Goal: Task Accomplishment & Management: Complete application form

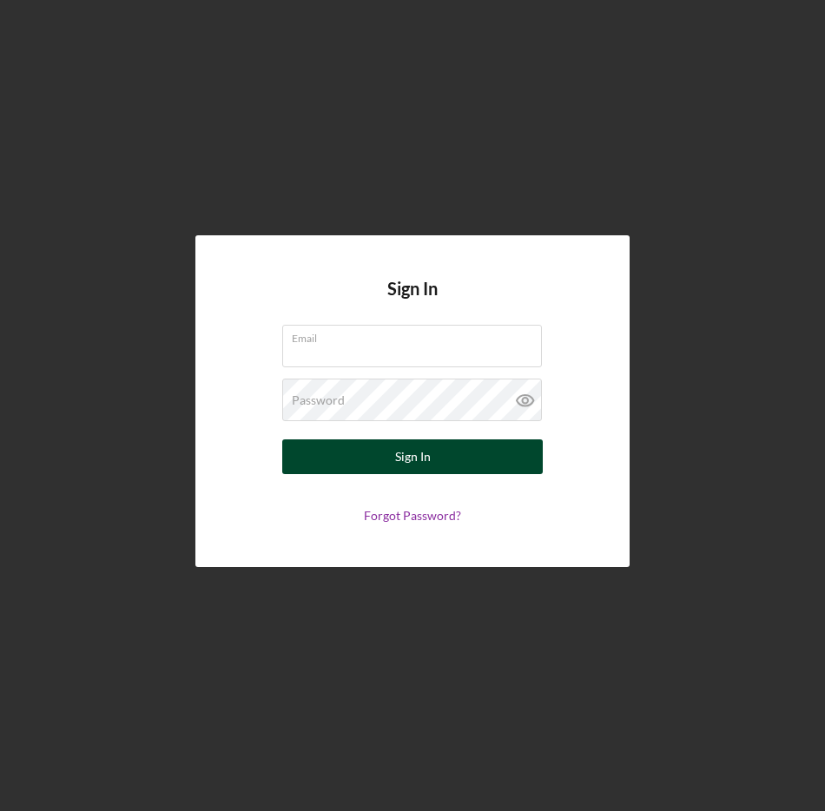
type input "[EMAIL_ADDRESS][DOMAIN_NAME]"
click at [361, 470] on button "Sign In" at bounding box center [412, 456] width 260 height 35
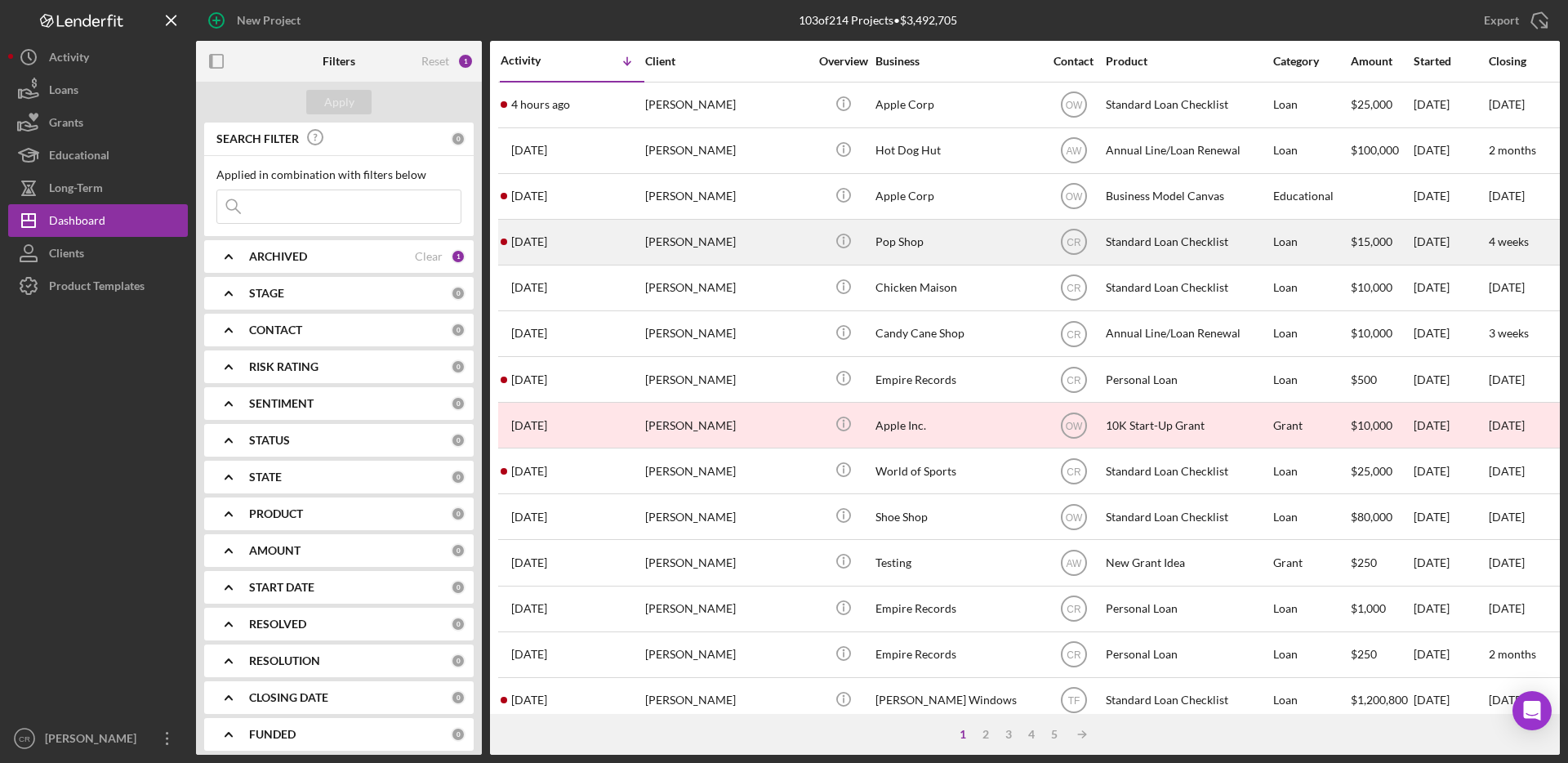
click at [697, 242] on div "[PERSON_NAME]" at bounding box center [727, 242] width 164 height 43
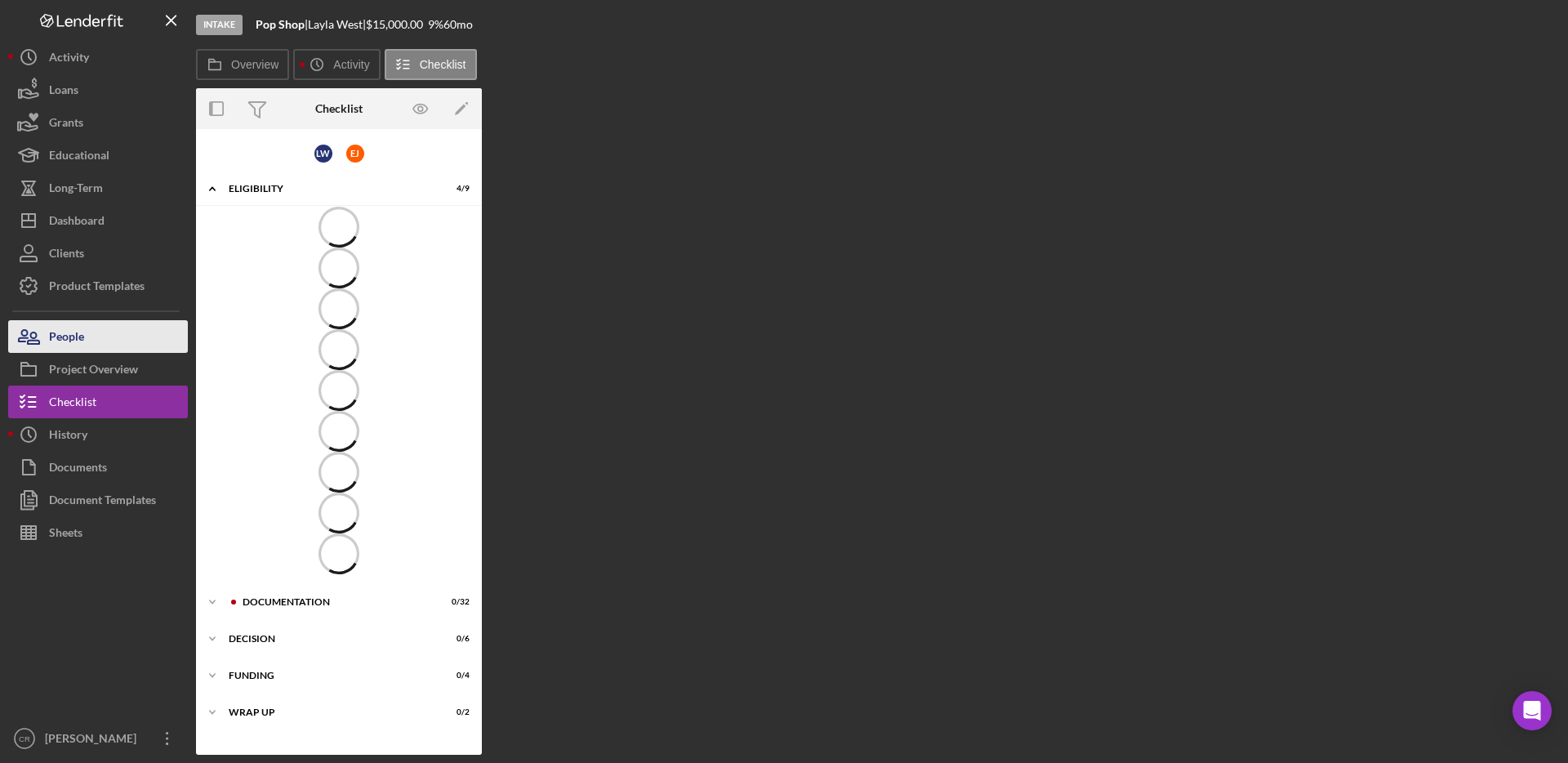
click at [120, 333] on button "People" at bounding box center [98, 336] width 180 height 33
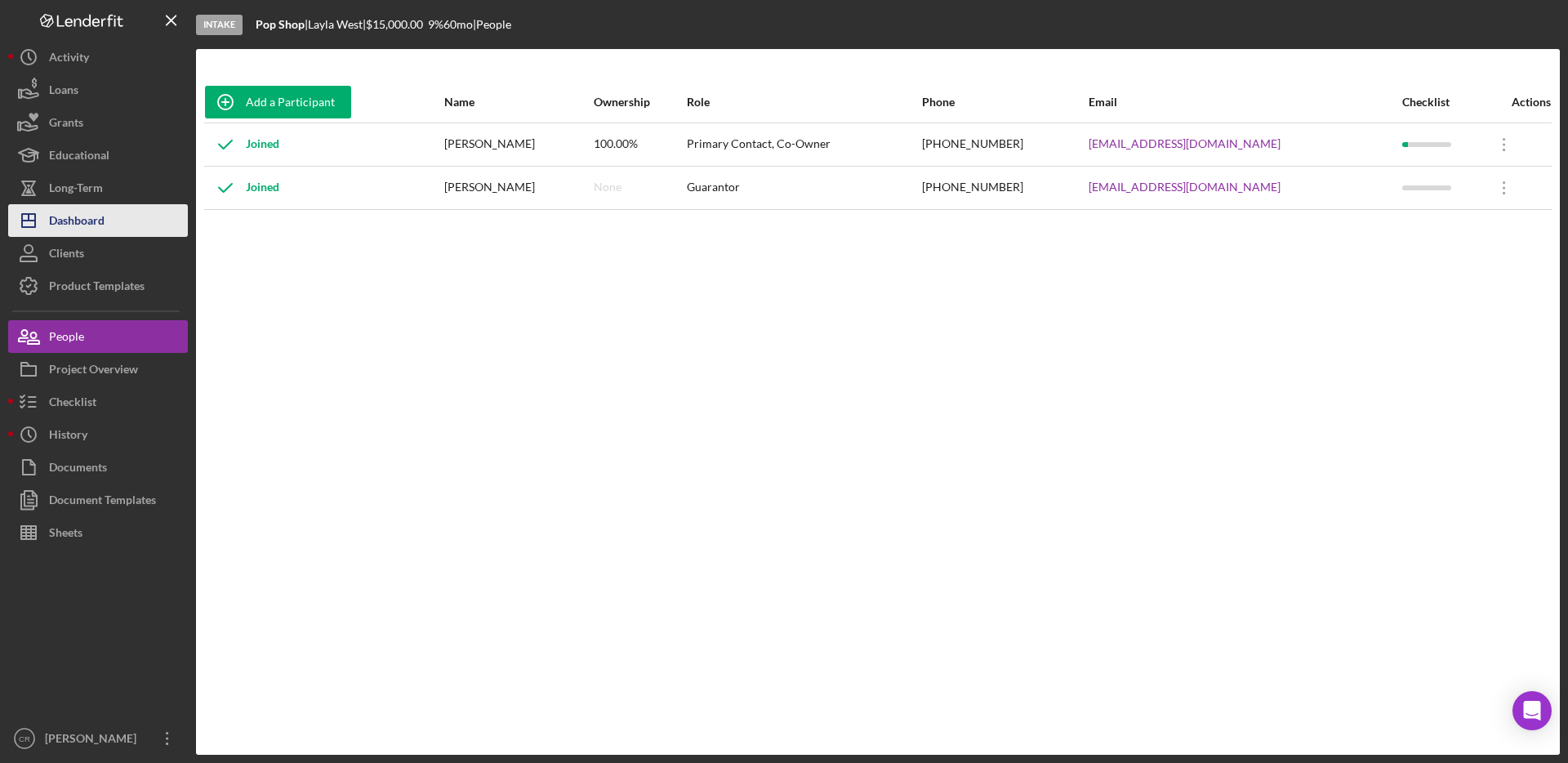
click at [98, 219] on div "Dashboard" at bounding box center [76, 222] width 55 height 37
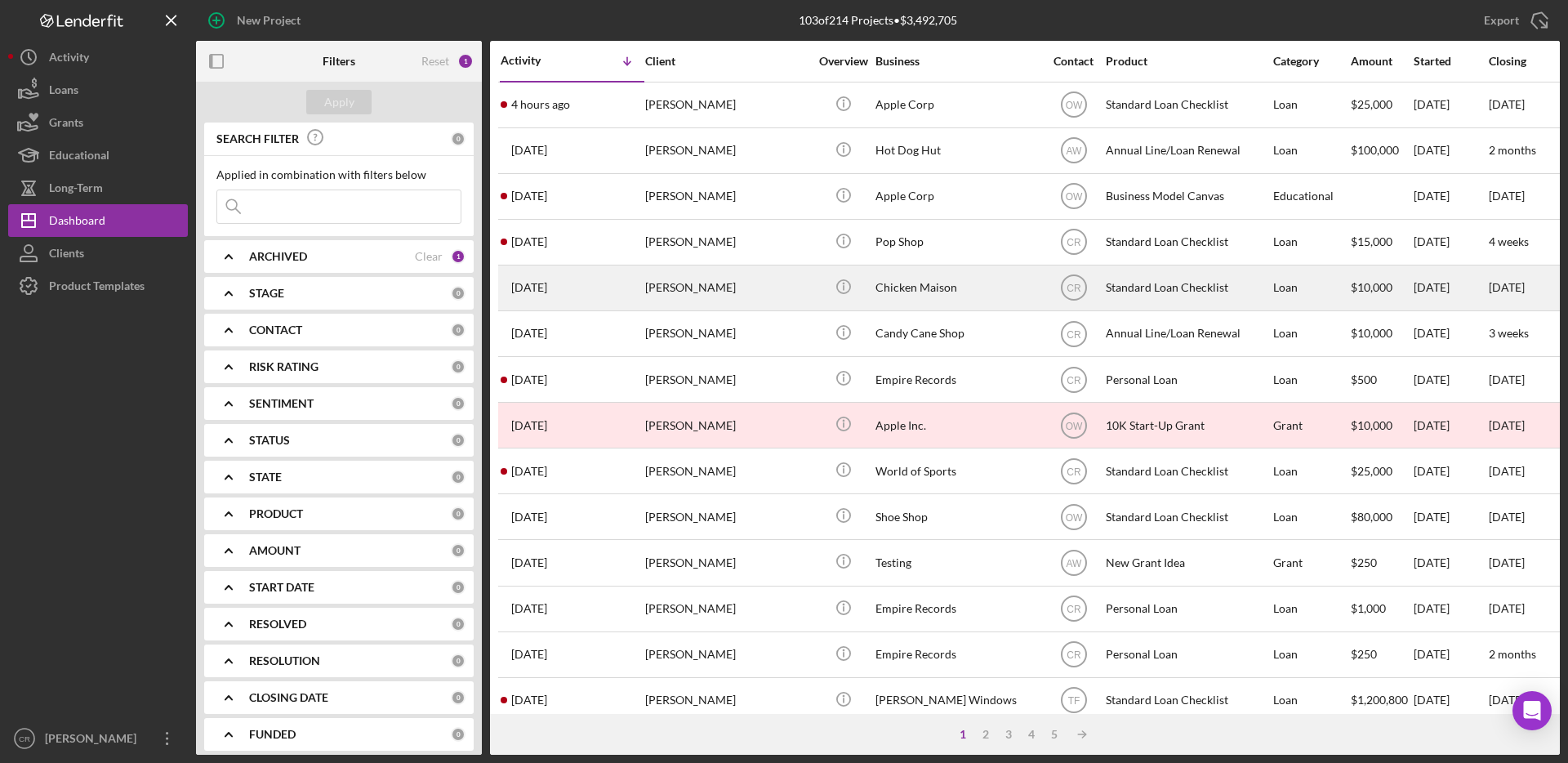
click at [775, 294] on div "[PERSON_NAME]" at bounding box center [727, 288] width 164 height 43
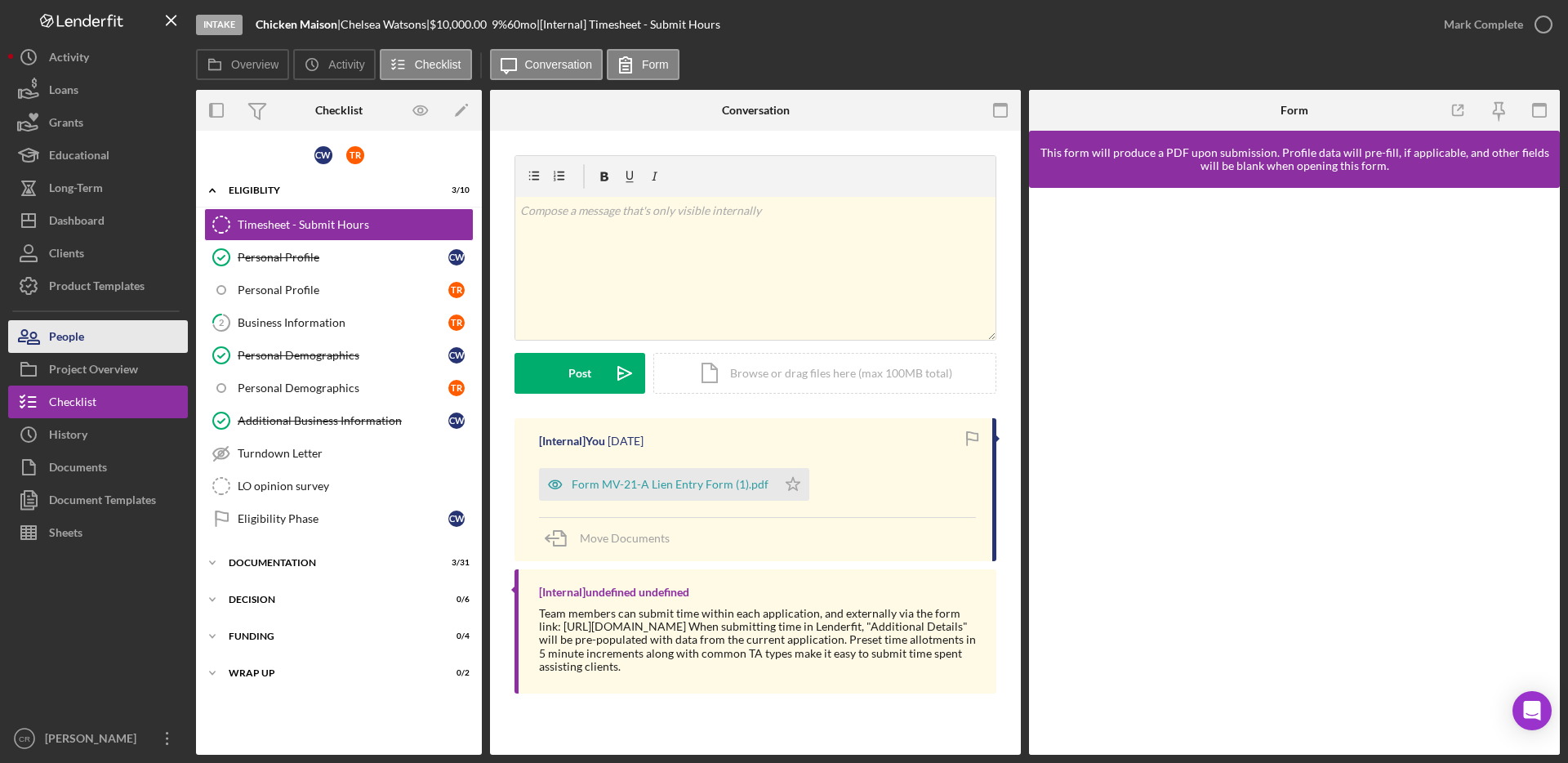
click at [92, 324] on button "People" at bounding box center [98, 336] width 180 height 33
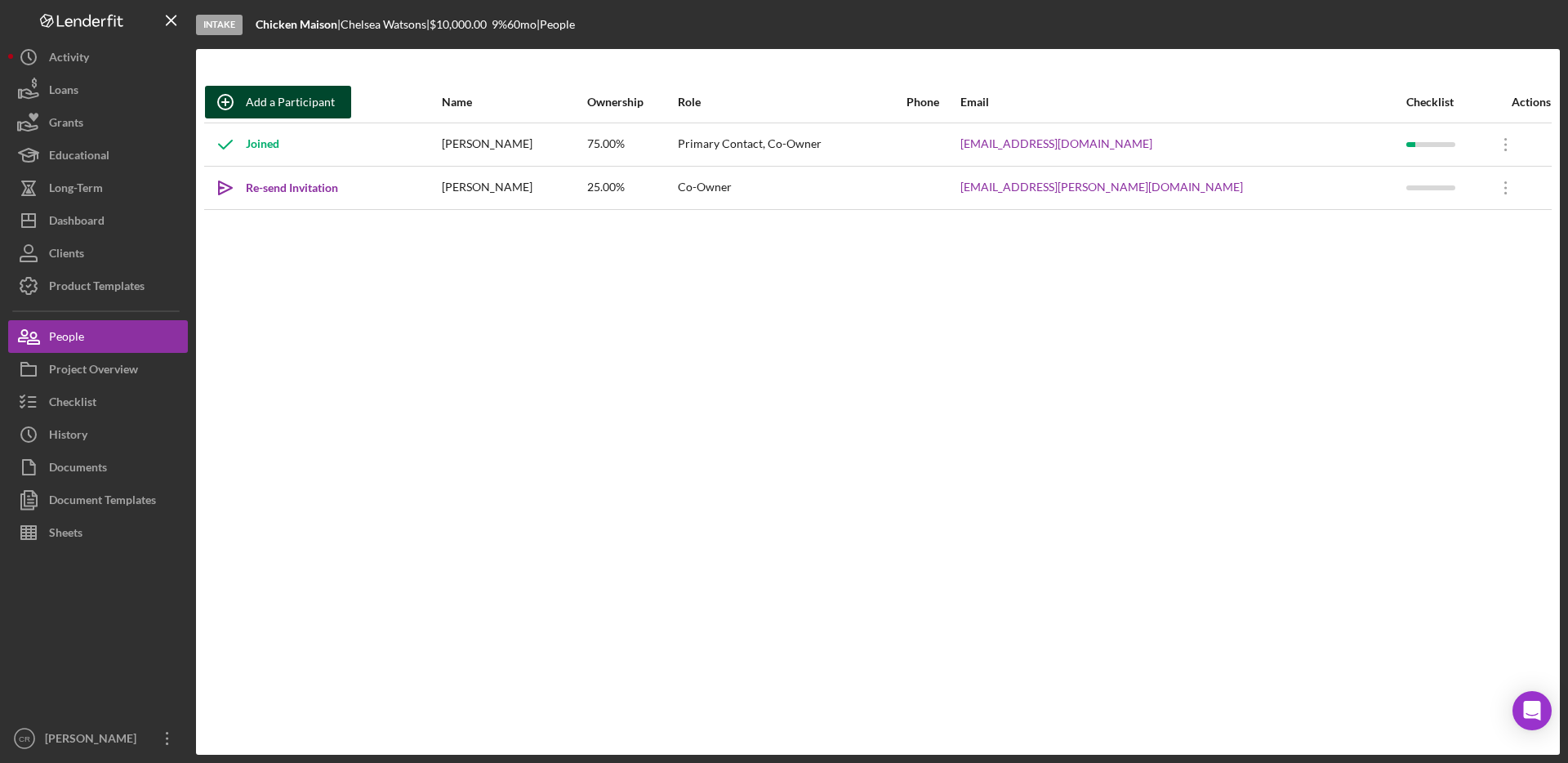
click at [265, 103] on div "Add a Participant" at bounding box center [290, 102] width 89 height 33
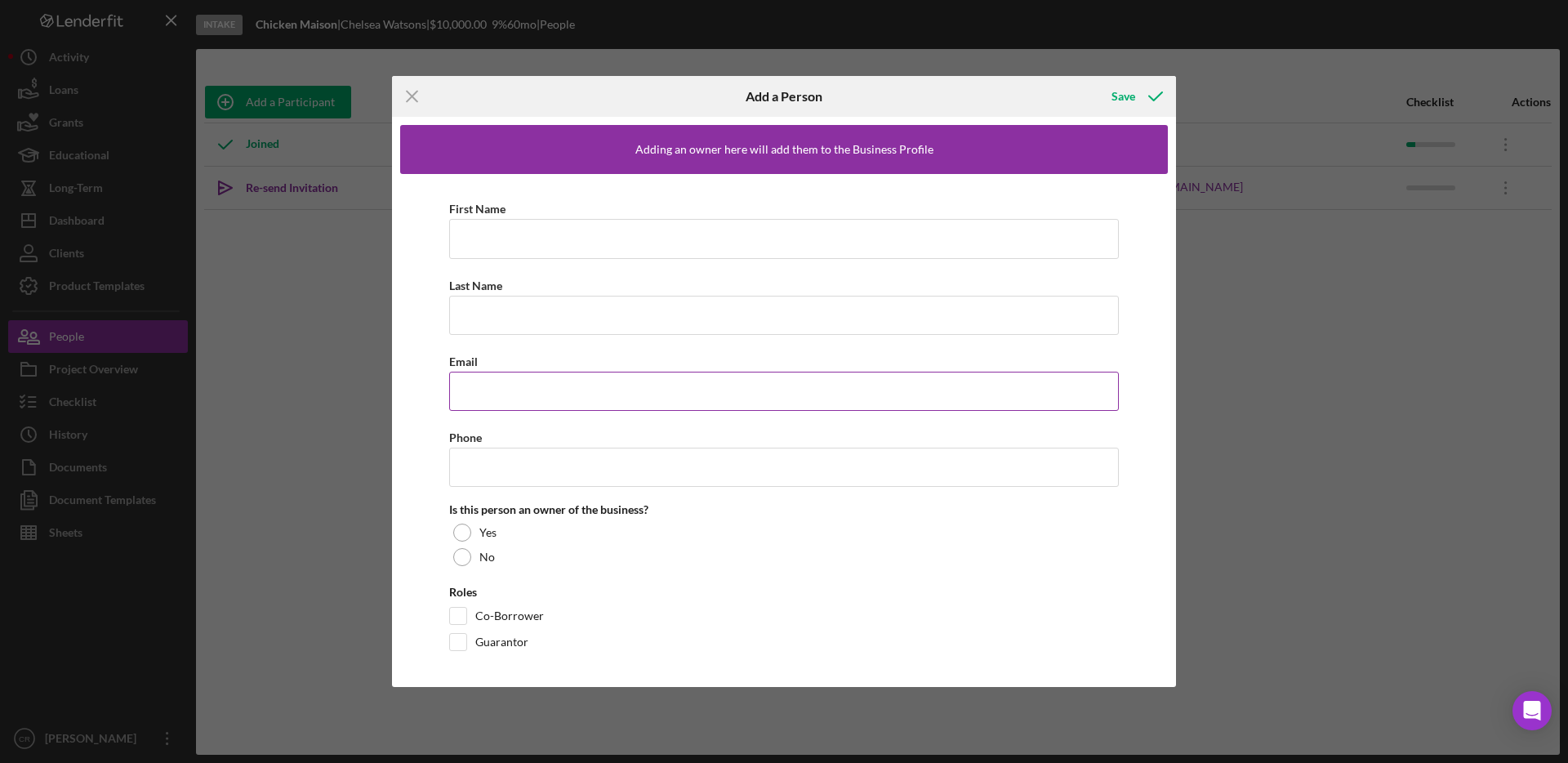
click at [530, 401] on input "Email" at bounding box center [784, 391] width 670 height 40
paste input "[EMAIL_ADDRESS][DOMAIN_NAME]"
type input "[EMAIL_ADDRESS][DOMAIN_NAME]"
click at [503, 241] on input "First Name" at bounding box center [784, 239] width 670 height 40
type input "[PERSON_NAME]"
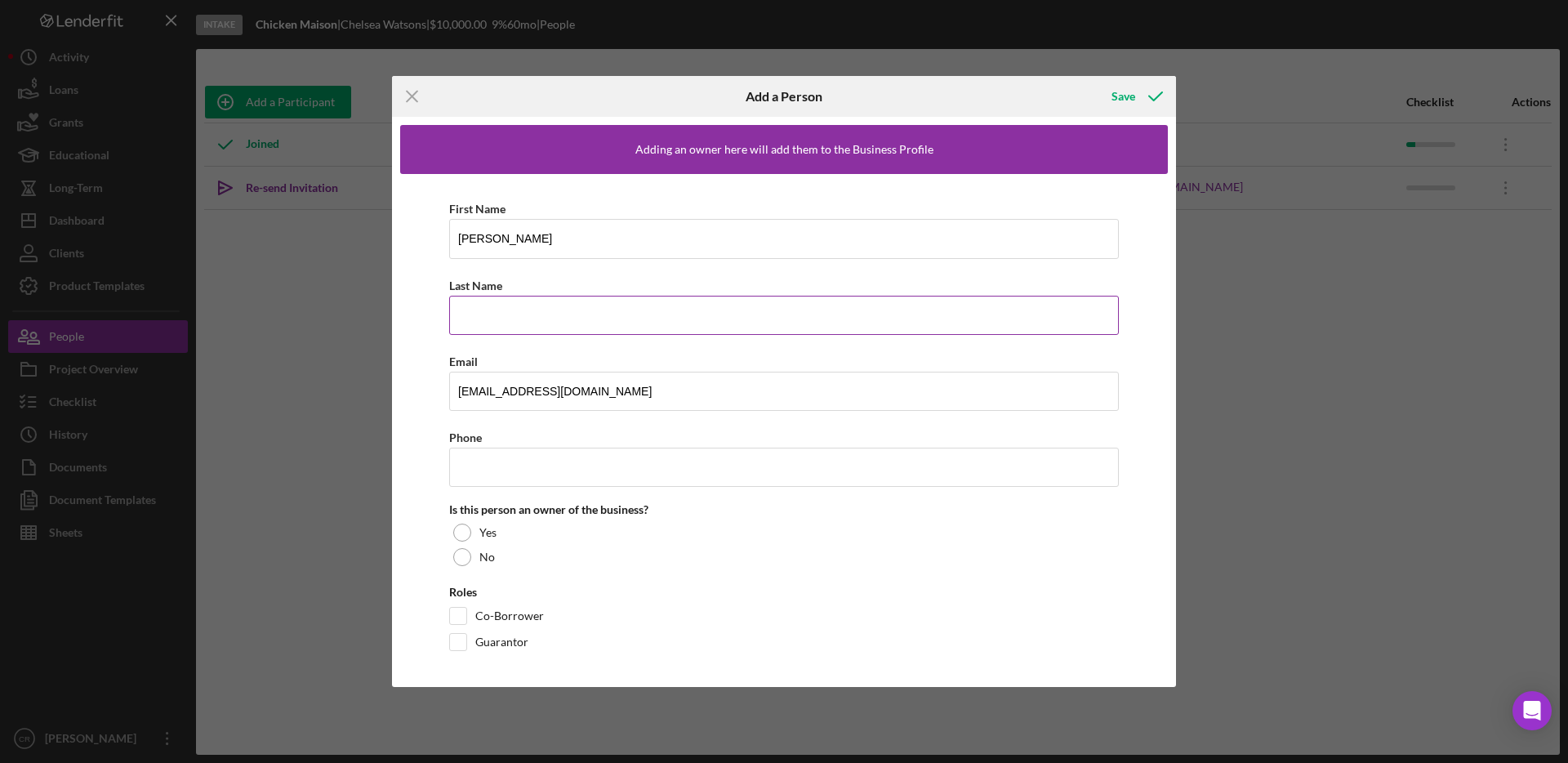
click at [499, 313] on input "Last Name" at bounding box center [784, 315] width 670 height 40
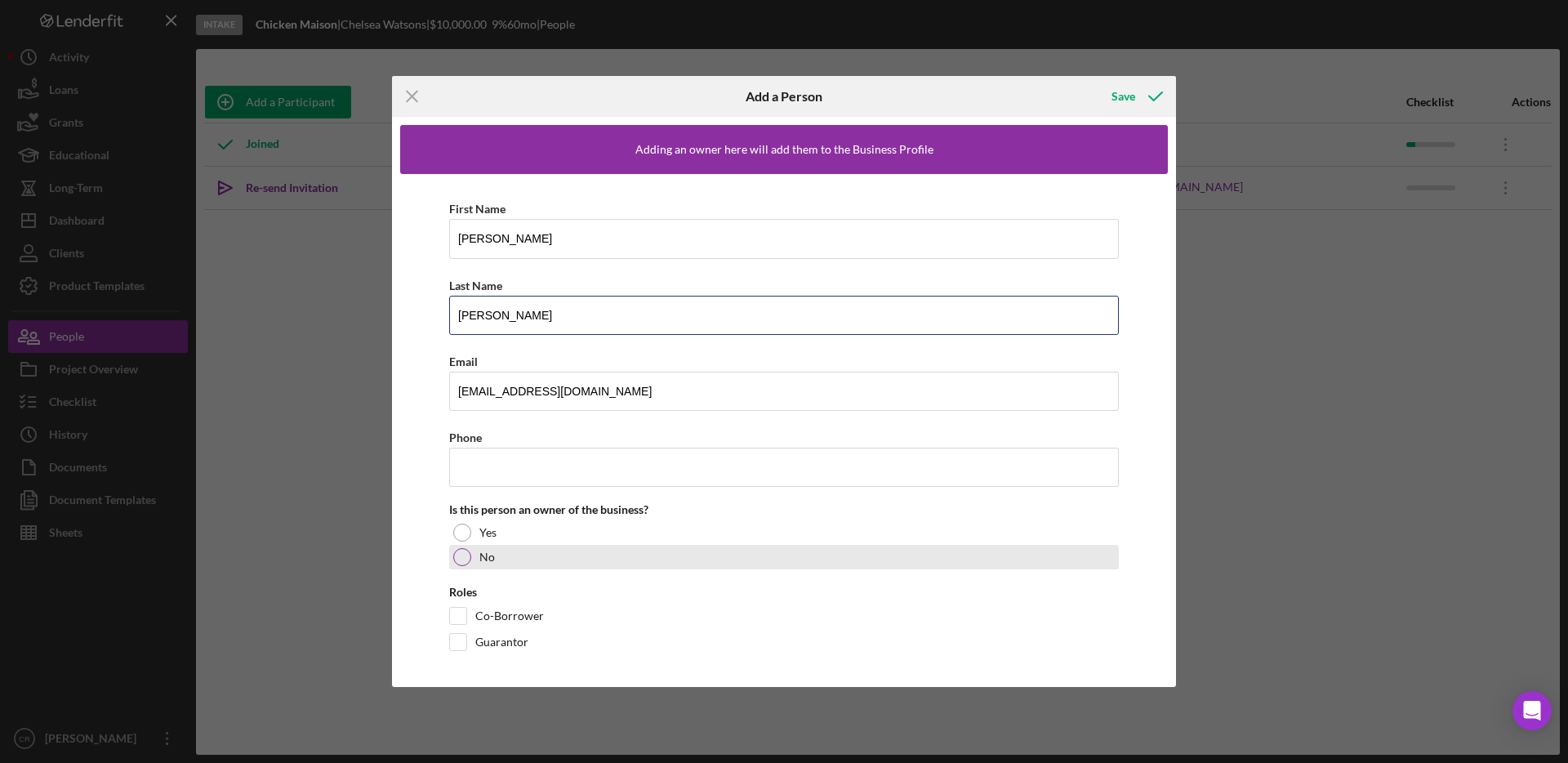
type input "[PERSON_NAME]"
click at [461, 563] on div at bounding box center [462, 557] width 18 height 18
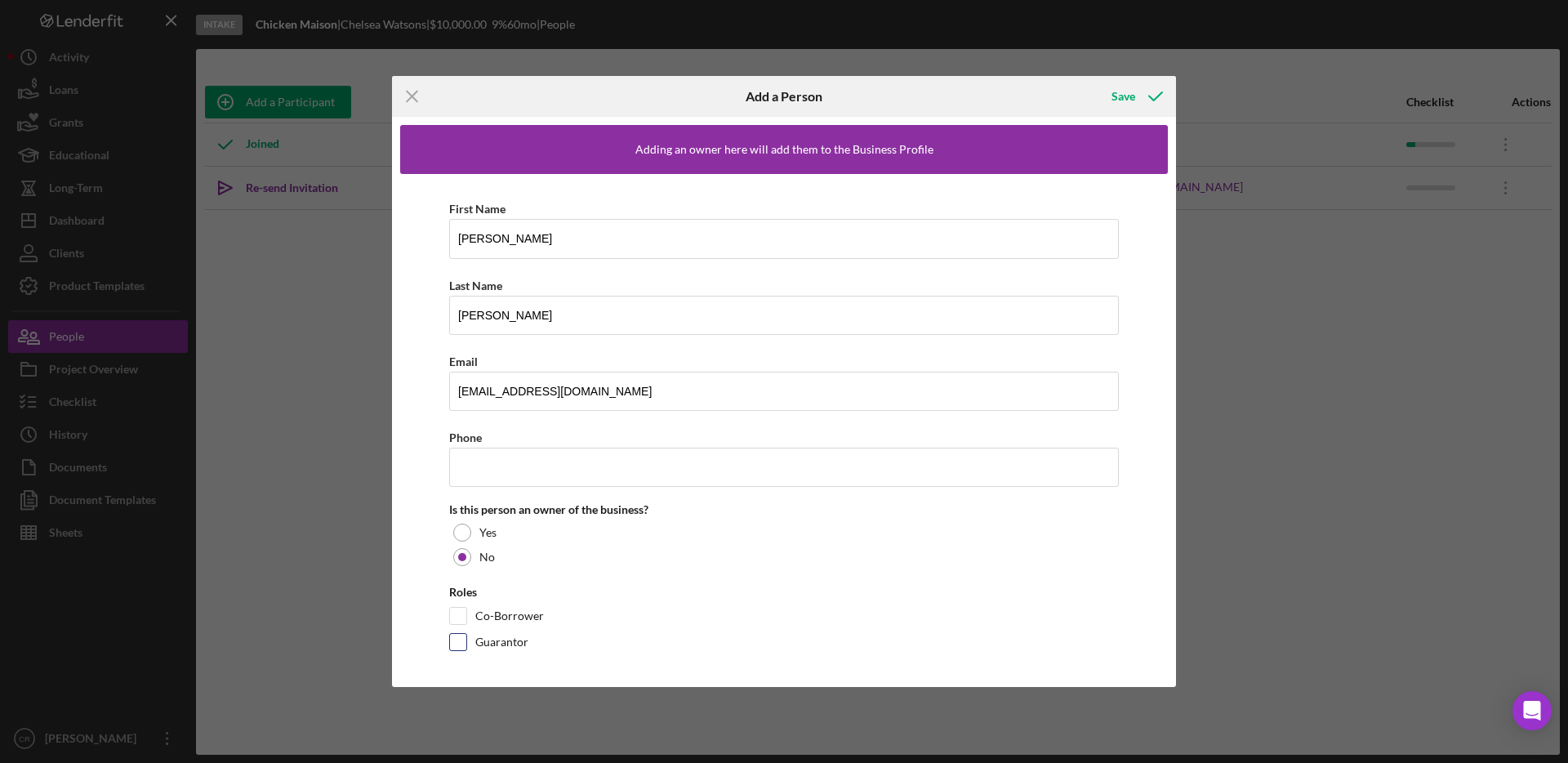
click at [462, 641] on input "Guarantor" at bounding box center [457, 642] width 16 height 16
checkbox input "true"
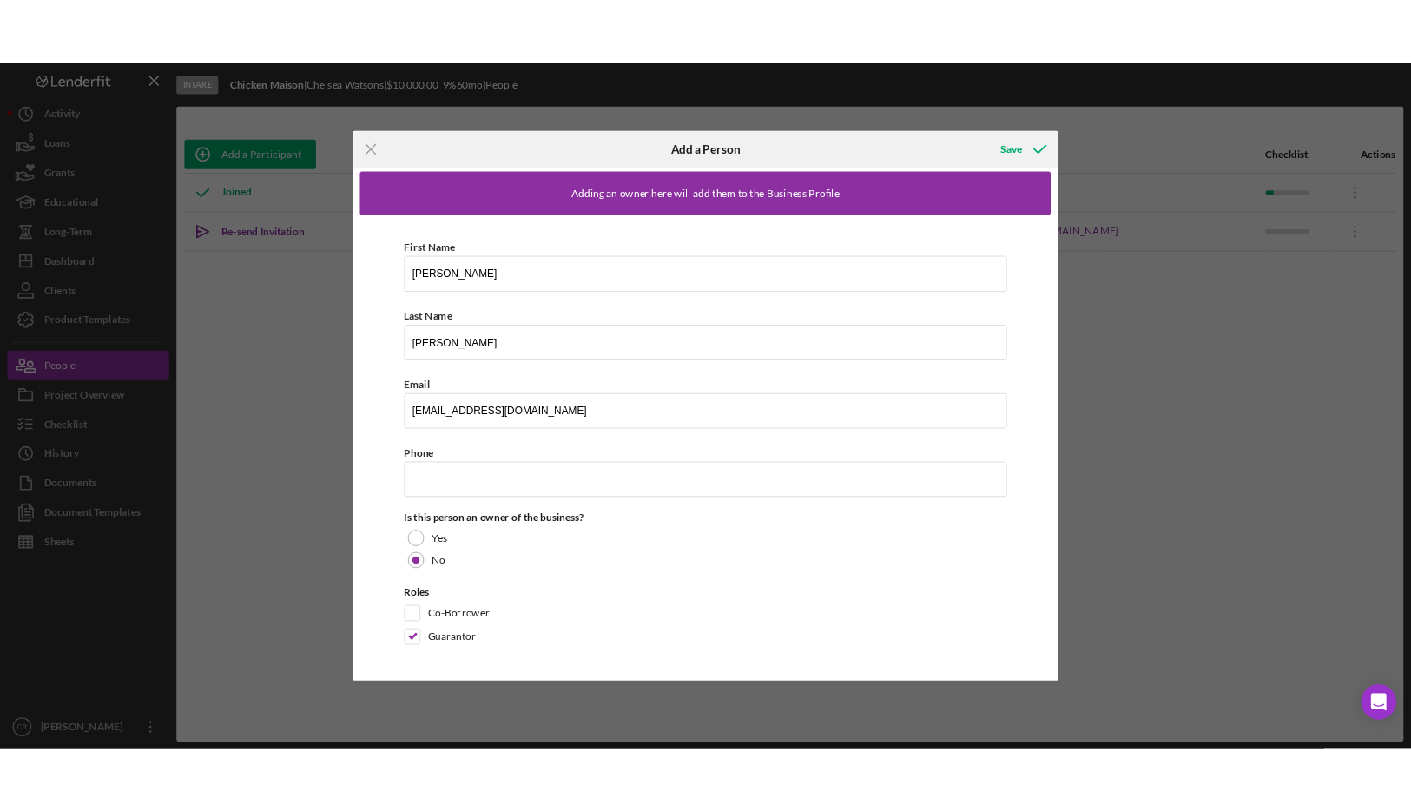
scroll to position [5, 0]
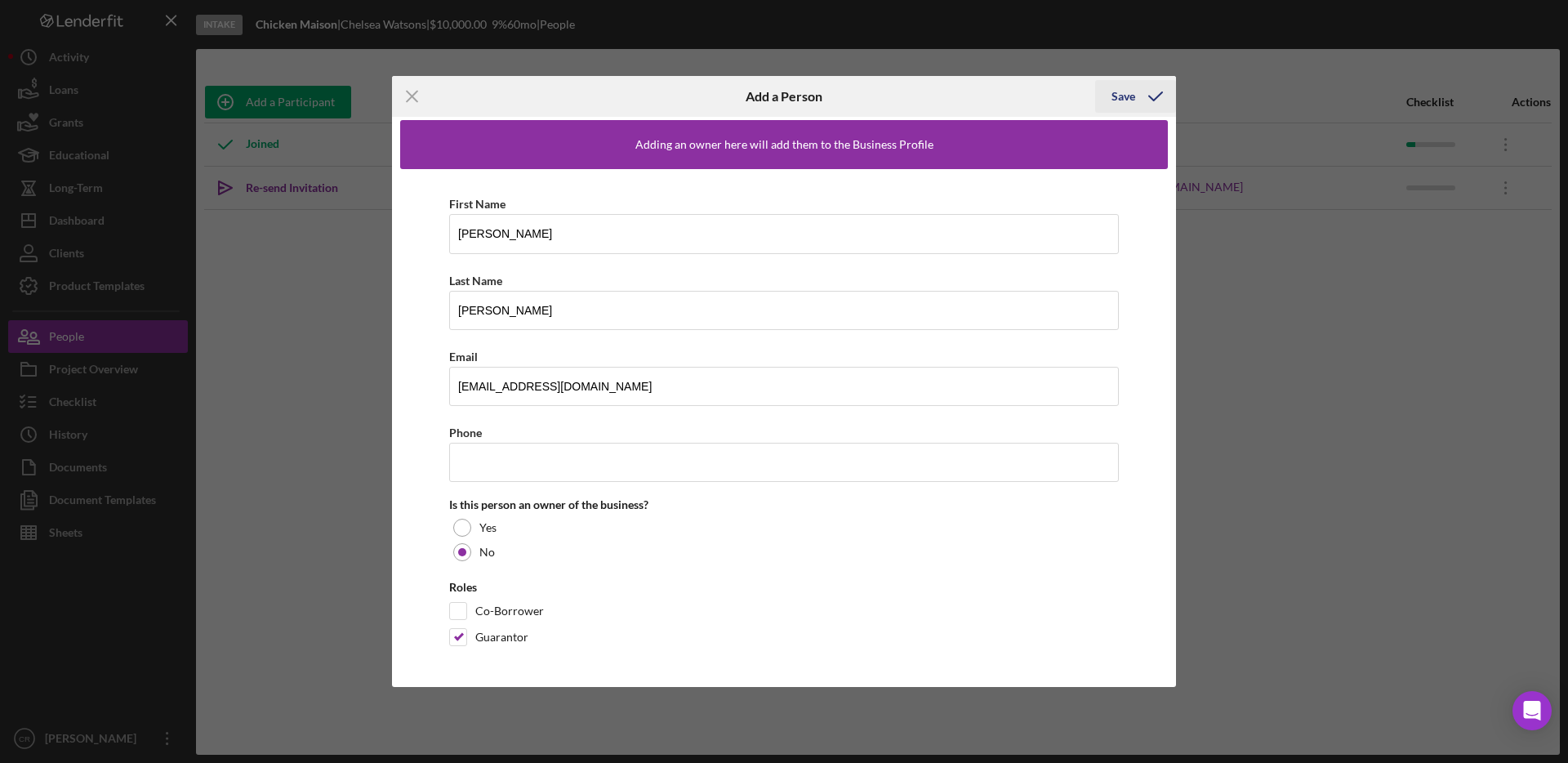
click at [775, 94] on div "Save" at bounding box center [1123, 96] width 24 height 33
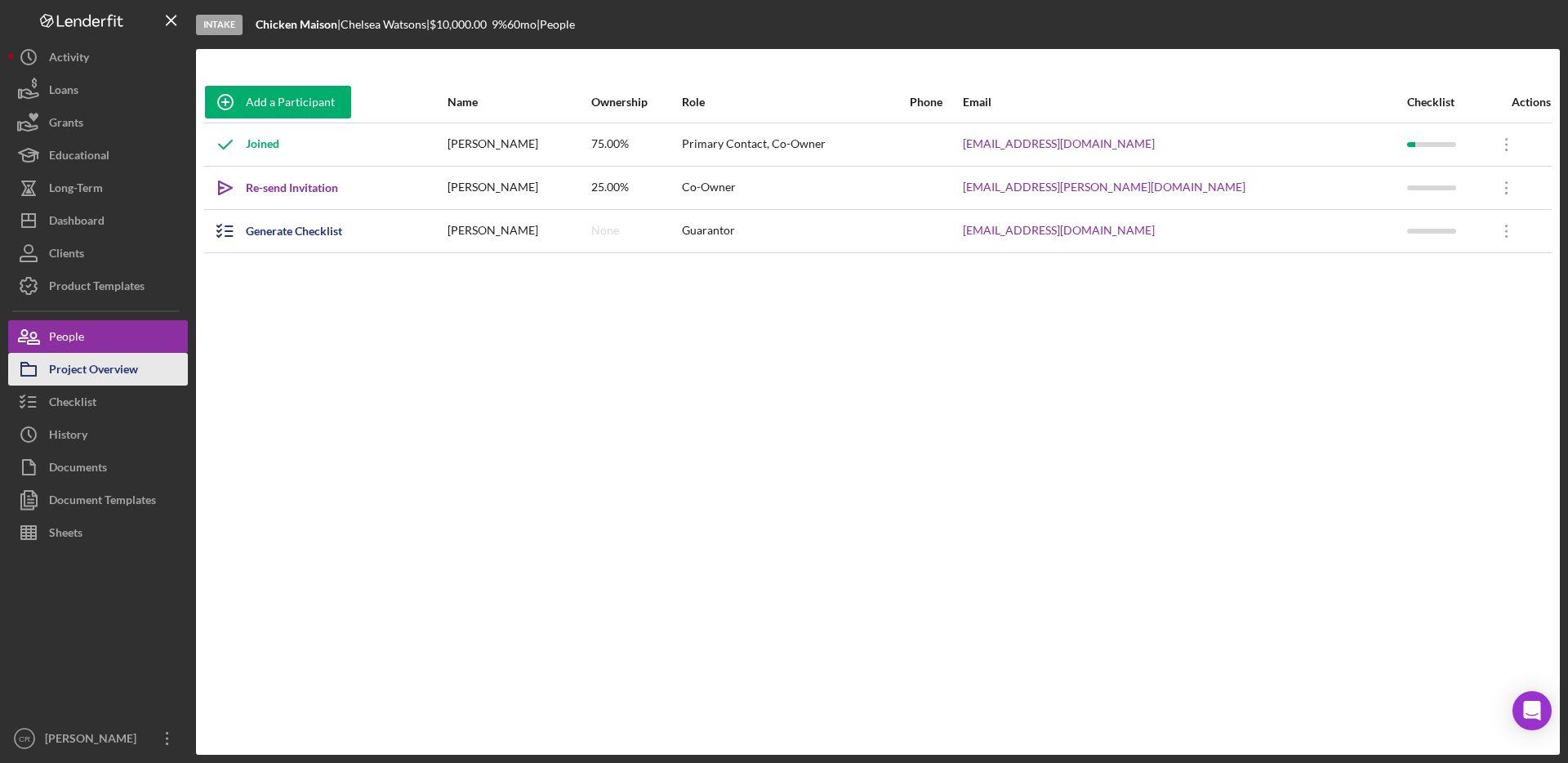
click at [82, 377] on div "Project Overview" at bounding box center [93, 371] width 89 height 37
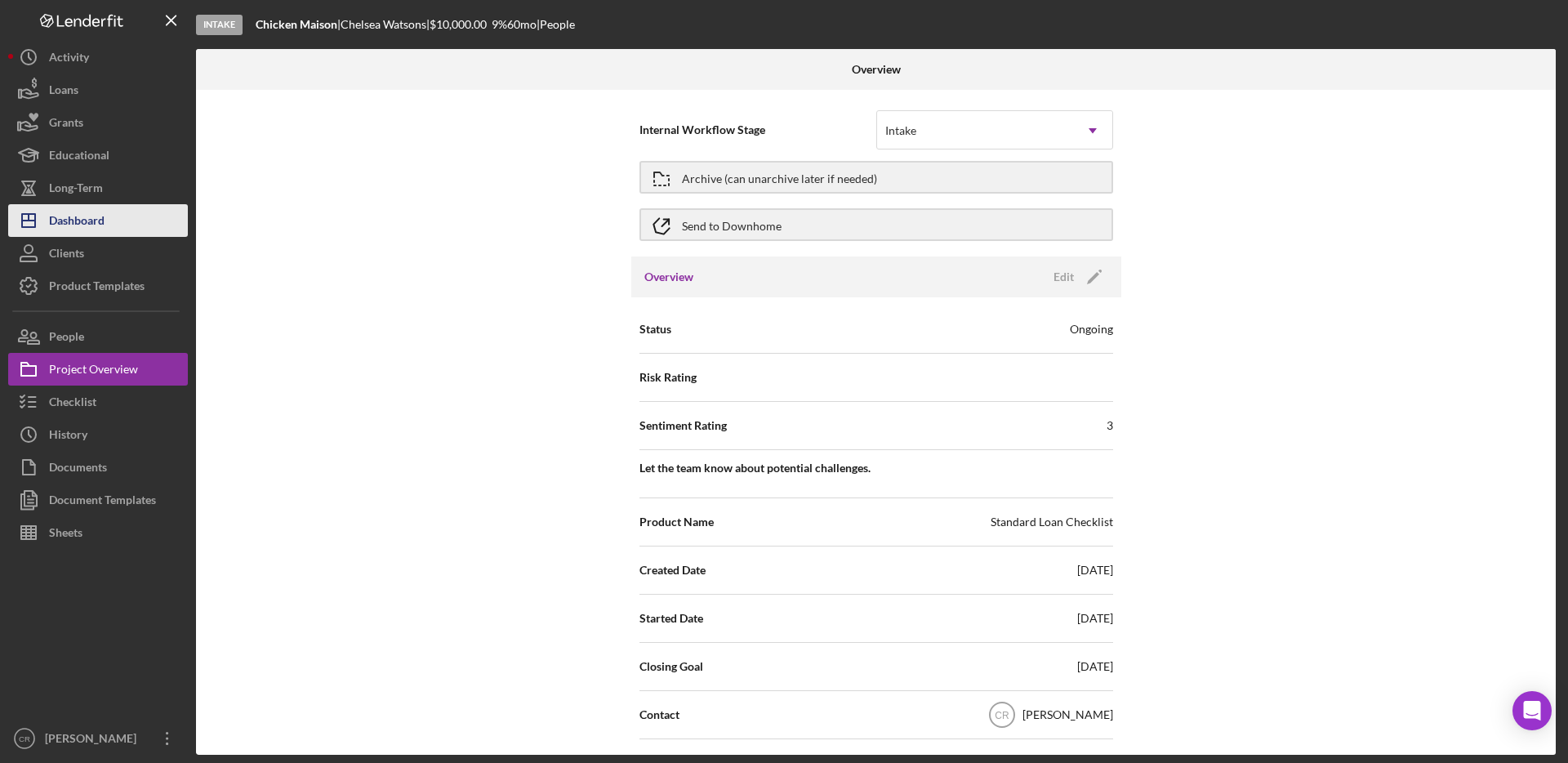
click at [61, 209] on div "Dashboard" at bounding box center [76, 222] width 55 height 37
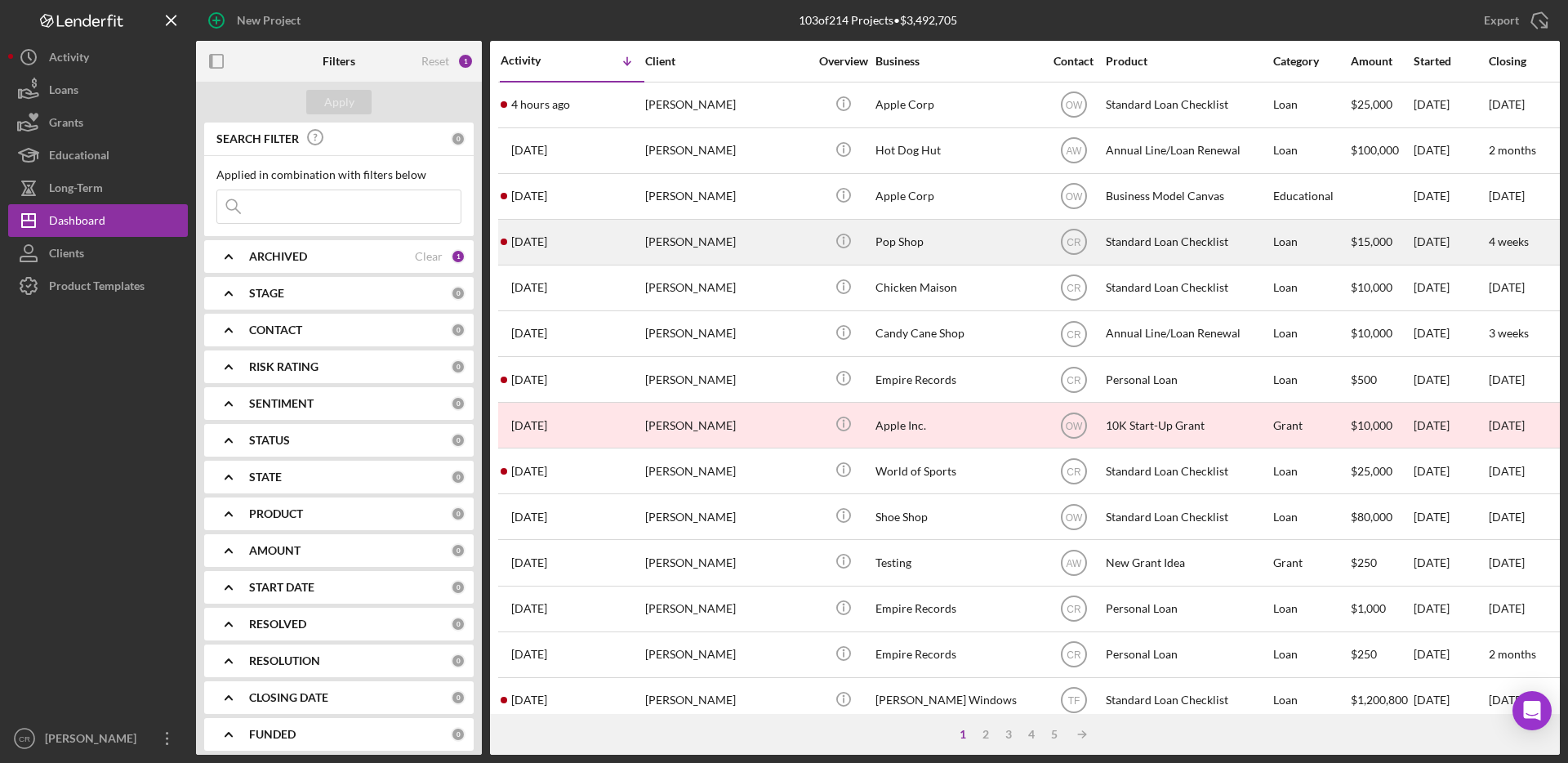
click at [743, 227] on div "[PERSON_NAME]" at bounding box center [727, 242] width 164 height 43
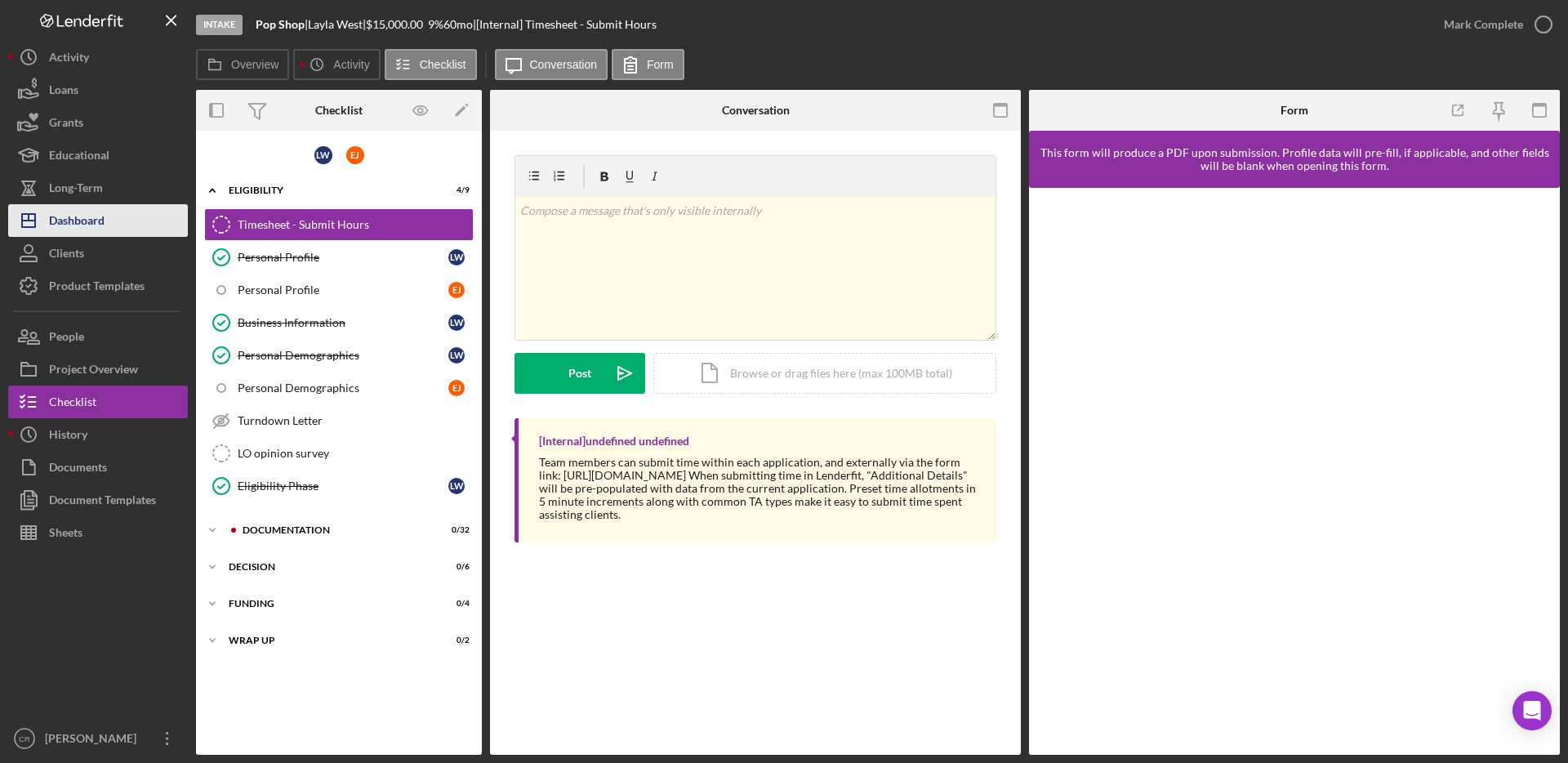
click at [83, 221] on div "Dashboard" at bounding box center [76, 222] width 55 height 37
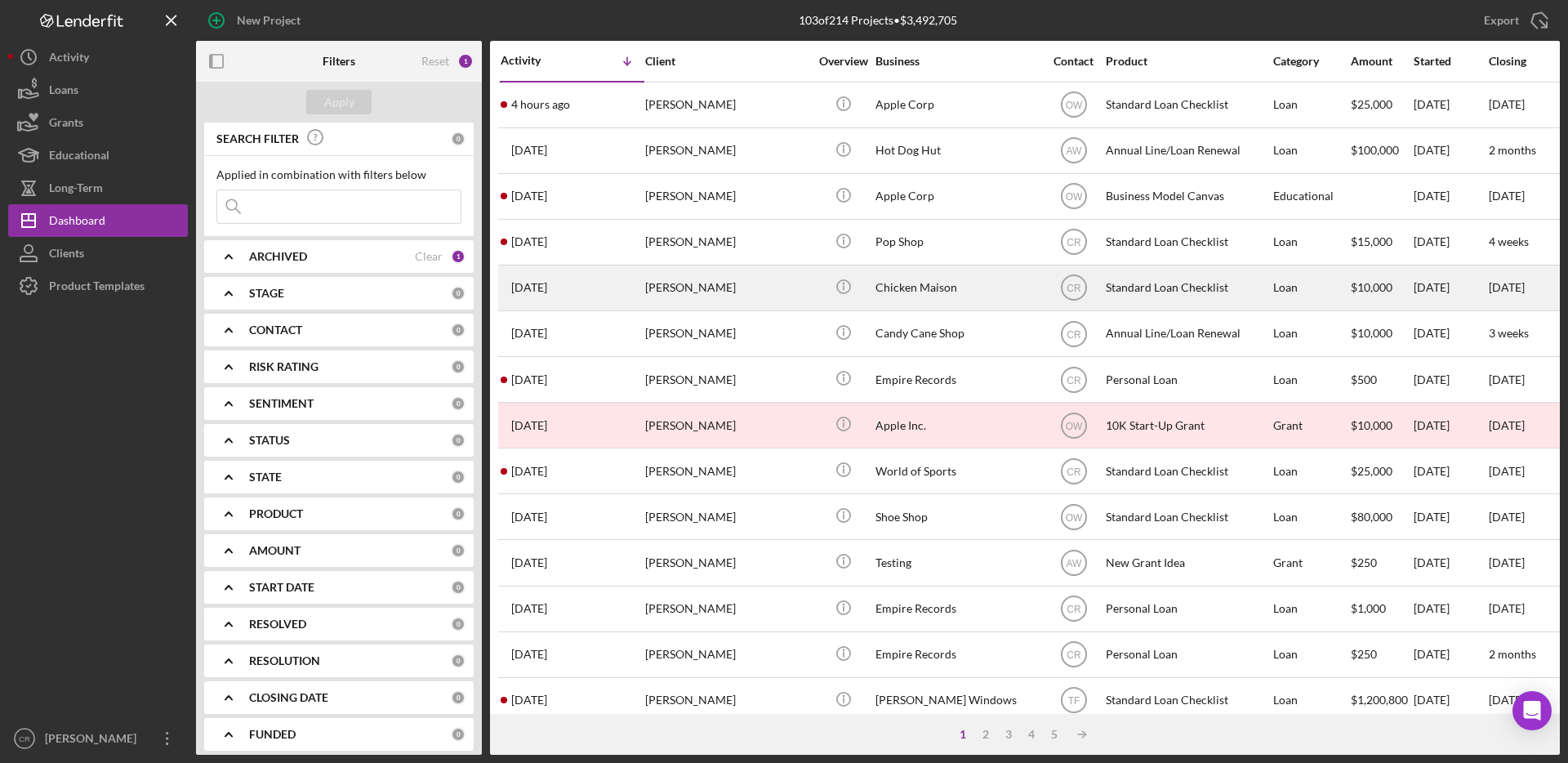
click at [718, 289] on div "[PERSON_NAME]" at bounding box center [727, 288] width 164 height 43
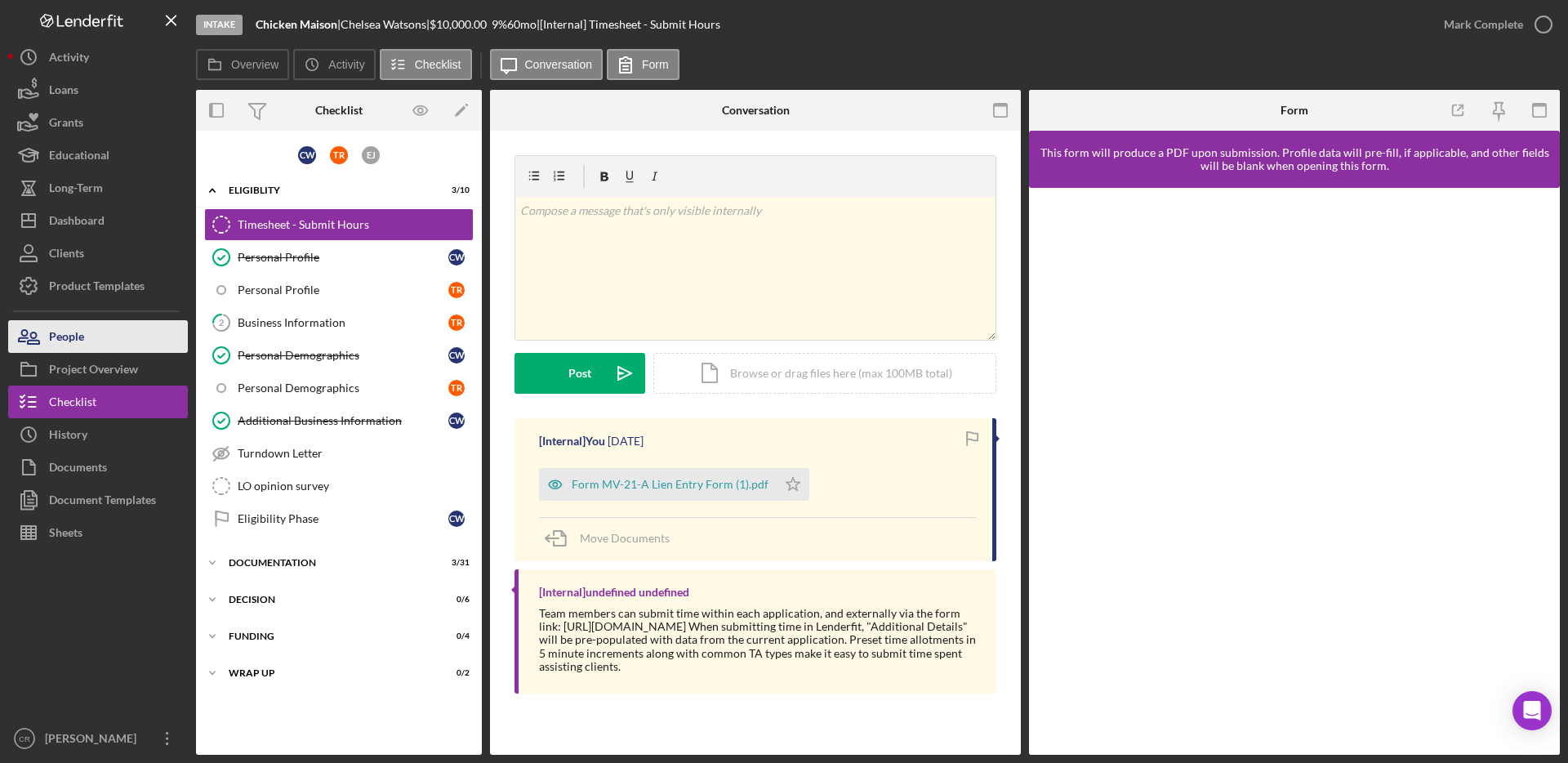
click at [92, 336] on button "People" at bounding box center [98, 336] width 180 height 33
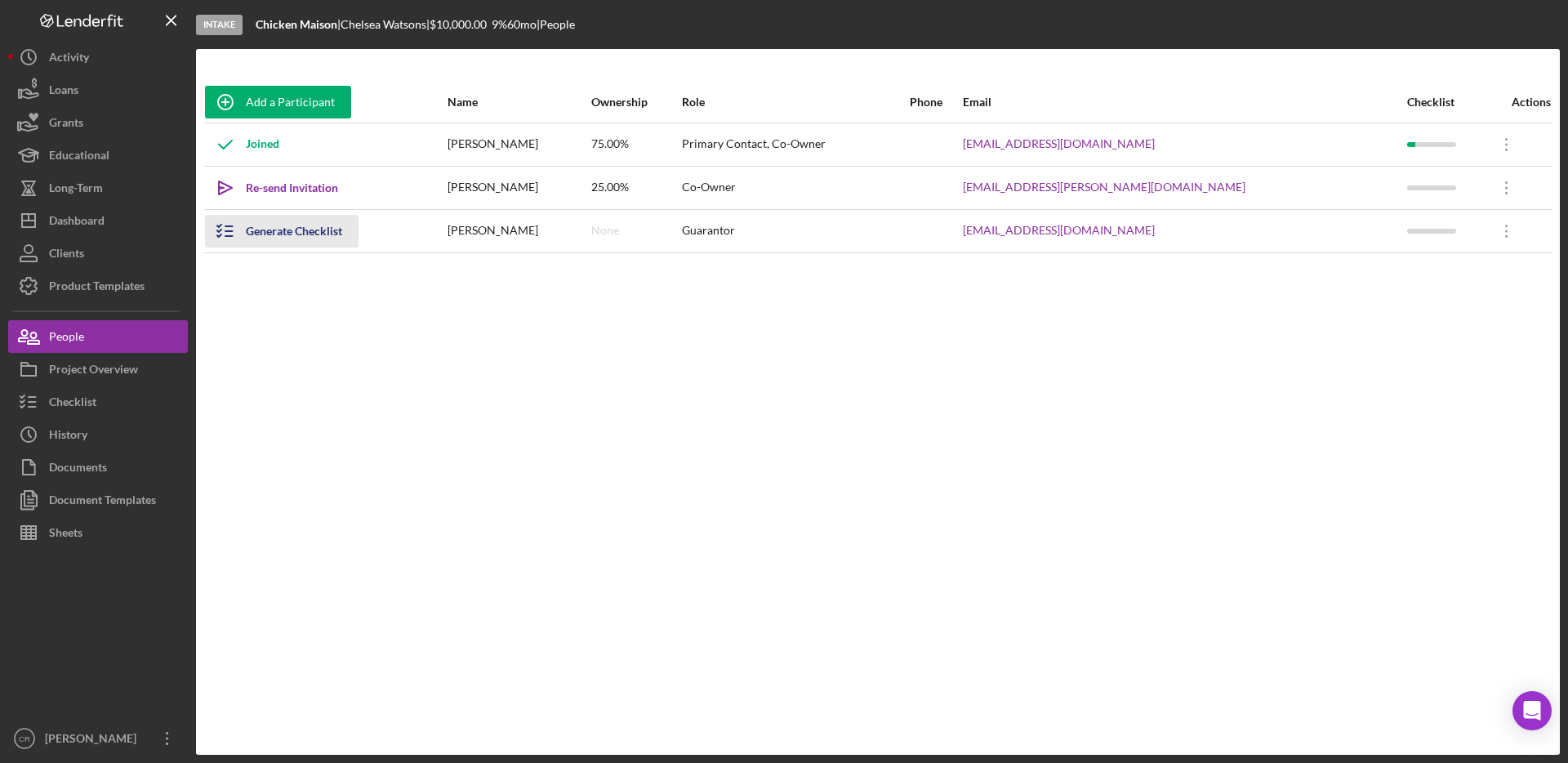
click at [277, 230] on div "Generate Checklist" at bounding box center [293, 230] width 96 height 33
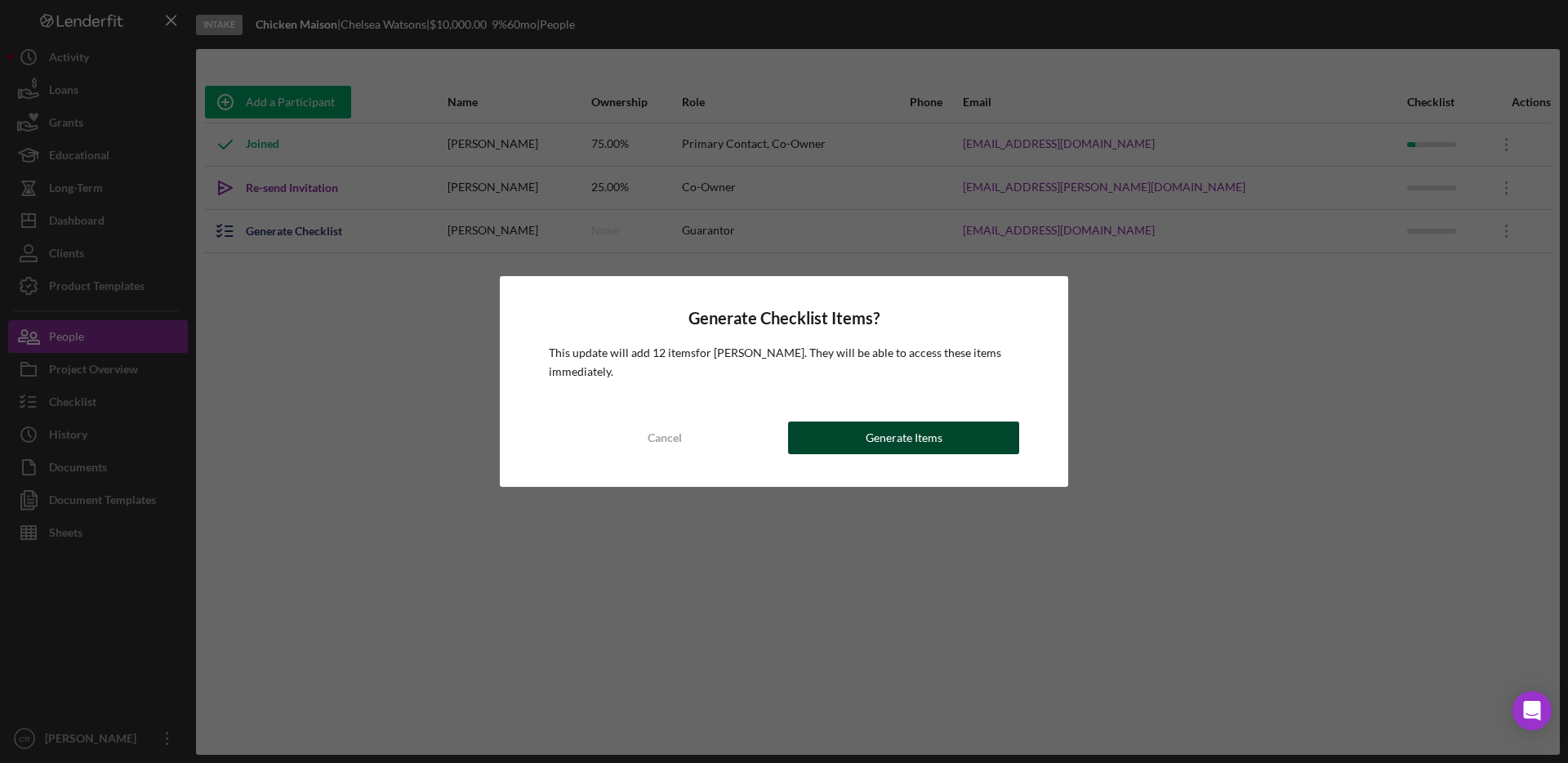
click at [775, 439] on div "Generate Items" at bounding box center [904, 437] width 77 height 33
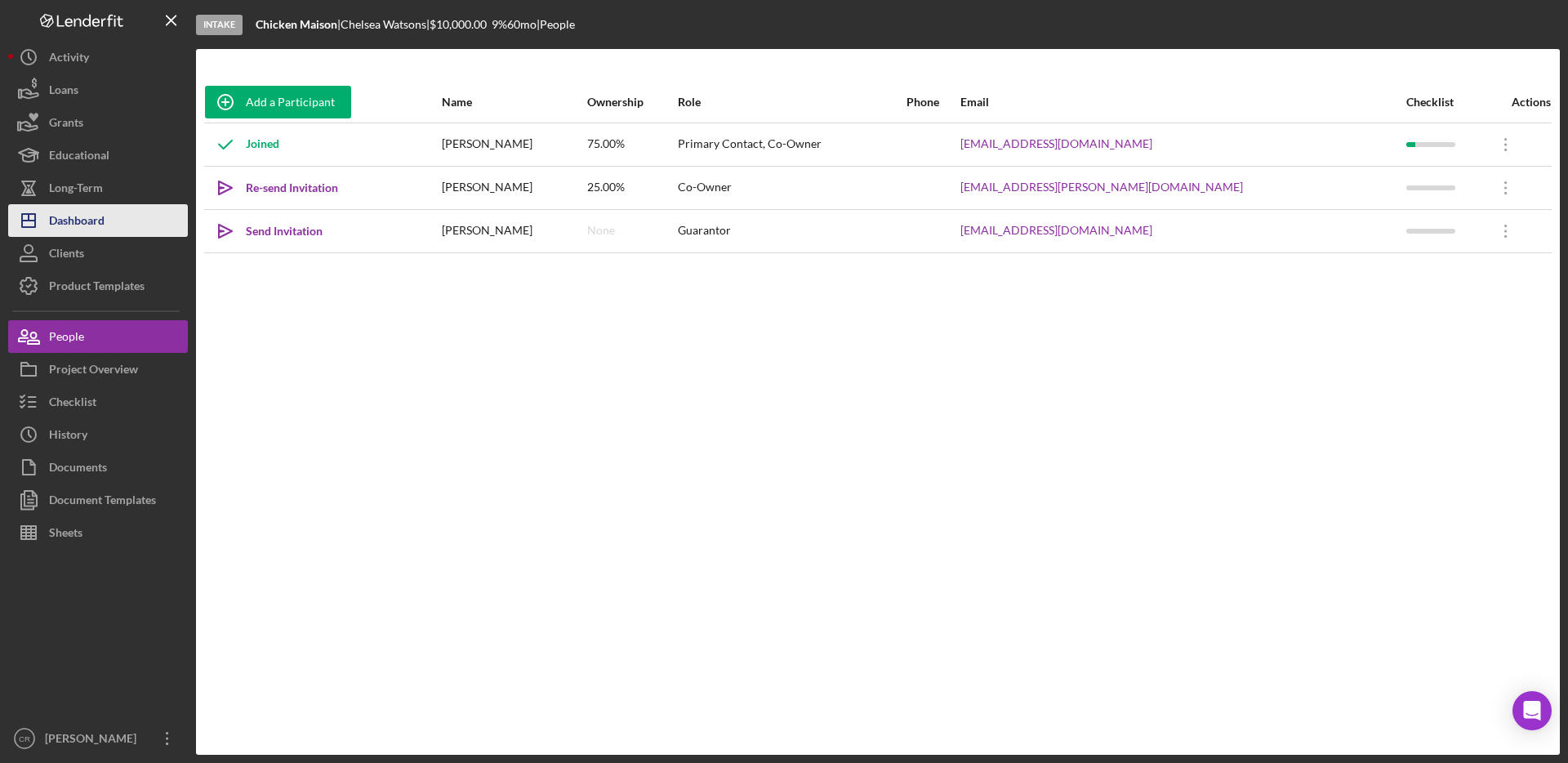
click at [70, 223] on div "Dashboard" at bounding box center [76, 222] width 55 height 37
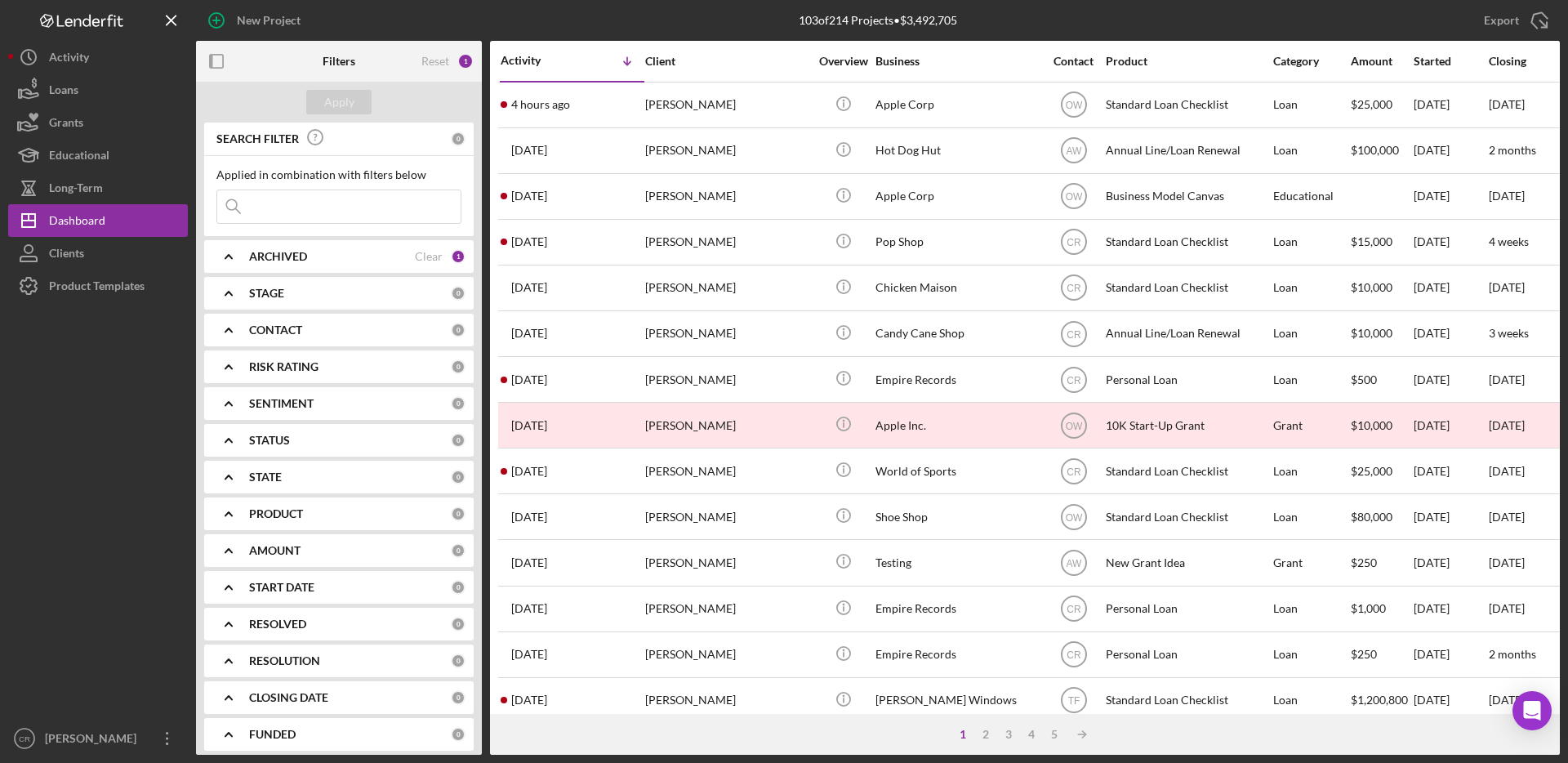
click at [400, 203] on input at bounding box center [339, 206] width 244 height 33
paste input "[EMAIL_ADDRESS][DOMAIN_NAME]"
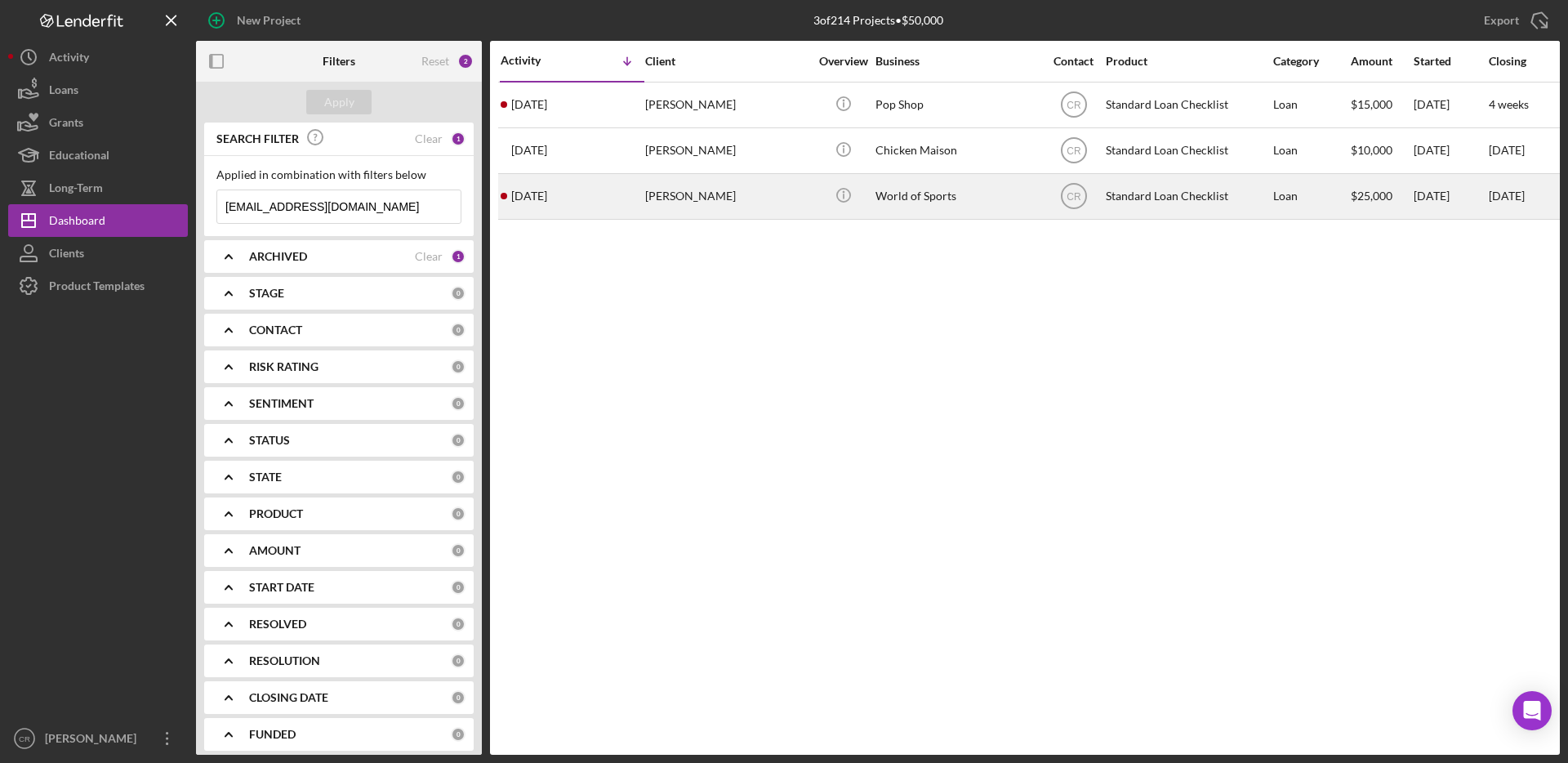
type input "[EMAIL_ADDRESS][DOMAIN_NAME]"
click at [769, 190] on div "[PERSON_NAME]" at bounding box center [727, 197] width 164 height 43
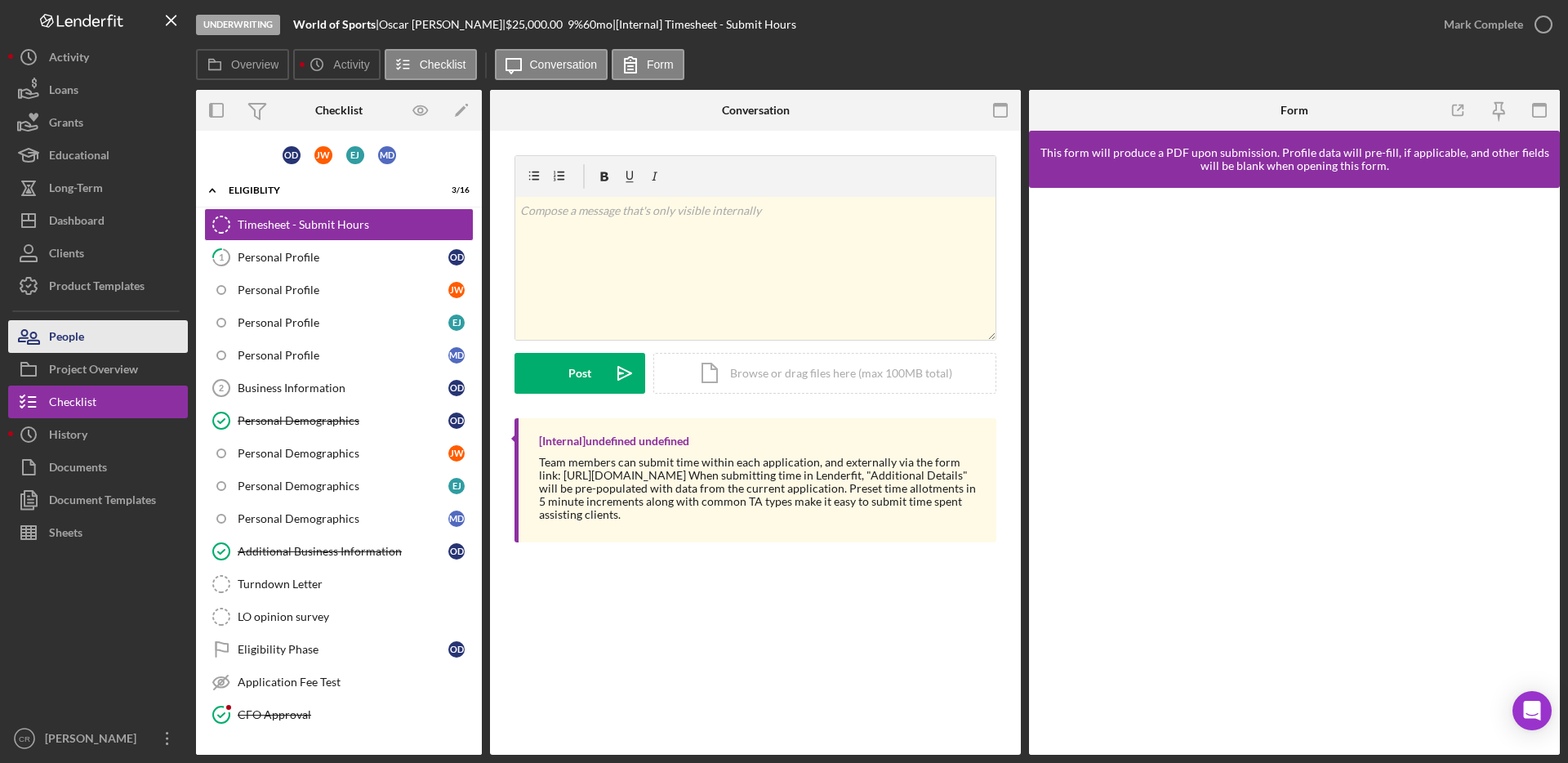
click at [93, 344] on button "People" at bounding box center [98, 336] width 180 height 33
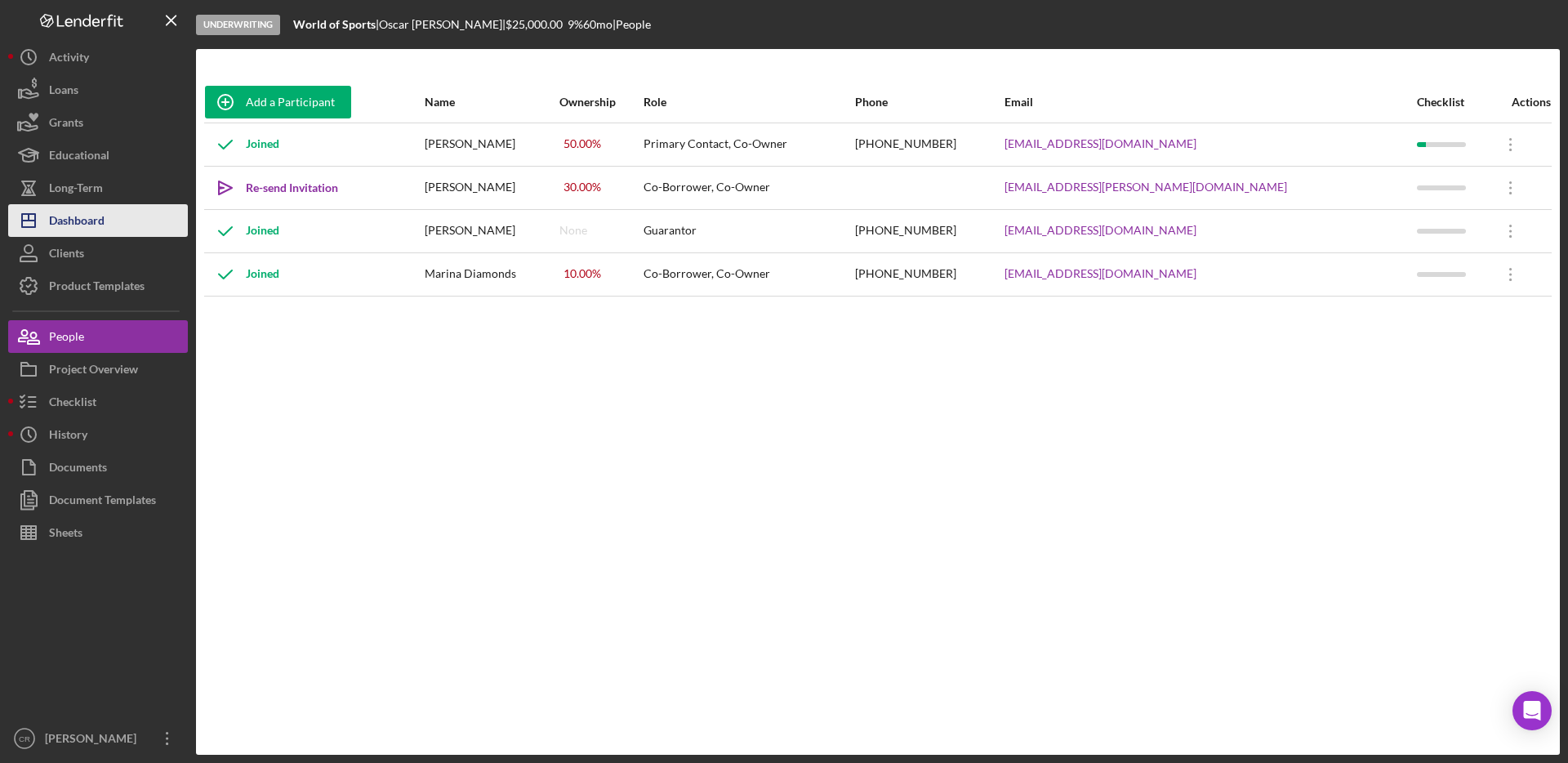
click at [70, 218] on div "Dashboard" at bounding box center [76, 222] width 55 height 37
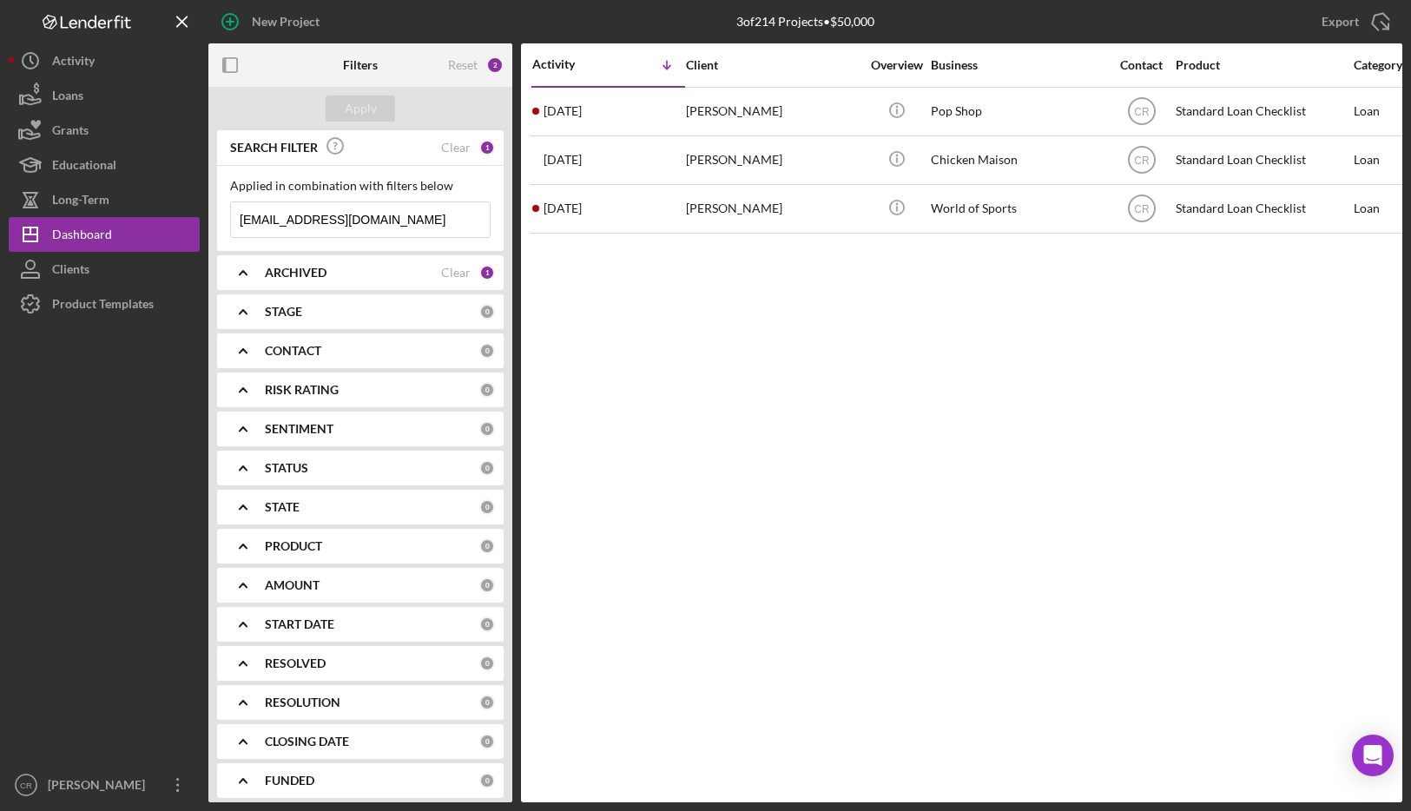
drag, startPoint x: 444, startPoint y: 222, endPoint x: 227, endPoint y: 221, distance: 217.0
click at [227, 221] on div "Applied in combination with filters below [EMAIL_ADDRESS][DOMAIN_NAME] Icon/Men…" at bounding box center [360, 208] width 286 height 85
click at [455, 218] on icon "Icon/Menu Close" at bounding box center [472, 219] width 35 height 35
click at [451, 218] on input at bounding box center [360, 219] width 259 height 35
type input "[EMAIL_ADDRESS][DOMAIN_NAME]"
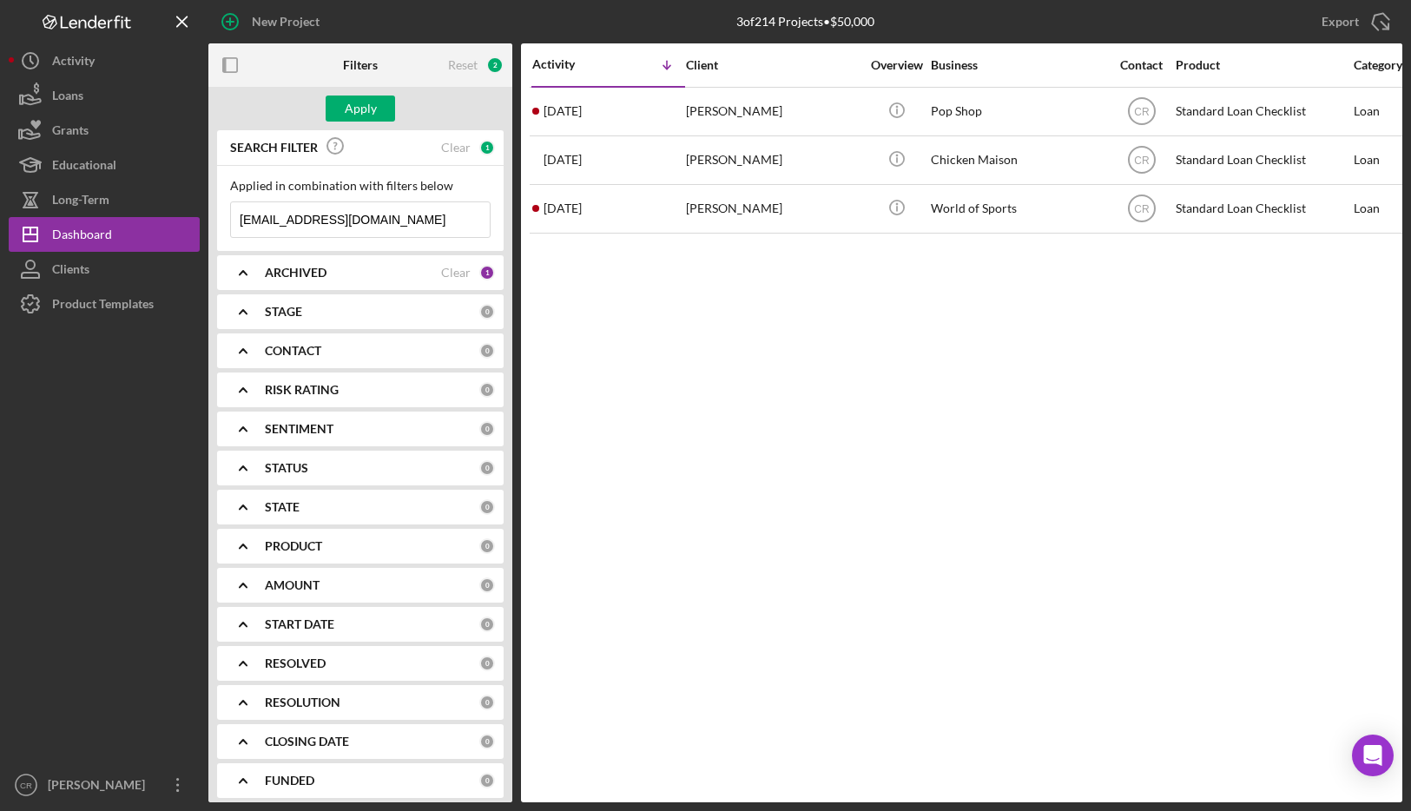
drag, startPoint x: 379, startPoint y: 220, endPoint x: 222, endPoint y: 221, distance: 157.1
click at [222, 221] on div "Applied in combination with filters below [EMAIL_ADDRESS][DOMAIN_NAME] Icon/Men…" at bounding box center [360, 208] width 286 height 85
click at [457, 222] on icon "Icon/Menu Close" at bounding box center [472, 219] width 35 height 35
click at [364, 206] on input at bounding box center [360, 219] width 259 height 35
paste input "[EMAIL_ADDRESS][DOMAIN_NAME]"
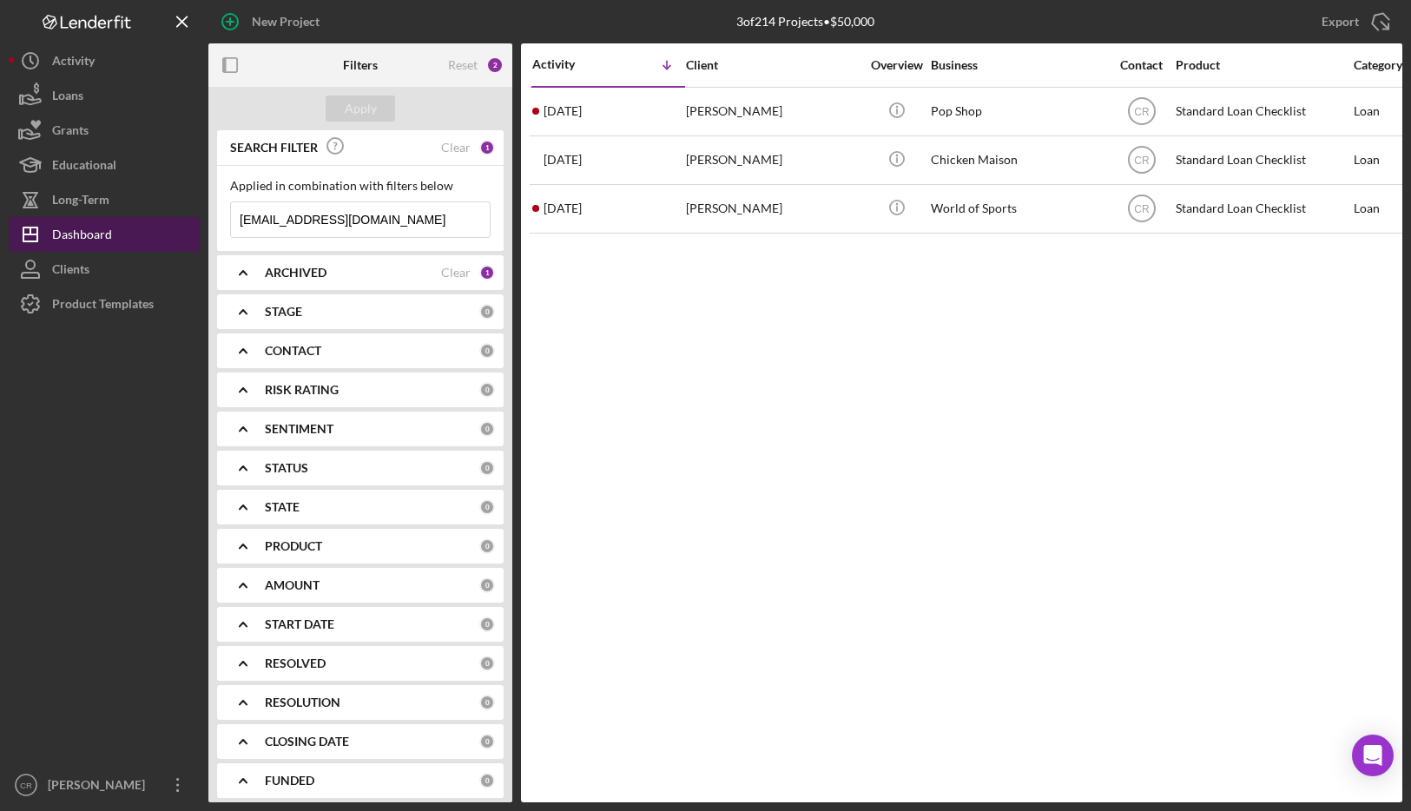
type input "[EMAIL_ADDRESS][DOMAIN_NAME]"
click at [111, 242] on button "Icon/Dashboard Dashboard" at bounding box center [104, 234] width 191 height 35
click at [454, 148] on div "Clear" at bounding box center [456, 148] width 30 height 14
click at [86, 237] on div "Dashboard" at bounding box center [82, 236] width 60 height 39
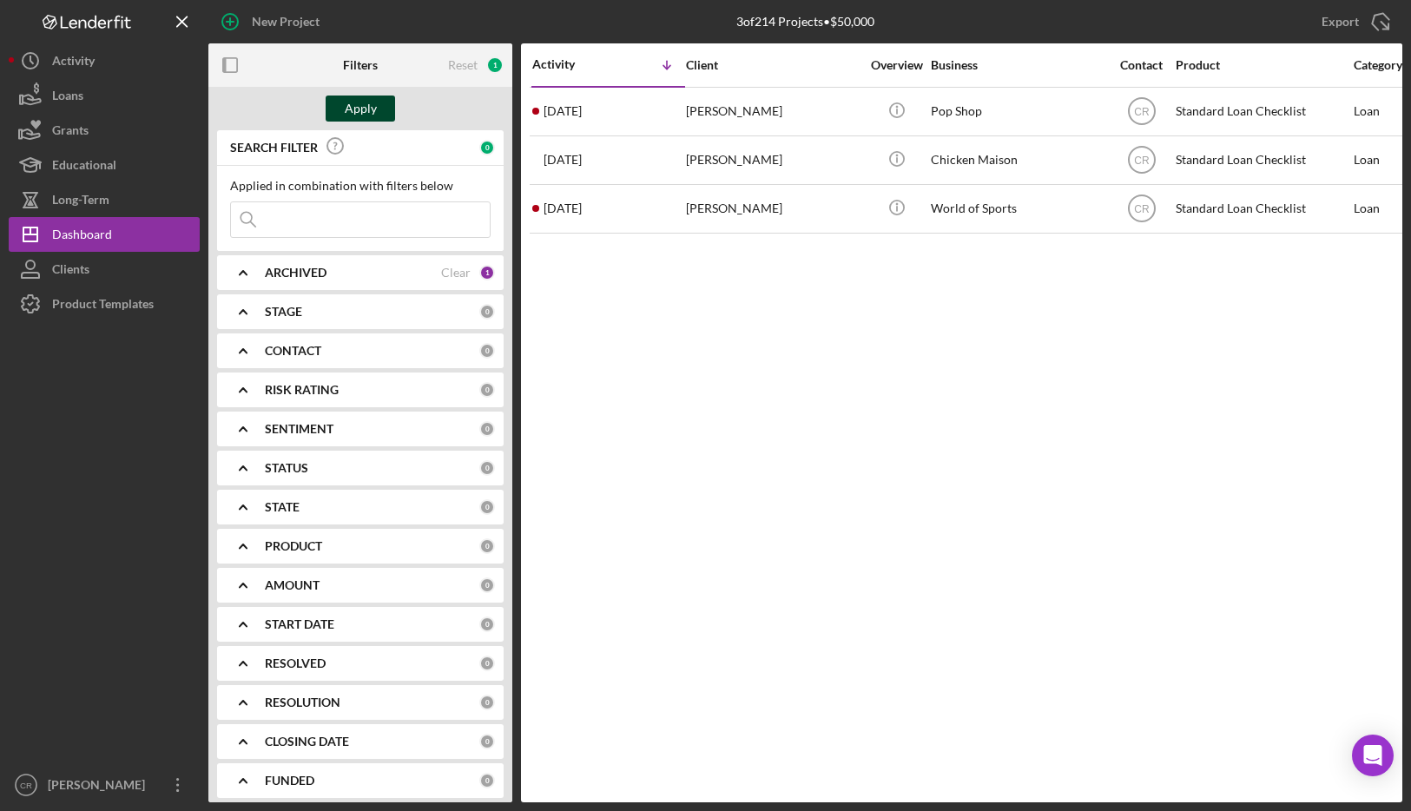
click at [366, 104] on div "Apply" at bounding box center [361, 108] width 32 height 26
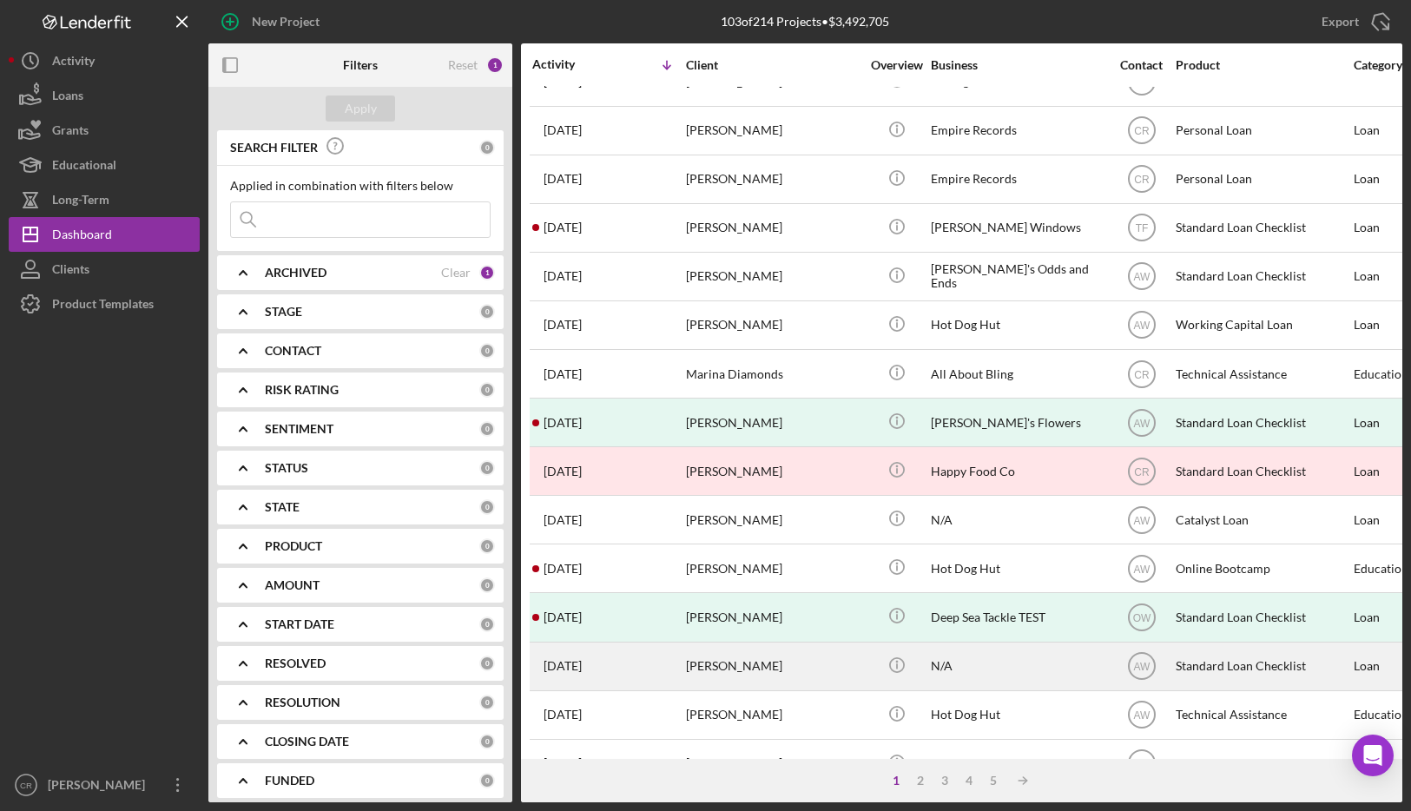
scroll to position [556, 0]
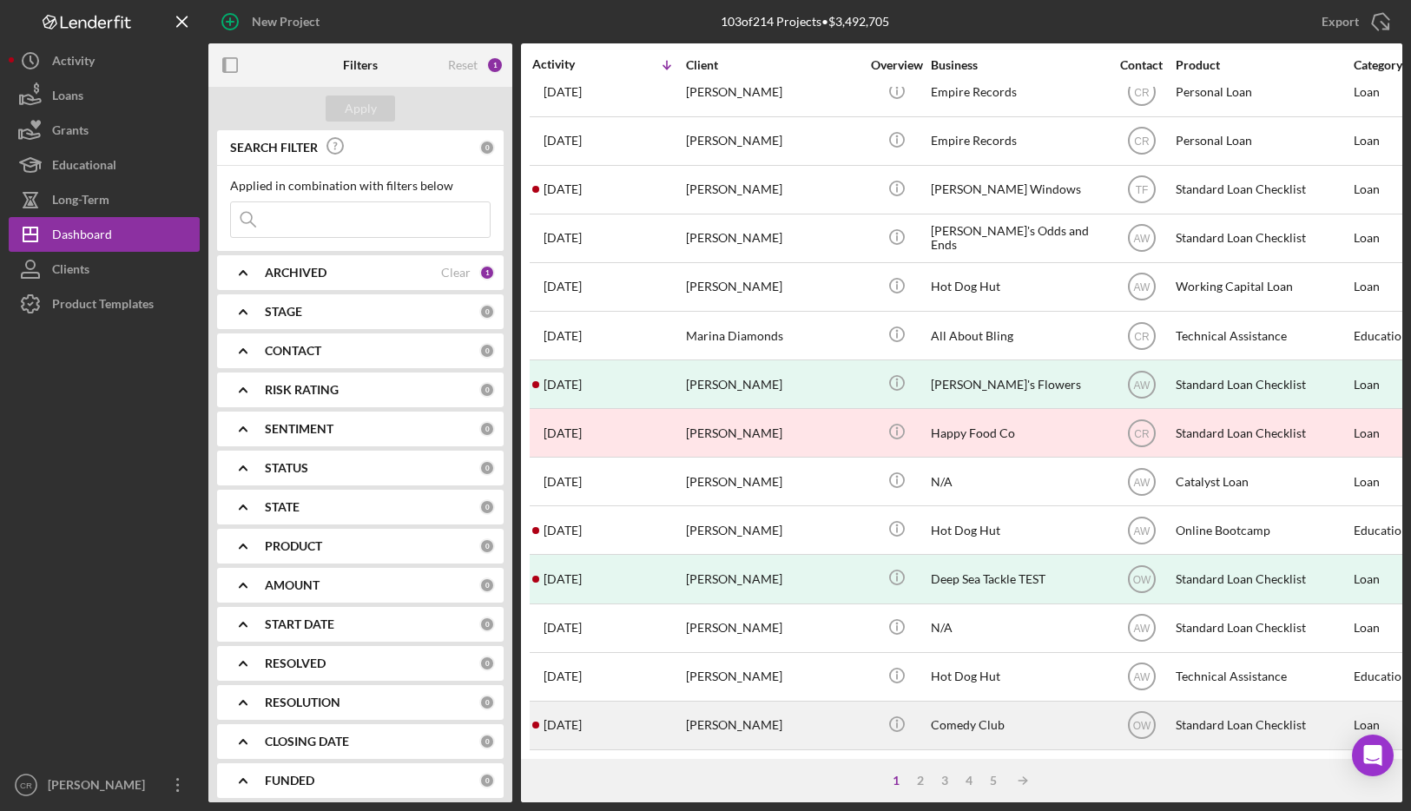
click at [804, 714] on div "[PERSON_NAME]" at bounding box center [773, 725] width 174 height 46
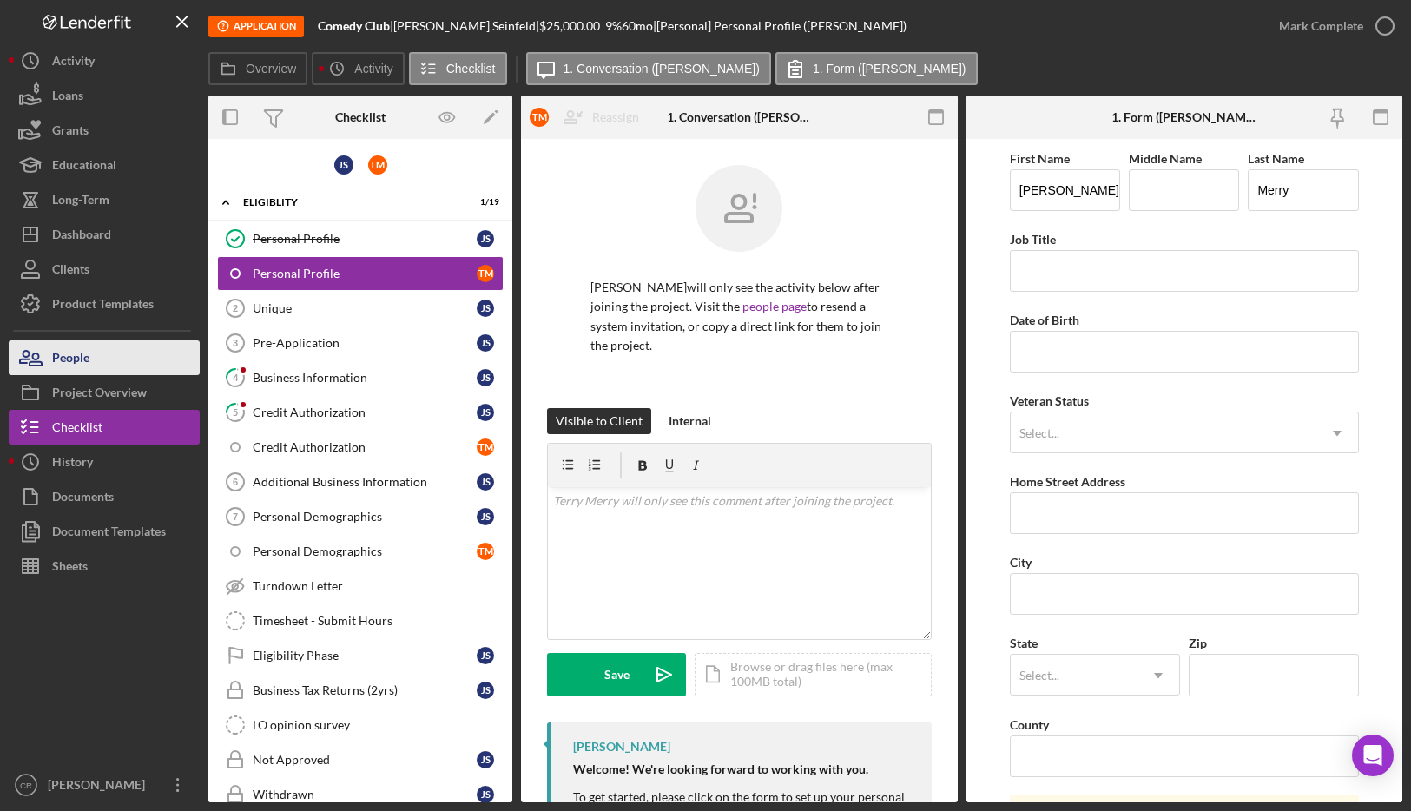
click at [117, 363] on button "People" at bounding box center [104, 357] width 191 height 35
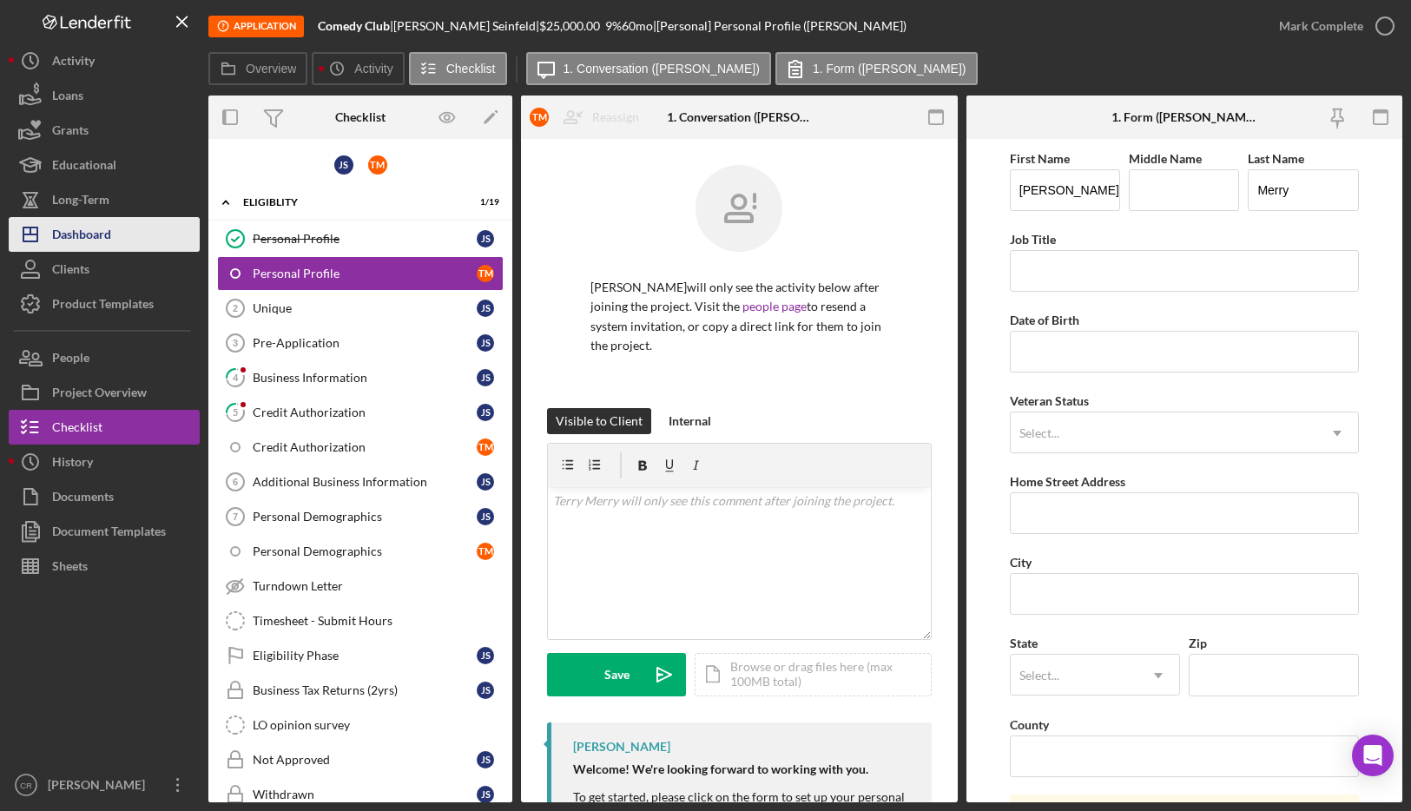
click at [102, 242] on div "Dashboard" at bounding box center [81, 236] width 59 height 39
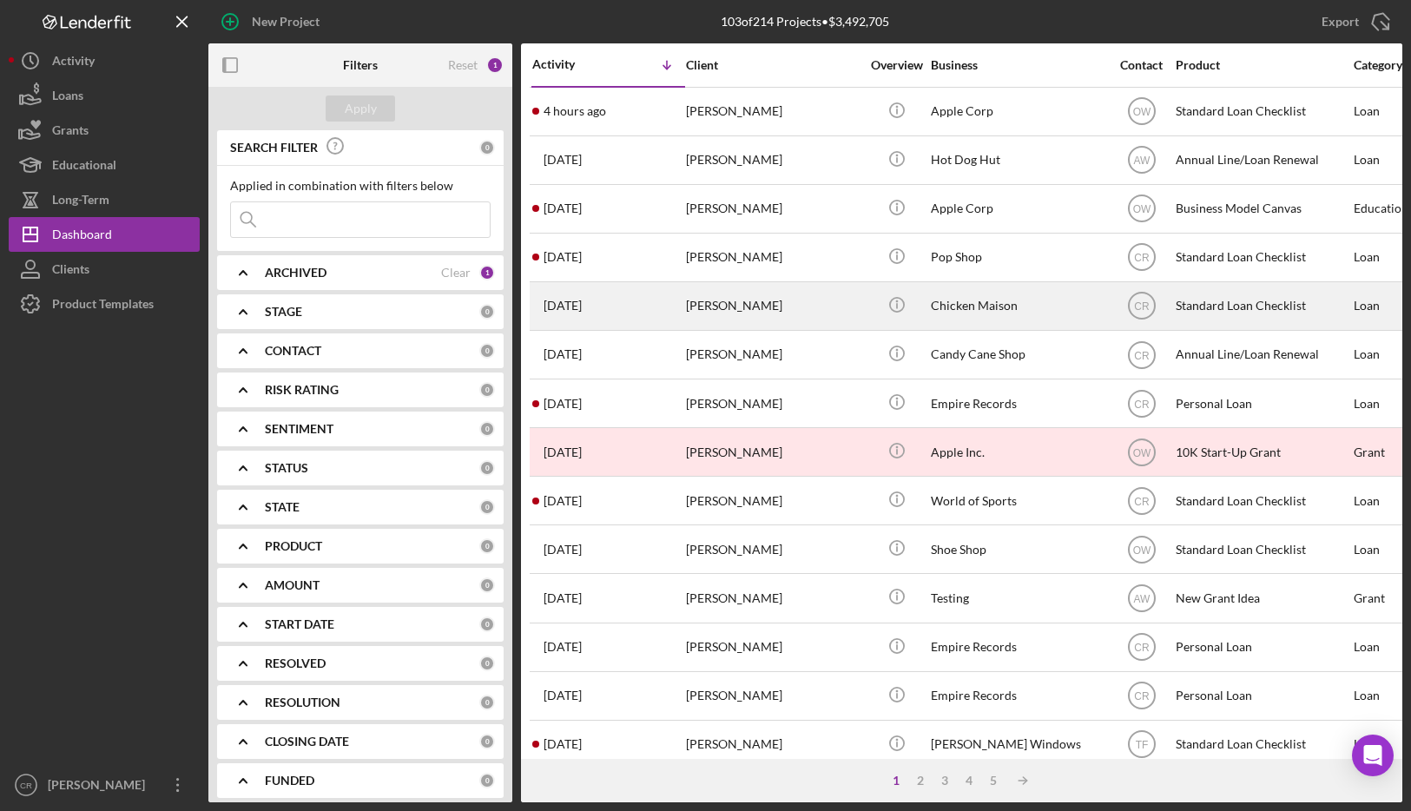
click at [741, 311] on div "[PERSON_NAME]" at bounding box center [773, 306] width 174 height 46
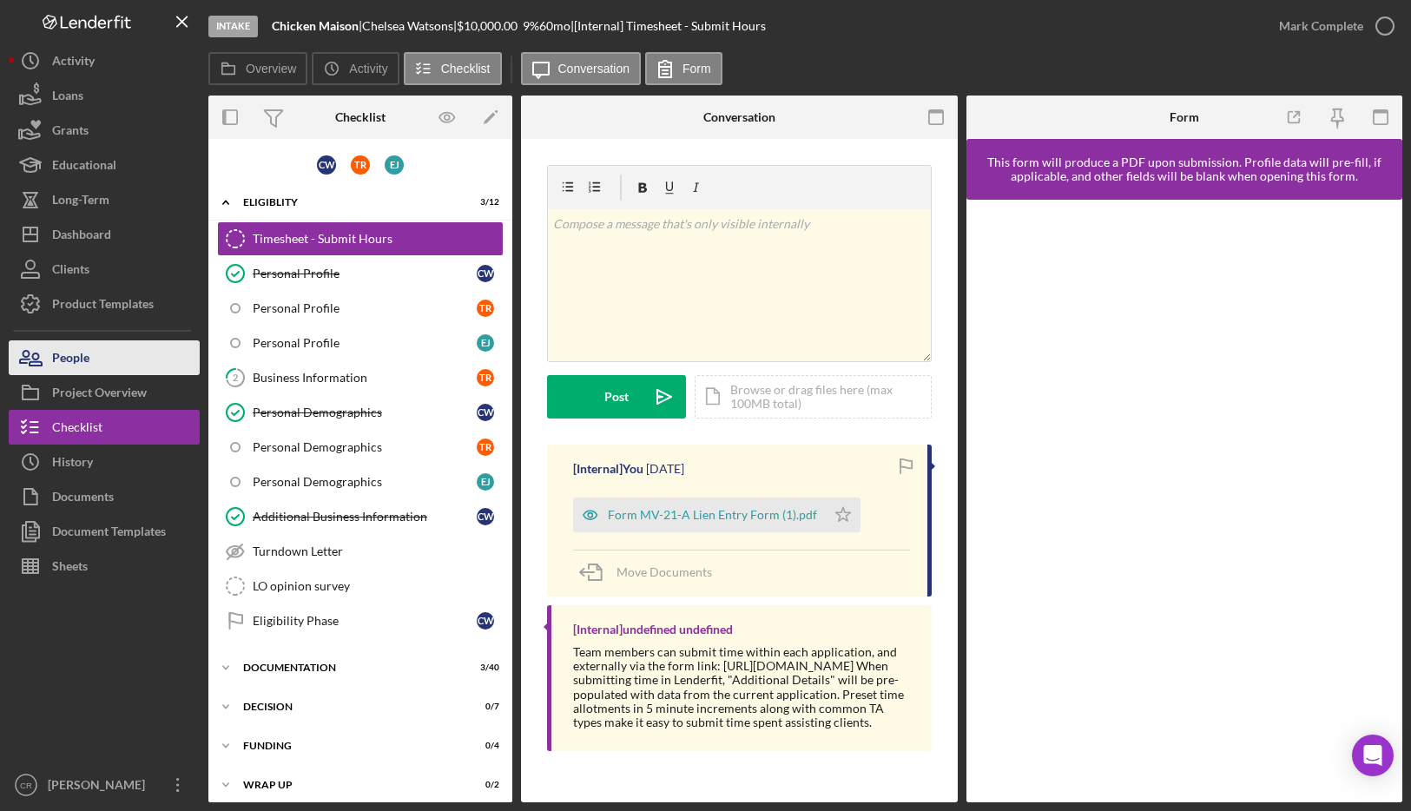
click at [55, 365] on div "People" at bounding box center [70, 359] width 37 height 39
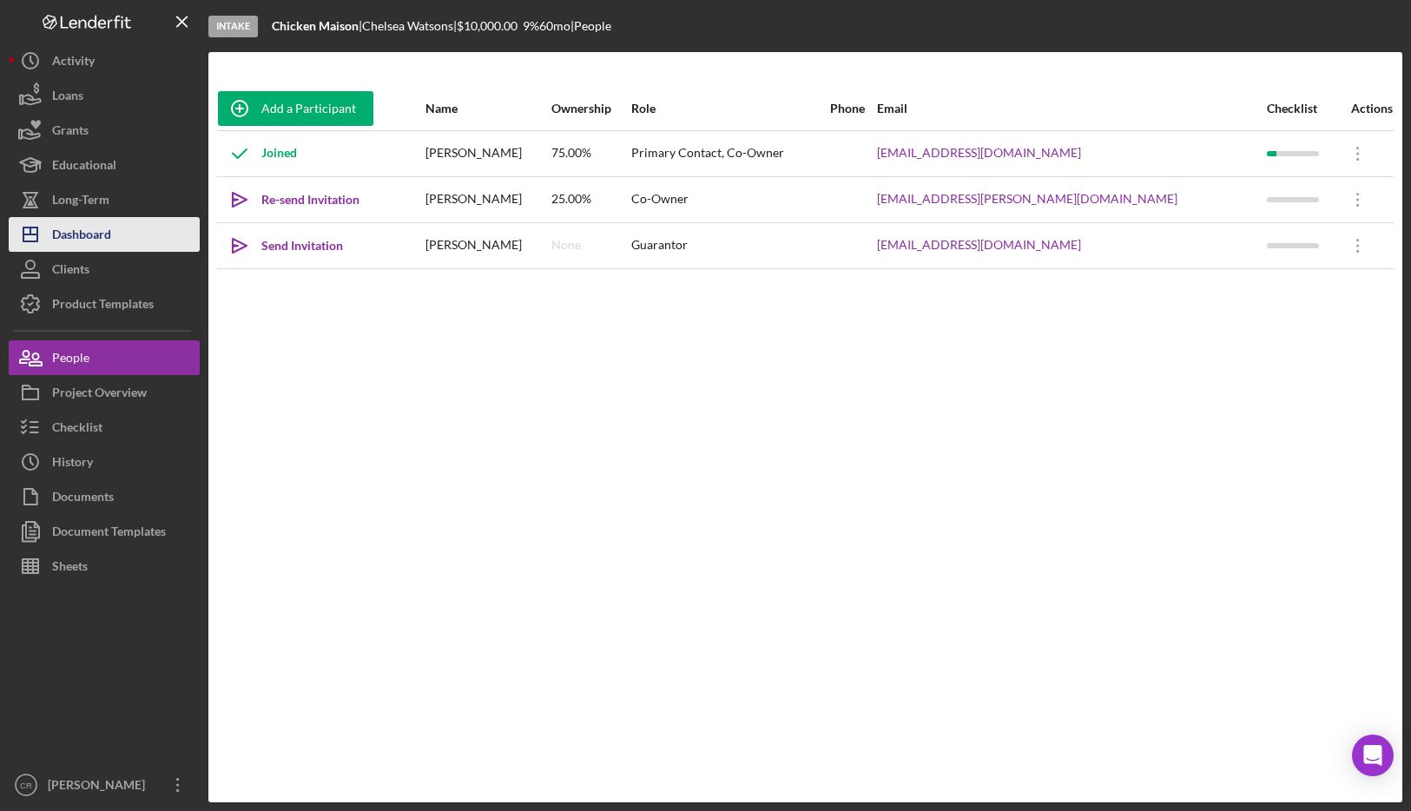
click at [82, 228] on div "Dashboard" at bounding box center [81, 236] width 59 height 39
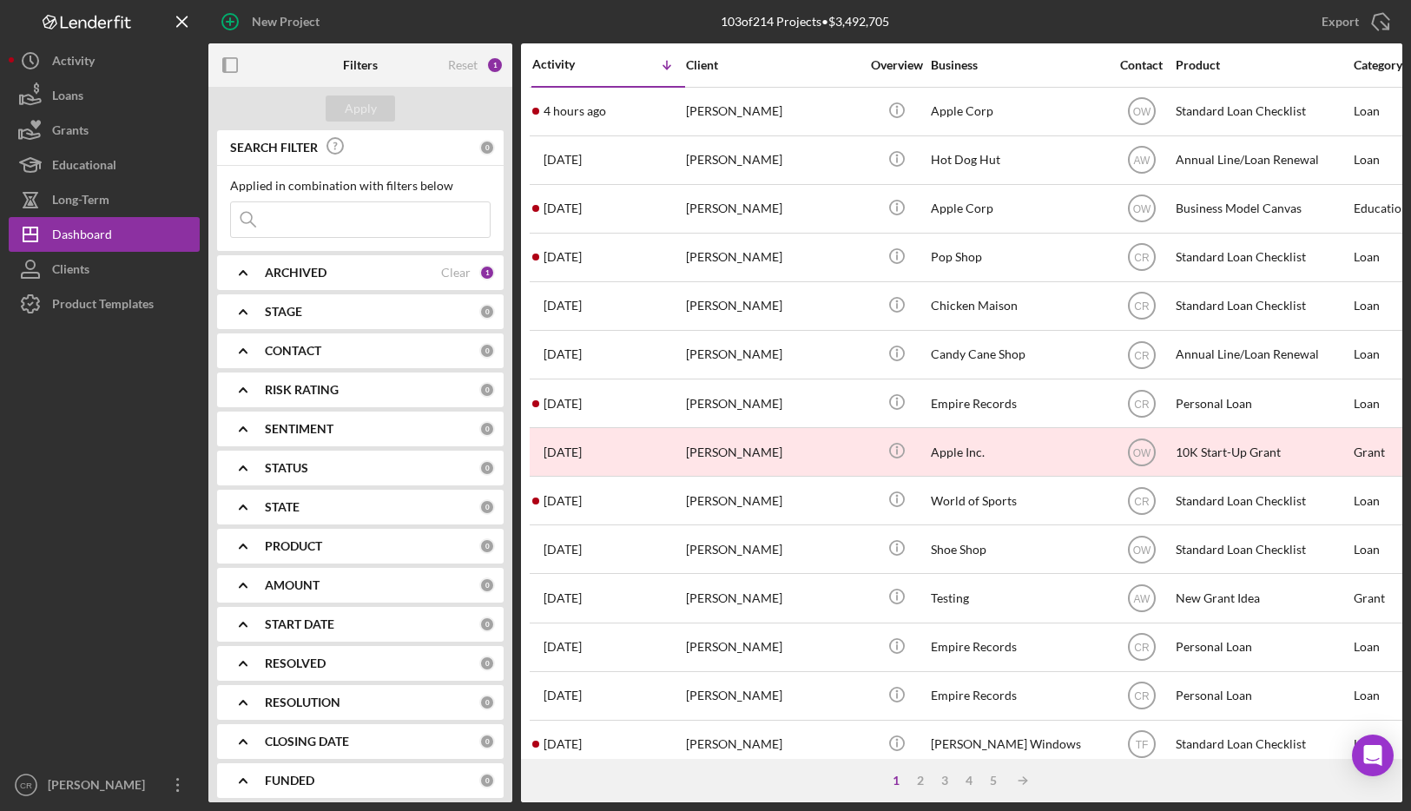
click at [289, 540] on b "PRODUCT" at bounding box center [293, 546] width 57 height 14
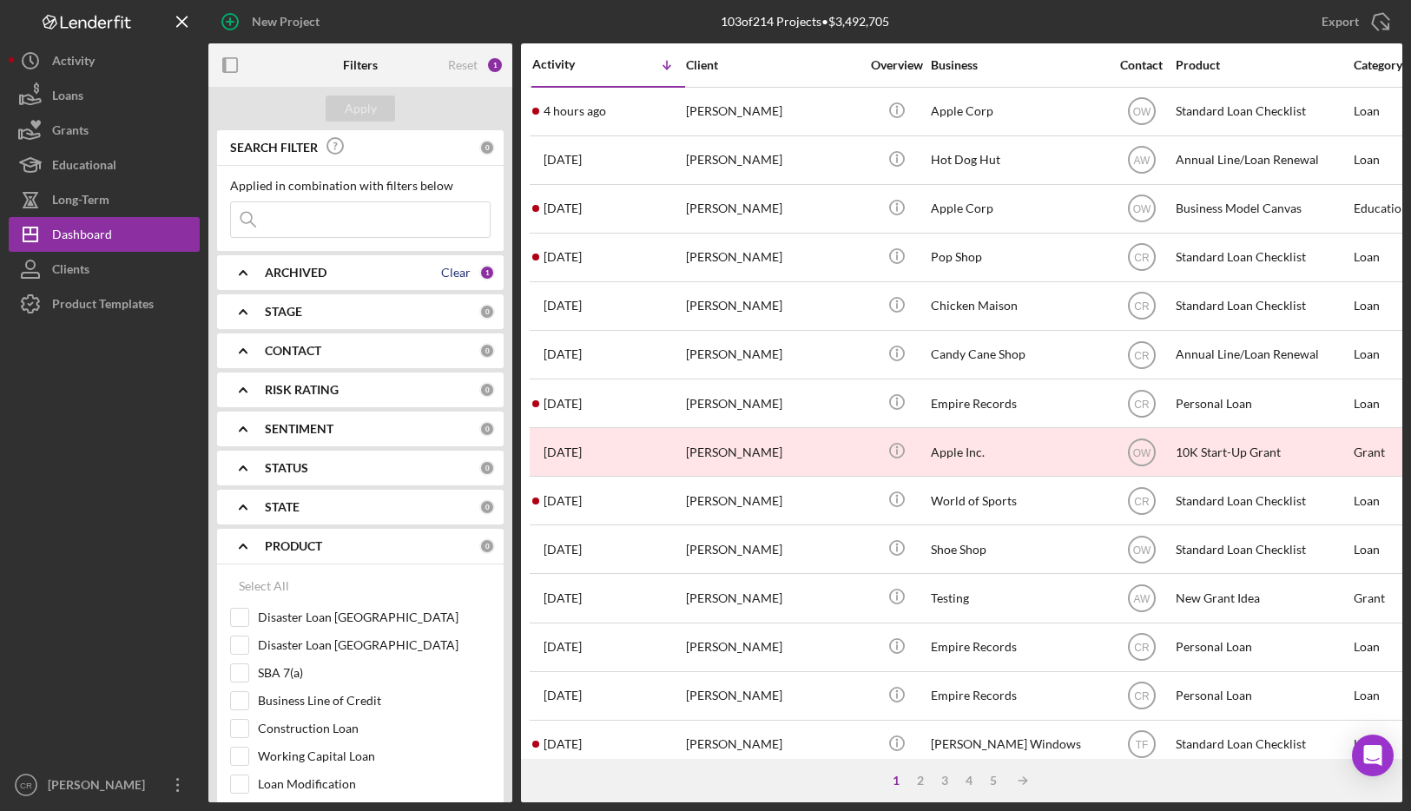
click at [445, 274] on div "Clear" at bounding box center [456, 273] width 30 height 14
click at [319, 272] on b "ARCHIVED" at bounding box center [296, 273] width 62 height 14
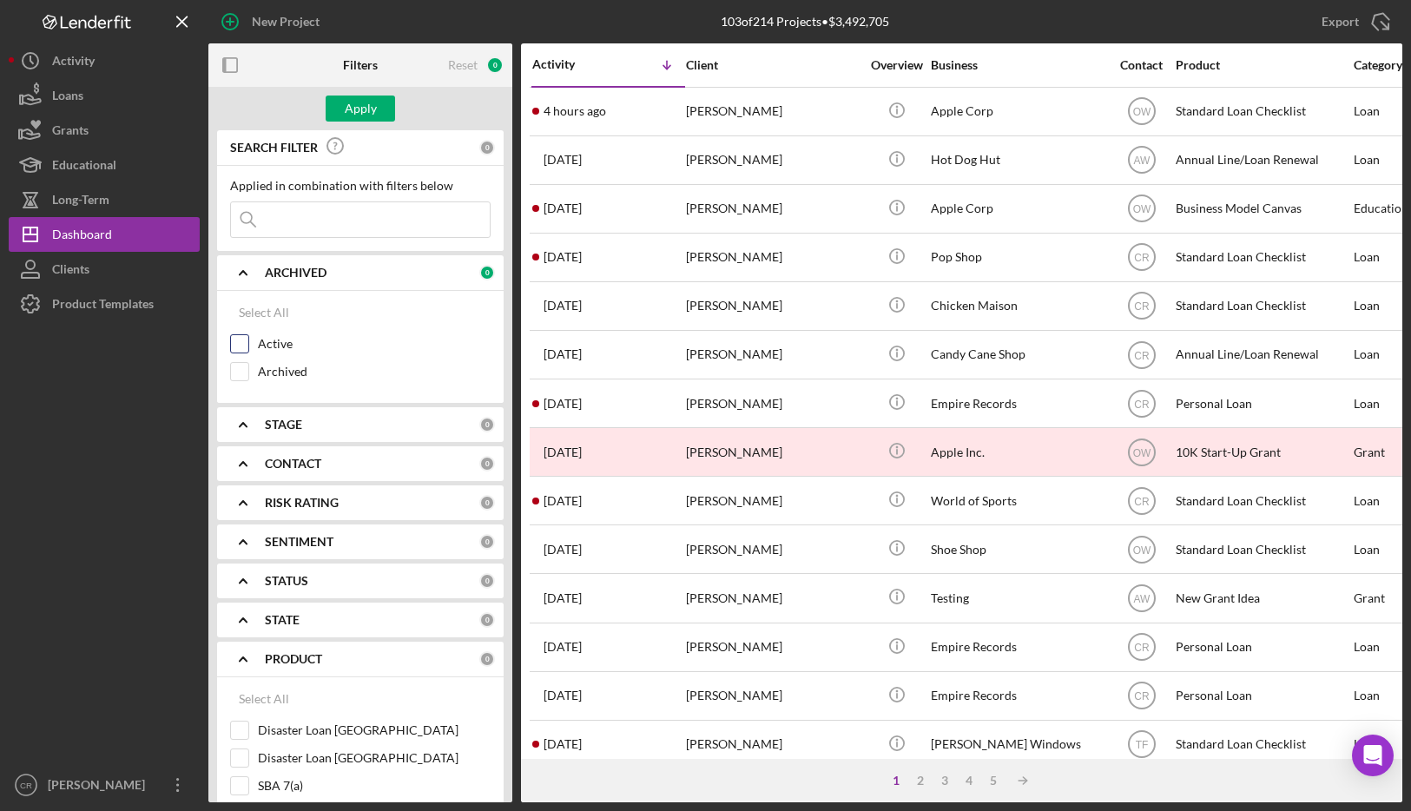
click at [246, 343] on input "Active" at bounding box center [239, 343] width 17 height 17
checkbox input "true"
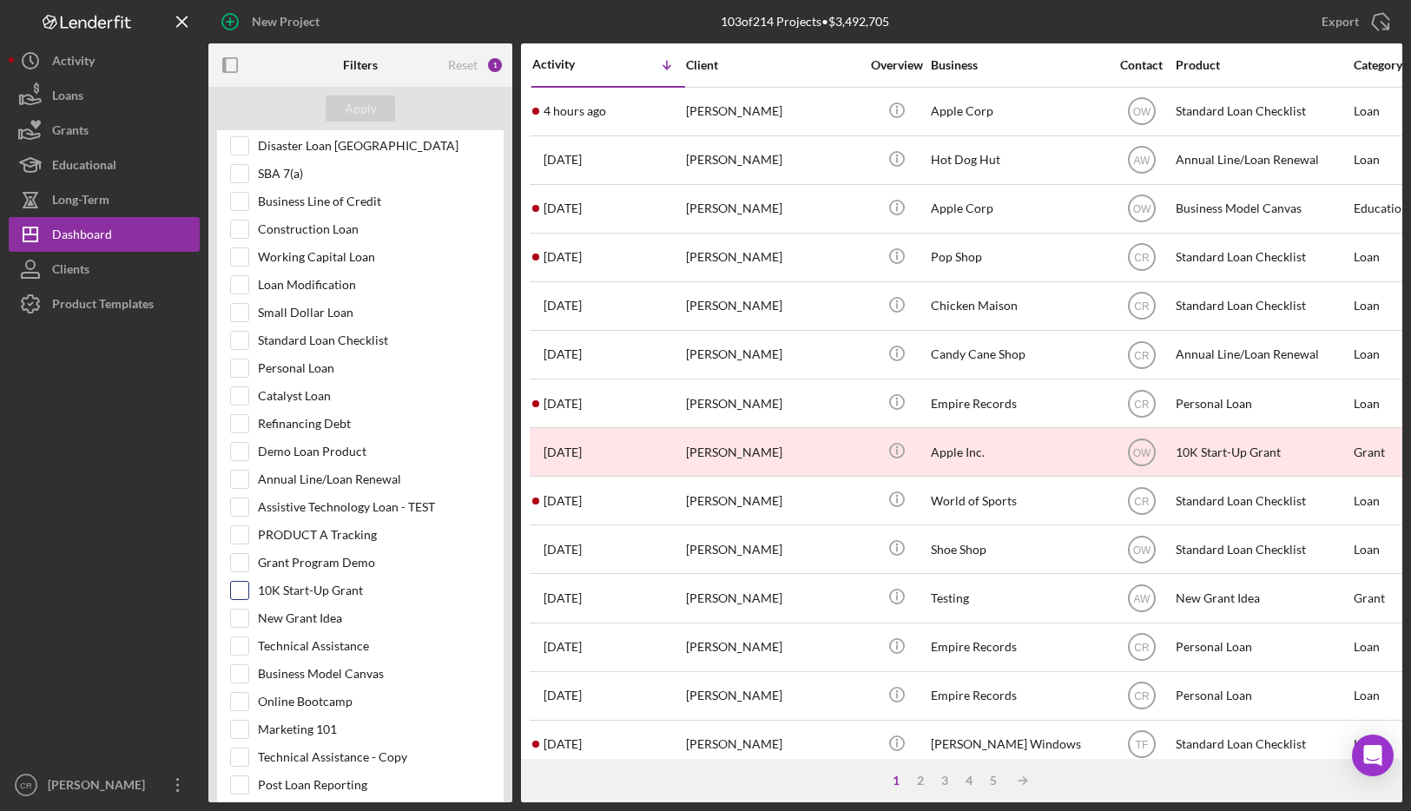
scroll to position [538, 0]
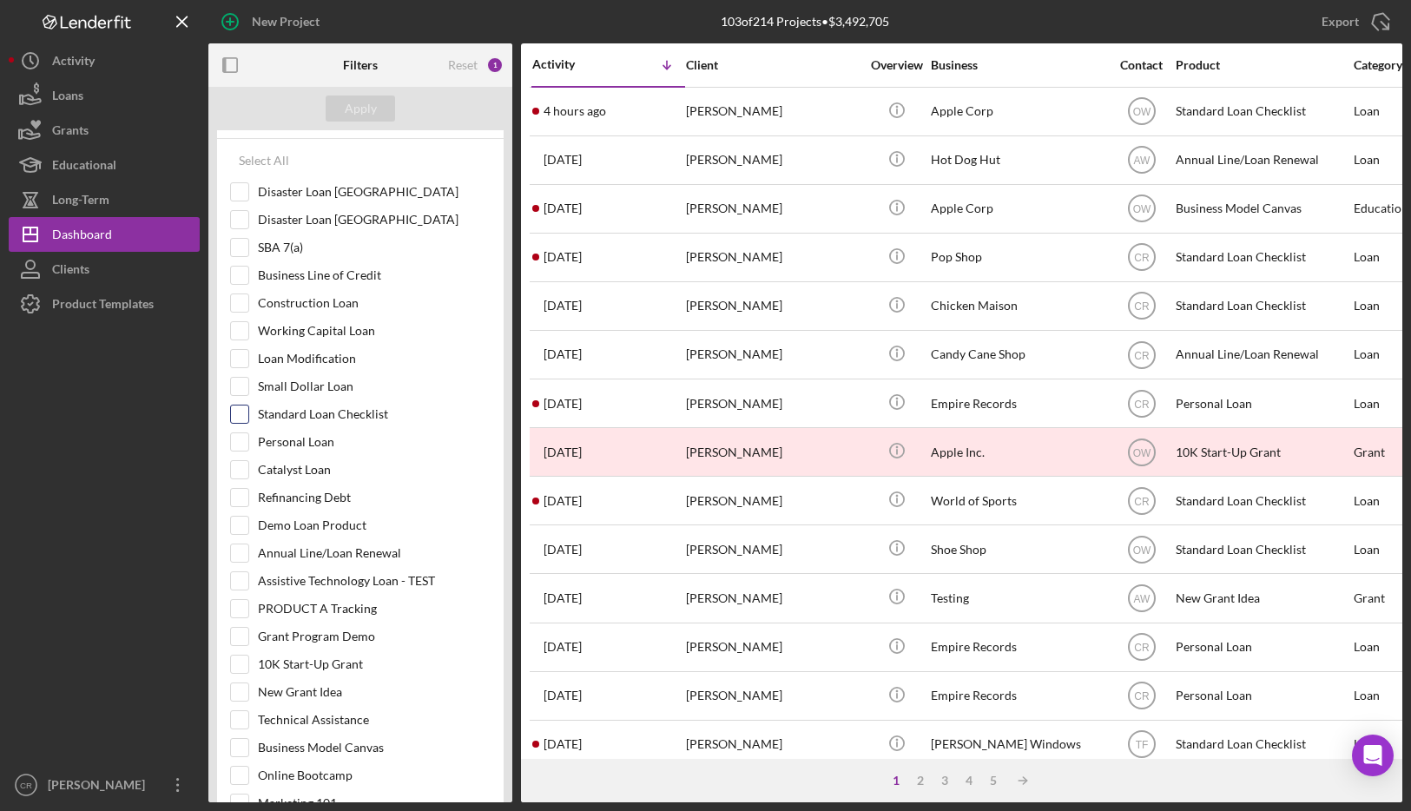
click at [242, 412] on input "Standard Loan Checklist" at bounding box center [239, 413] width 17 height 17
checkbox input "true"
click at [347, 115] on div "Apply" at bounding box center [361, 108] width 32 height 26
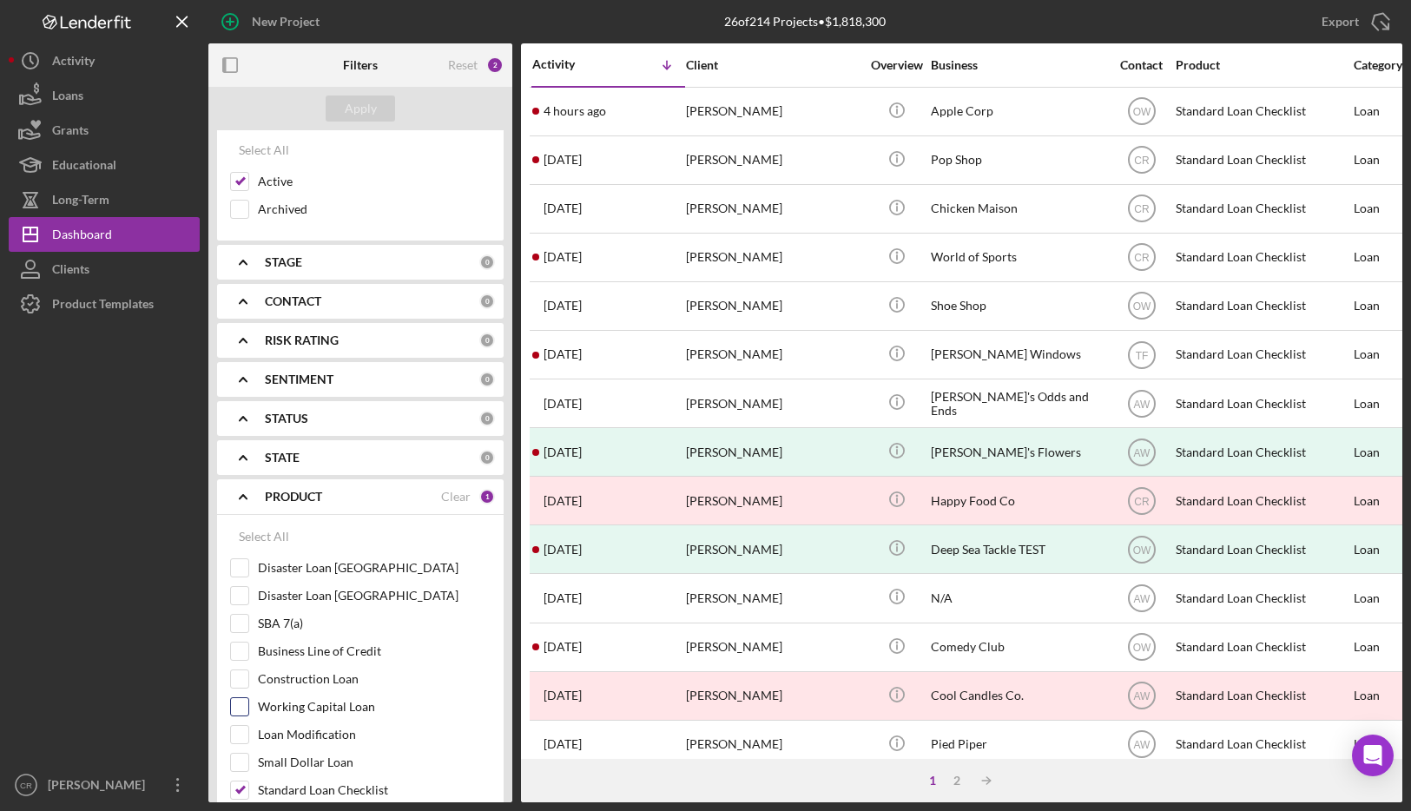
scroll to position [0, 0]
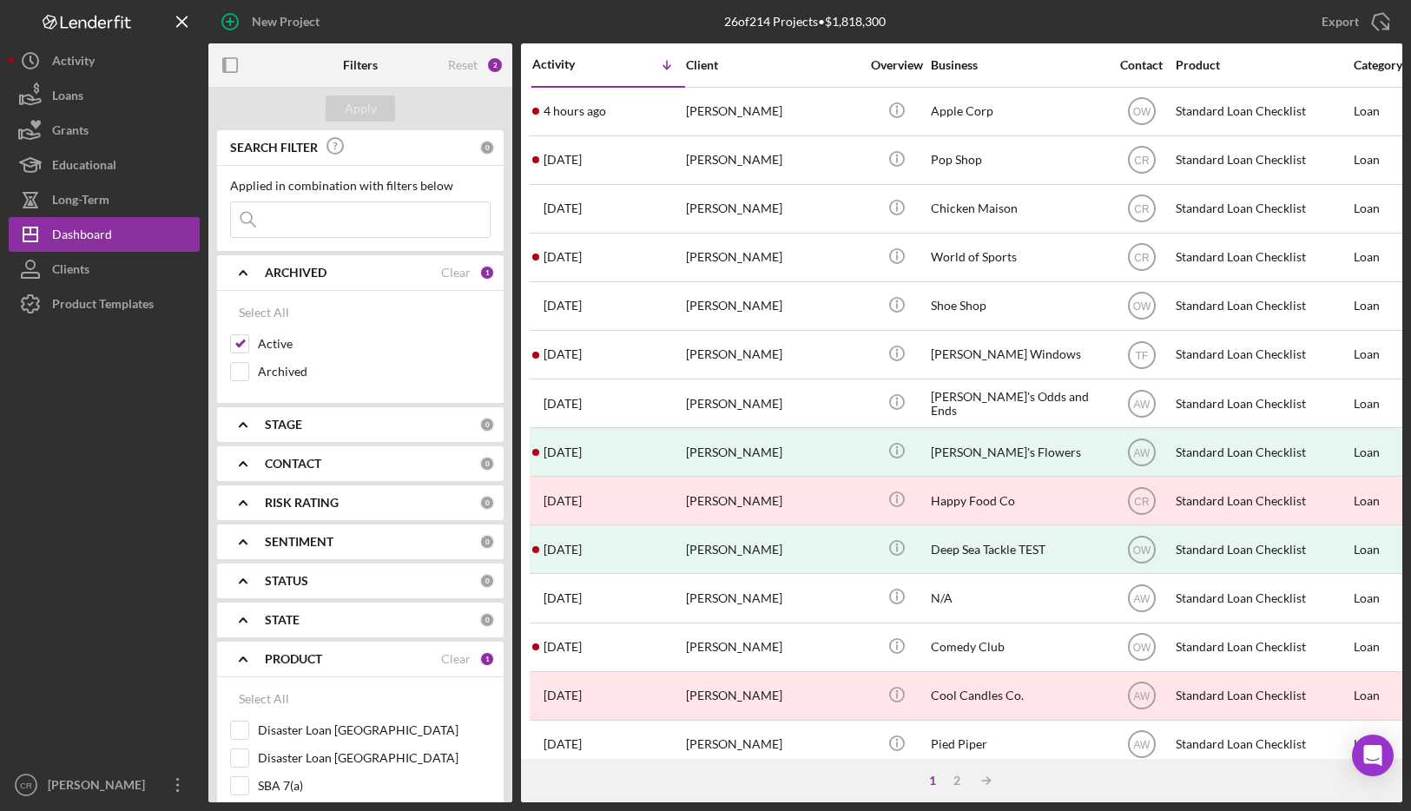
click at [314, 461] on b "CONTACT" at bounding box center [293, 464] width 56 height 14
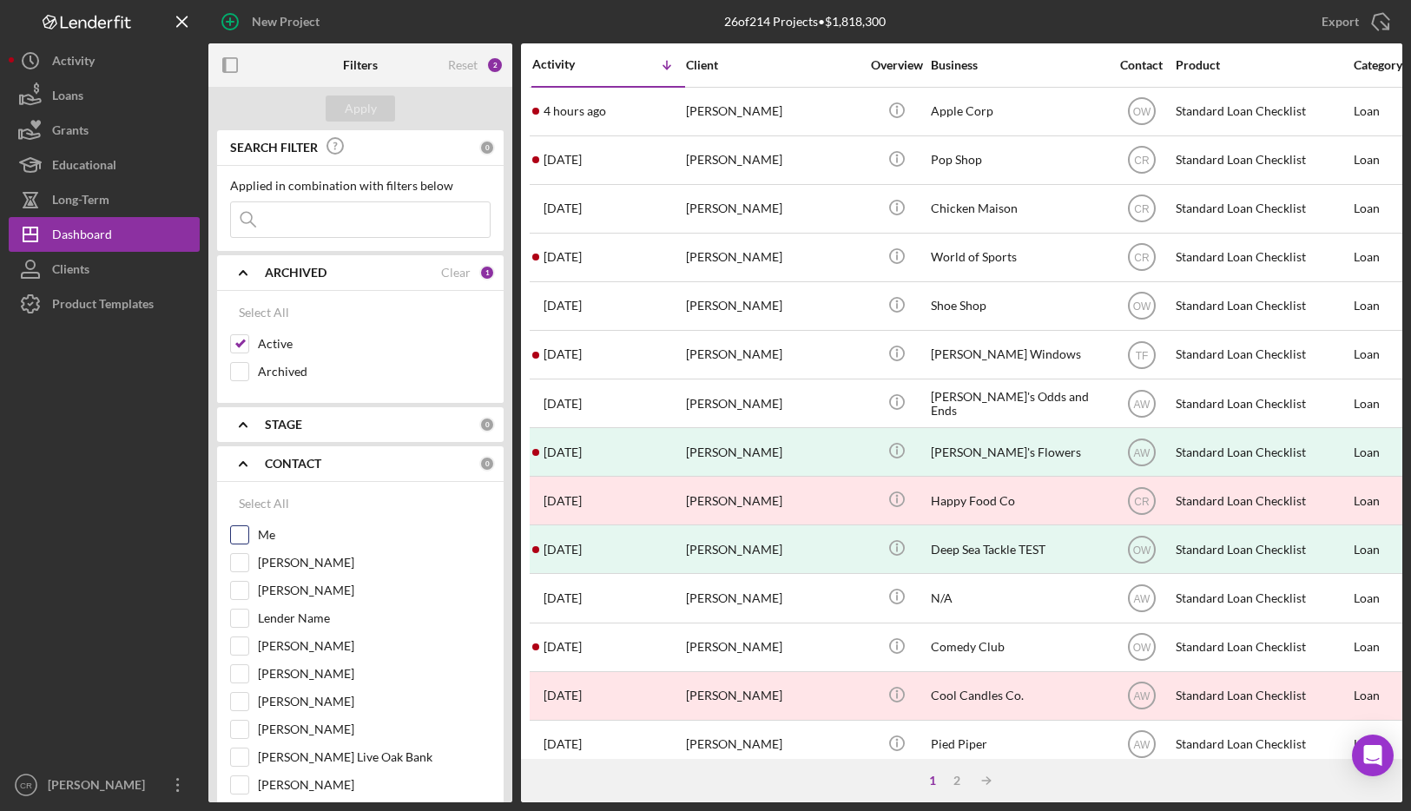
click at [247, 534] on input "Me" at bounding box center [239, 534] width 17 height 17
checkbox input "true"
click at [375, 105] on button "Apply" at bounding box center [360, 108] width 69 height 26
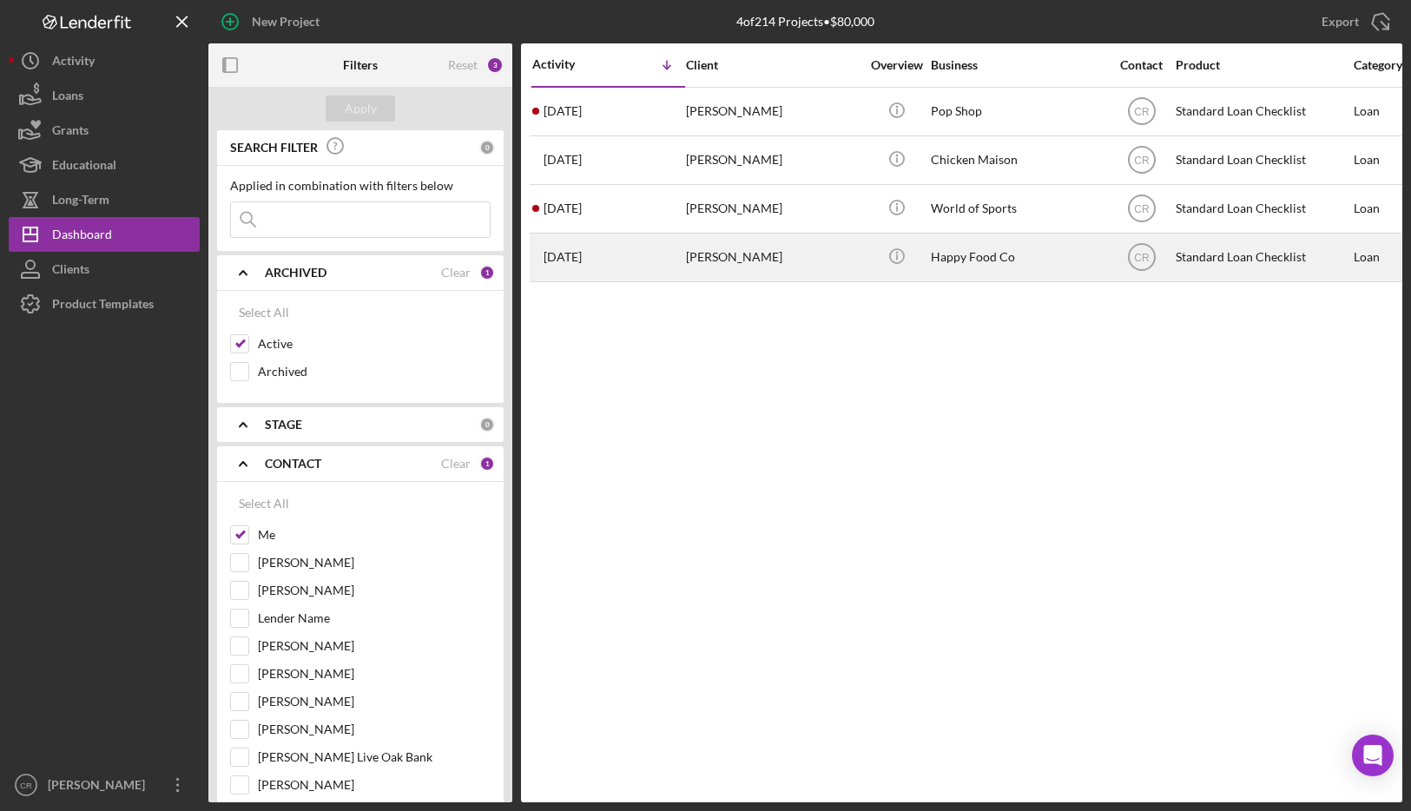
click at [775, 265] on div "[PERSON_NAME]" at bounding box center [773, 257] width 174 height 46
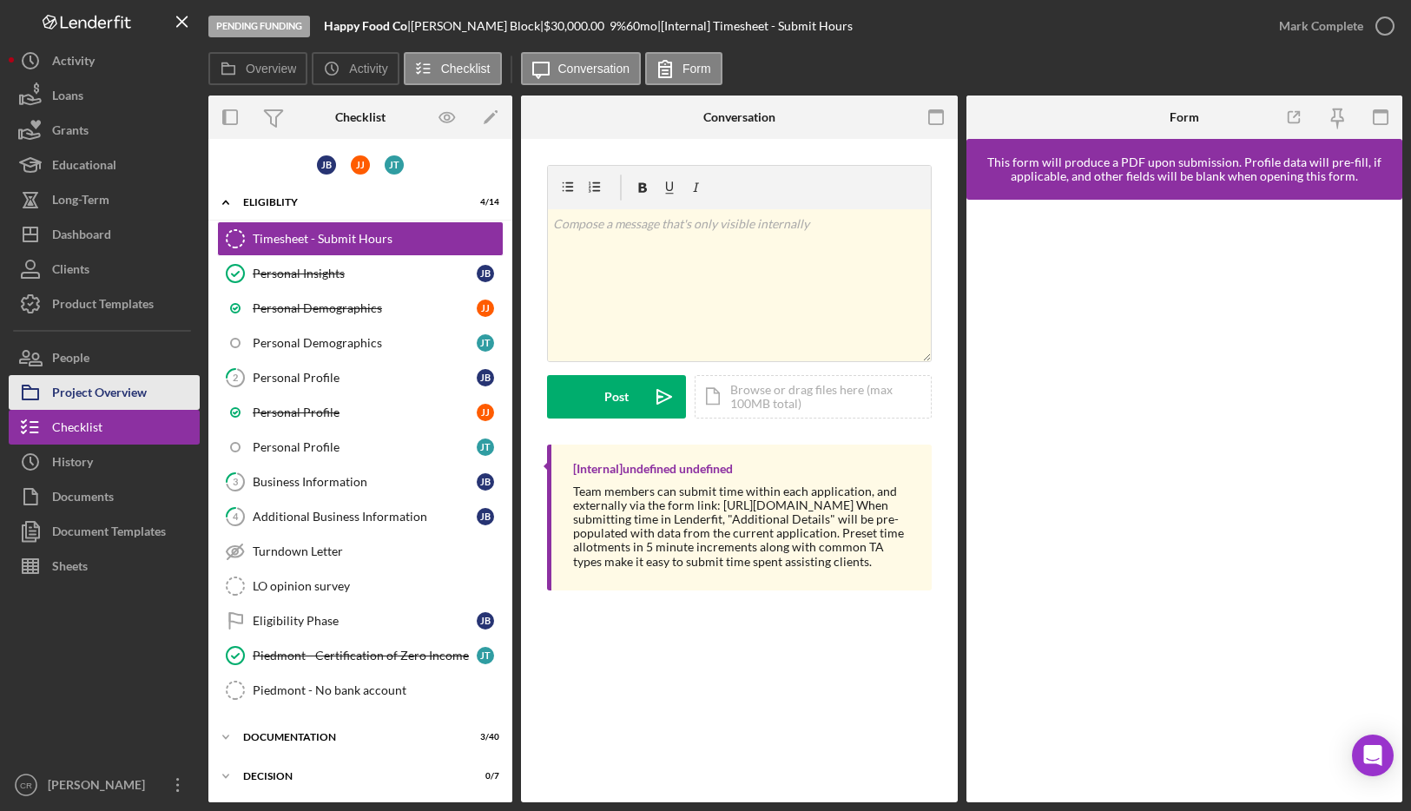
click at [134, 392] on div "Project Overview" at bounding box center [99, 394] width 95 height 39
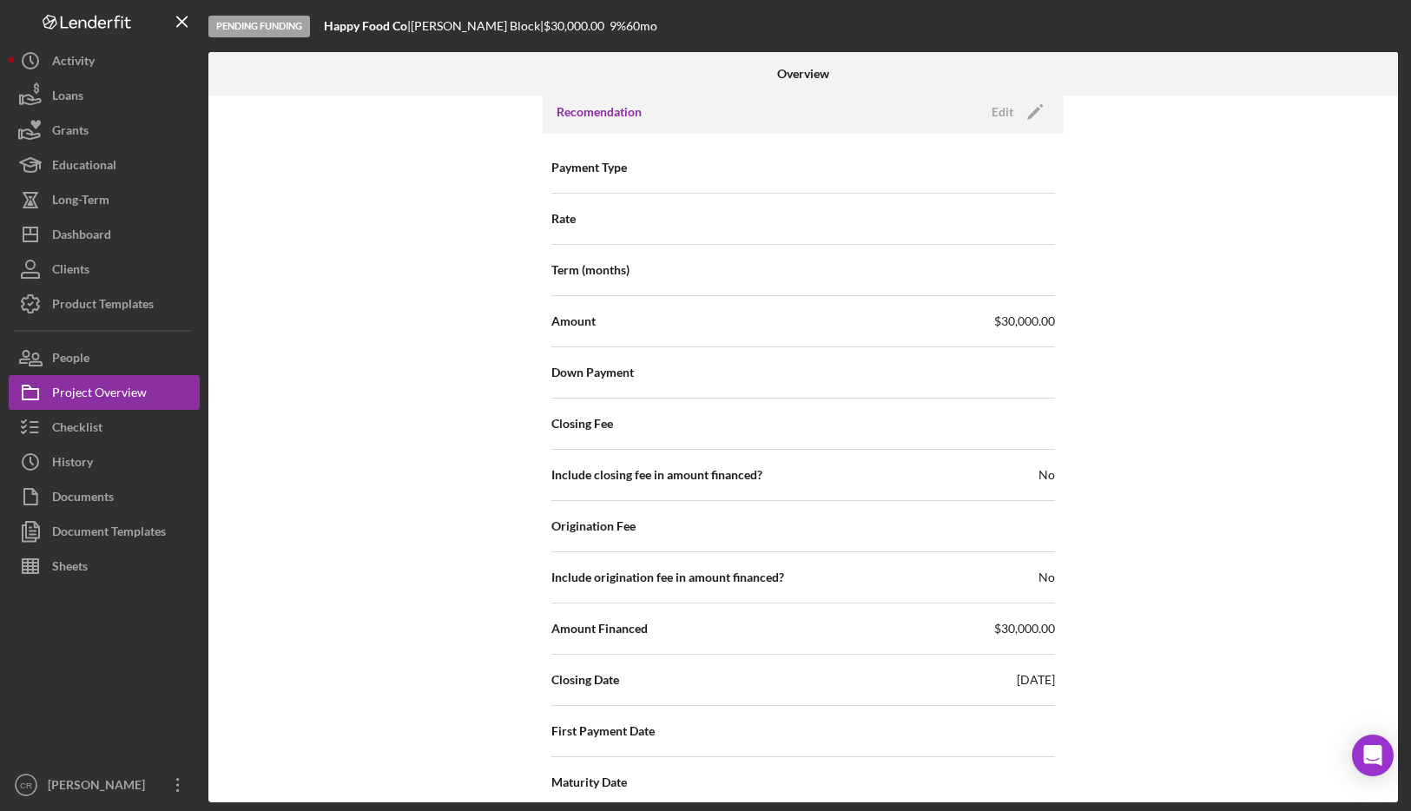
scroll to position [2044, 0]
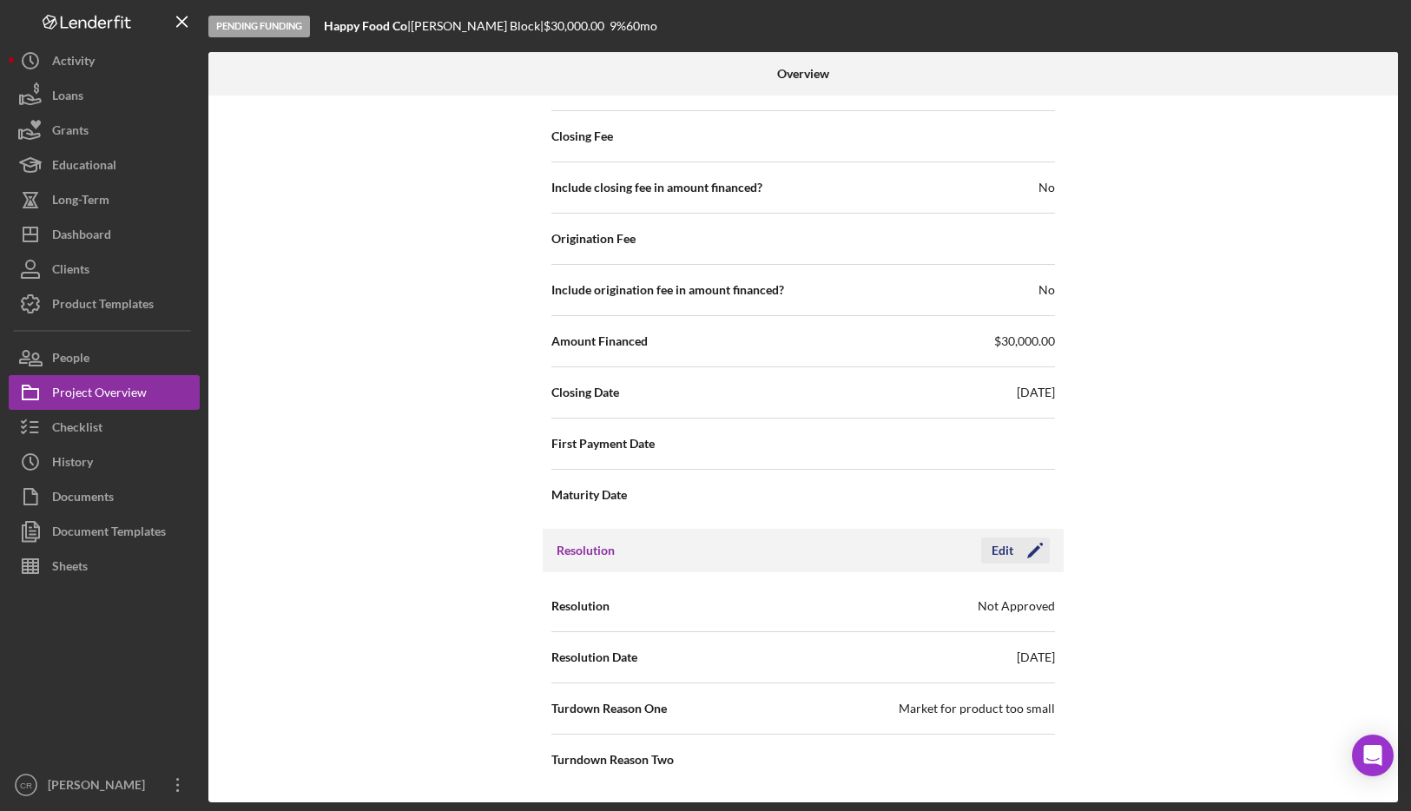
click at [824, 551] on icon "Icon/Edit" at bounding box center [1034, 550] width 43 height 43
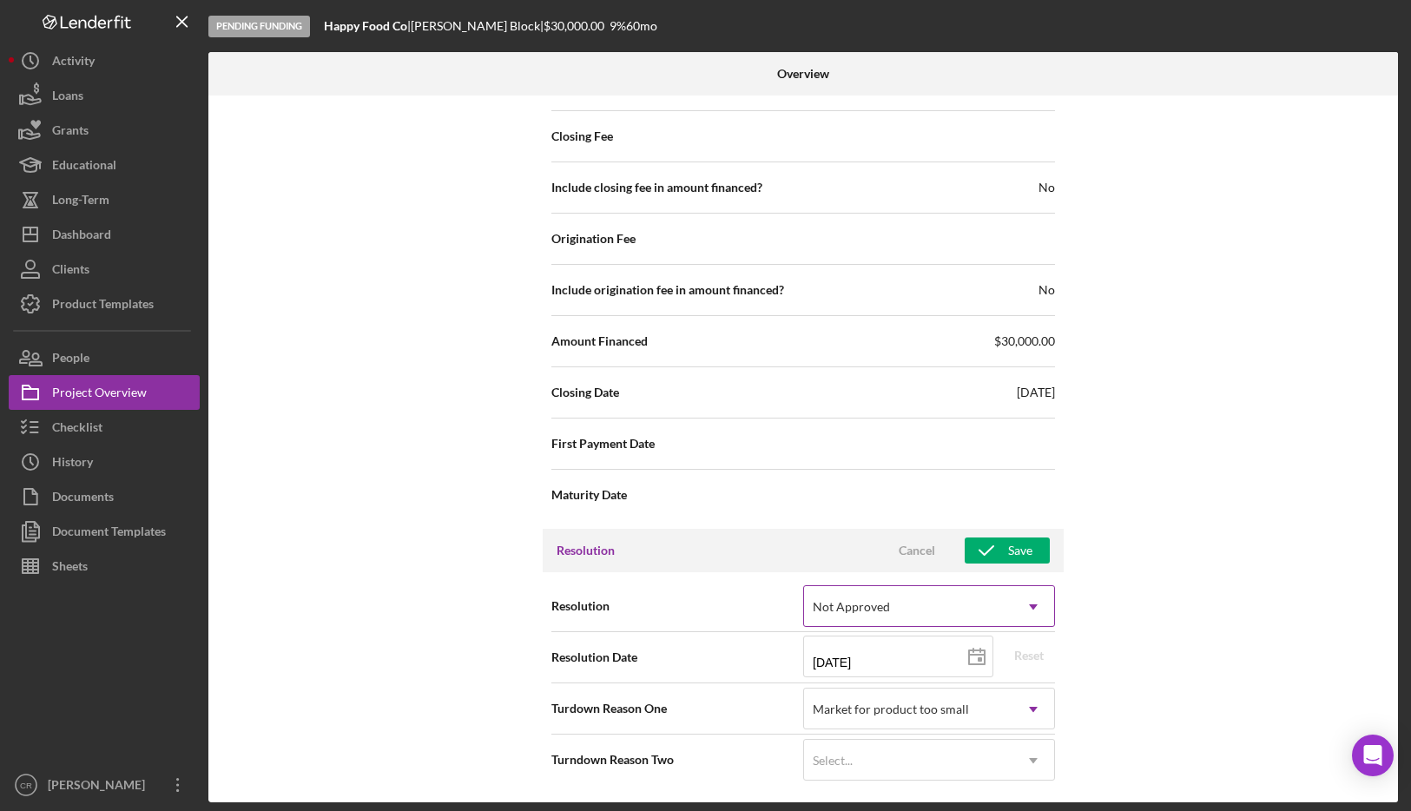
click at [824, 591] on div "Not Approved" at bounding box center [908, 607] width 208 height 40
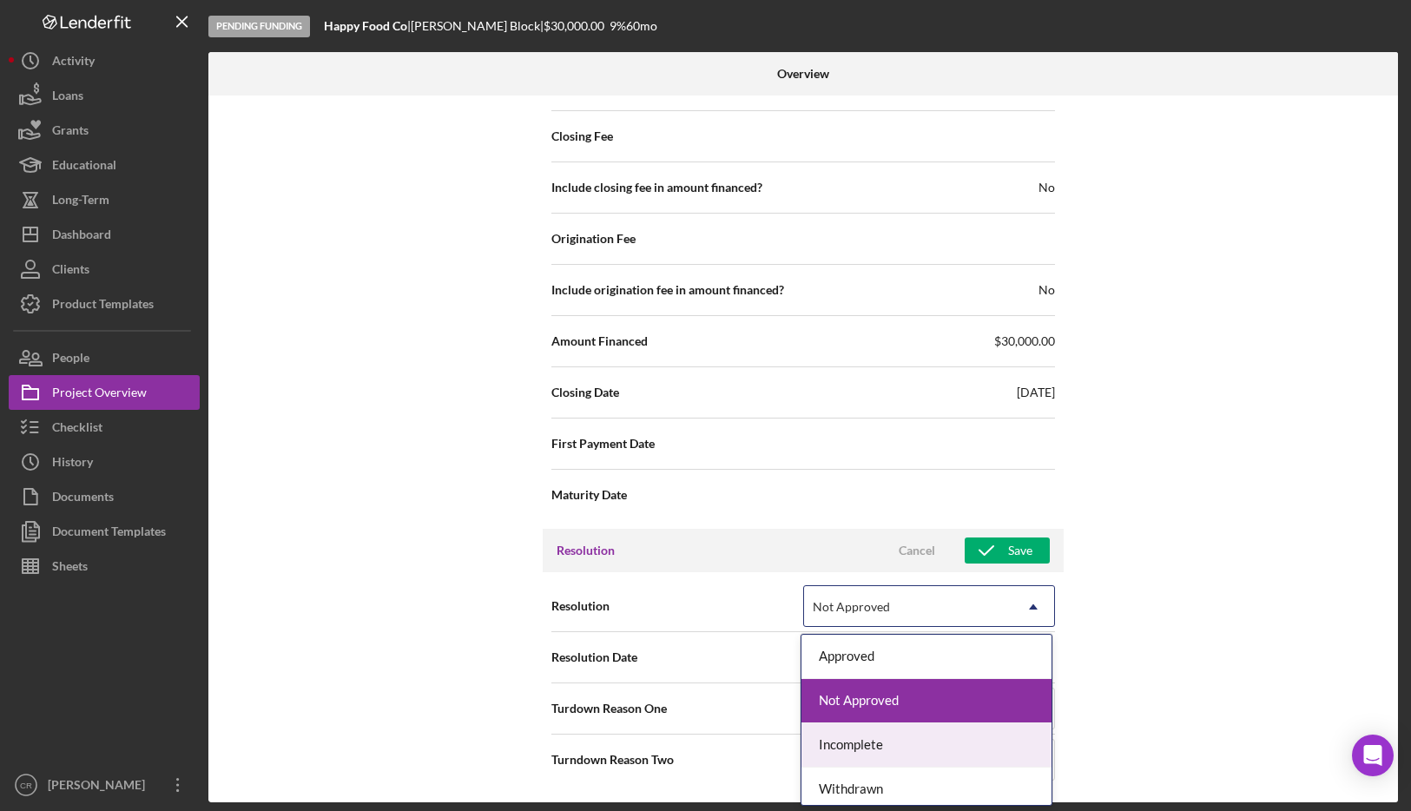
scroll to position [7, 0]
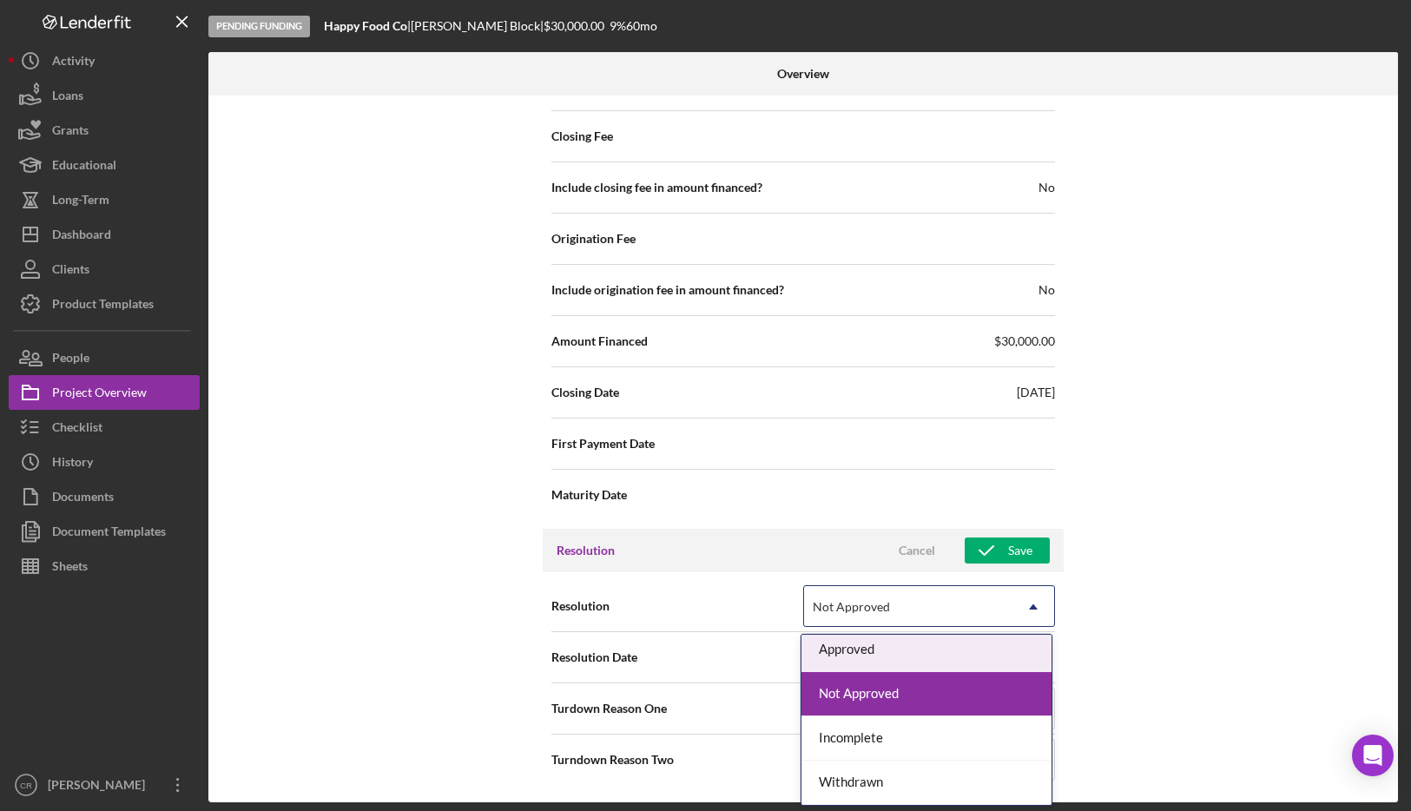
click at [824, 650] on div "Approved" at bounding box center [926, 650] width 250 height 44
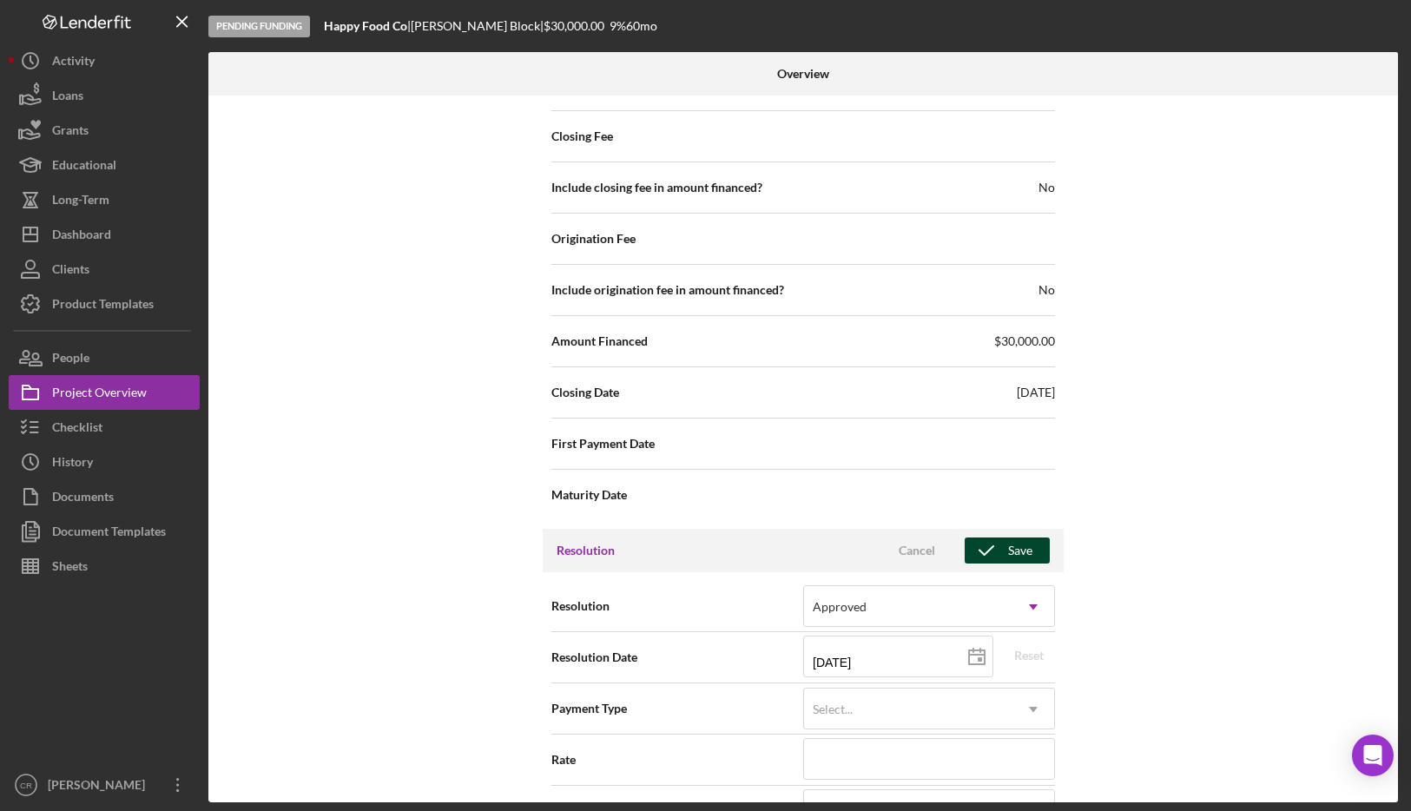
click at [824, 547] on div "Save" at bounding box center [1020, 550] width 24 height 26
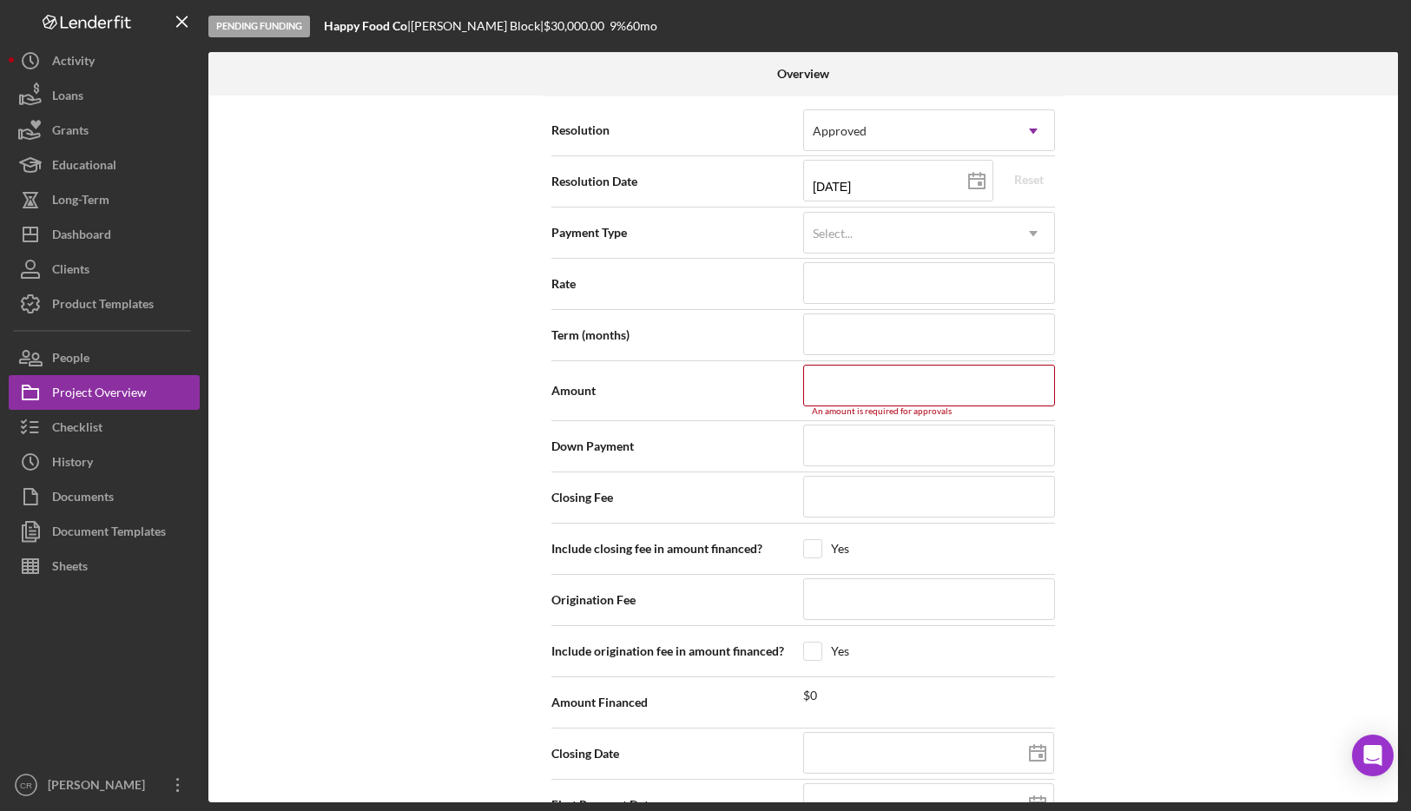
scroll to position [2615, 0]
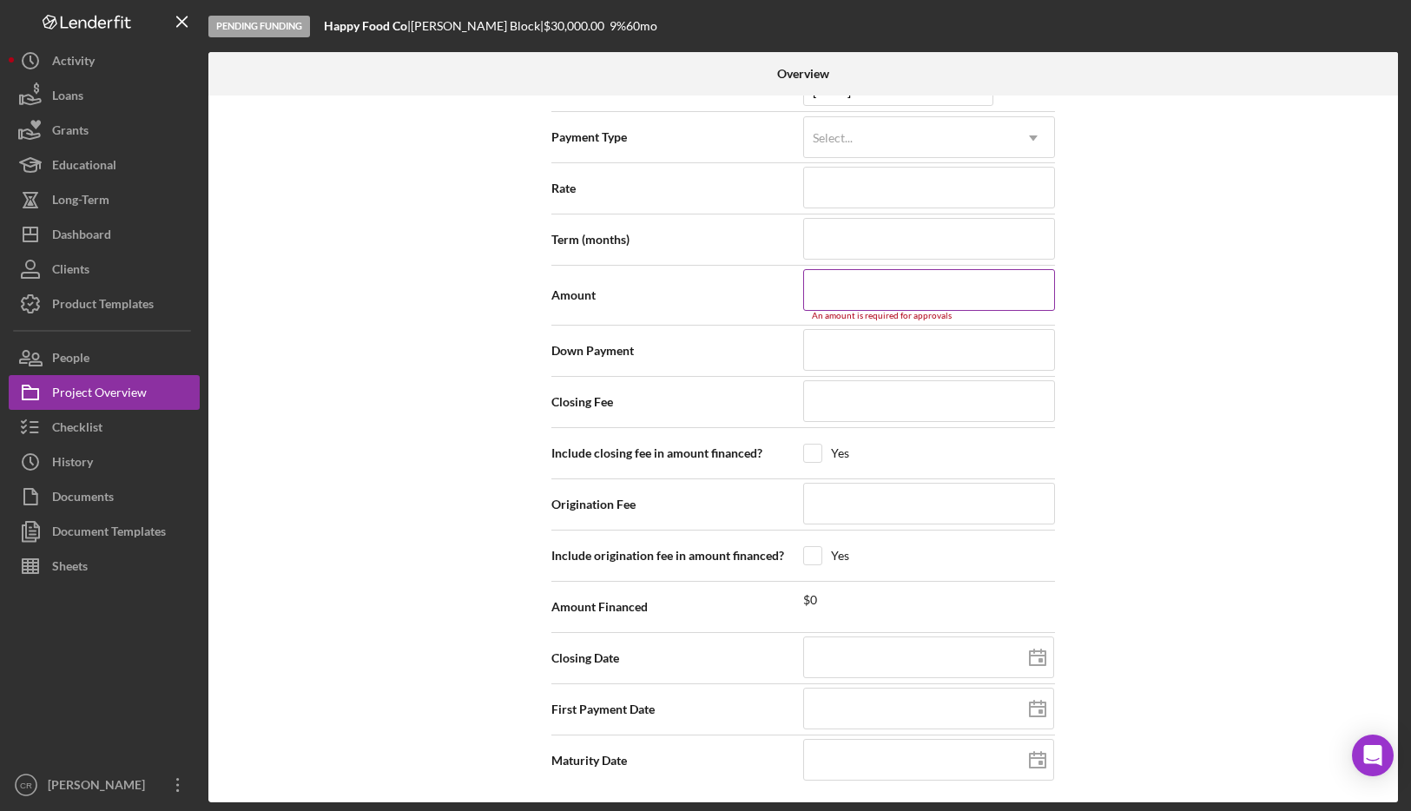
click at [824, 285] on input at bounding box center [929, 290] width 252 height 42
type input "$1,500,000"
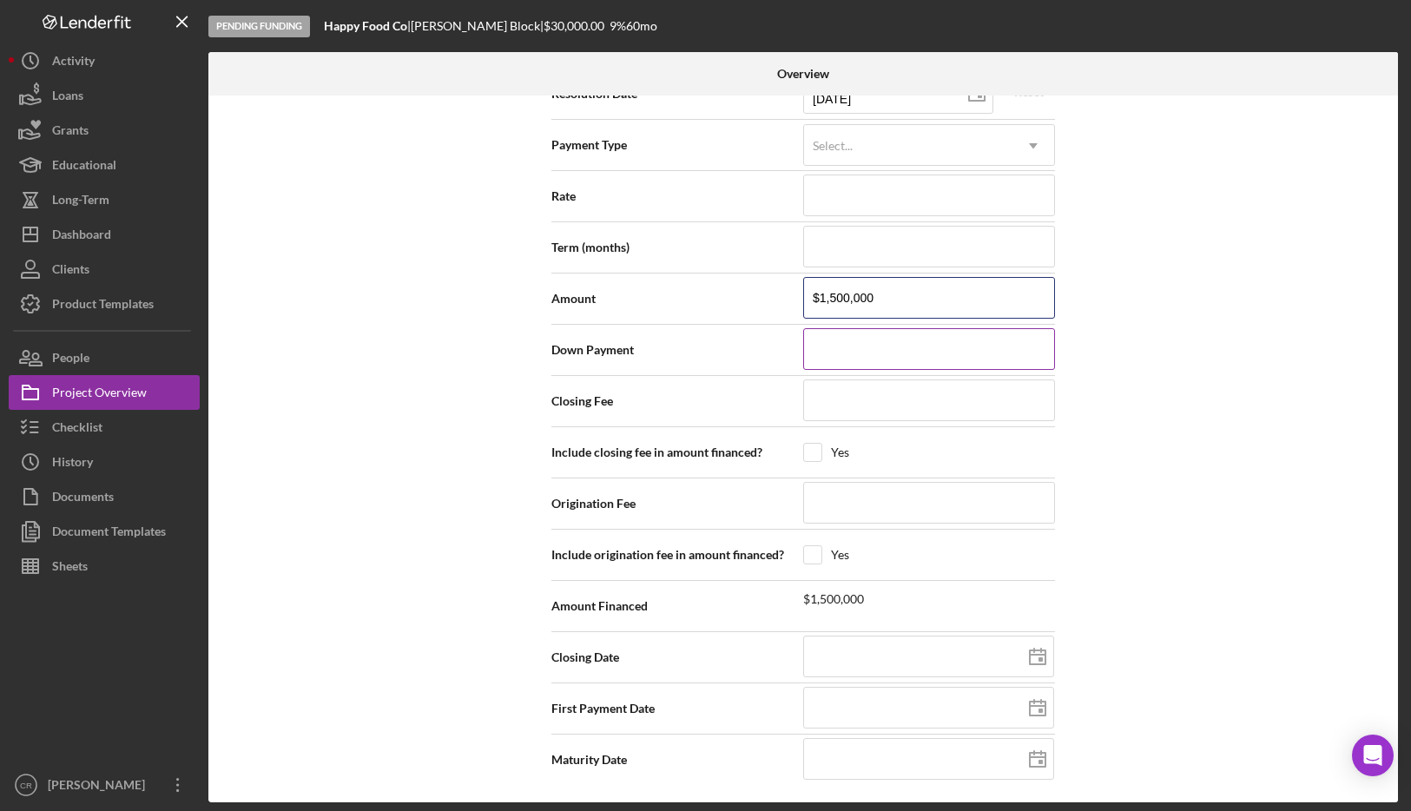
scroll to position [2607, 0]
drag, startPoint x: 800, startPoint y: 293, endPoint x: 759, endPoint y: 288, distance: 41.0
click at [759, 288] on div "Amount $1,500,000" at bounding box center [803, 298] width 504 height 43
type input "$1"
type input "$15"
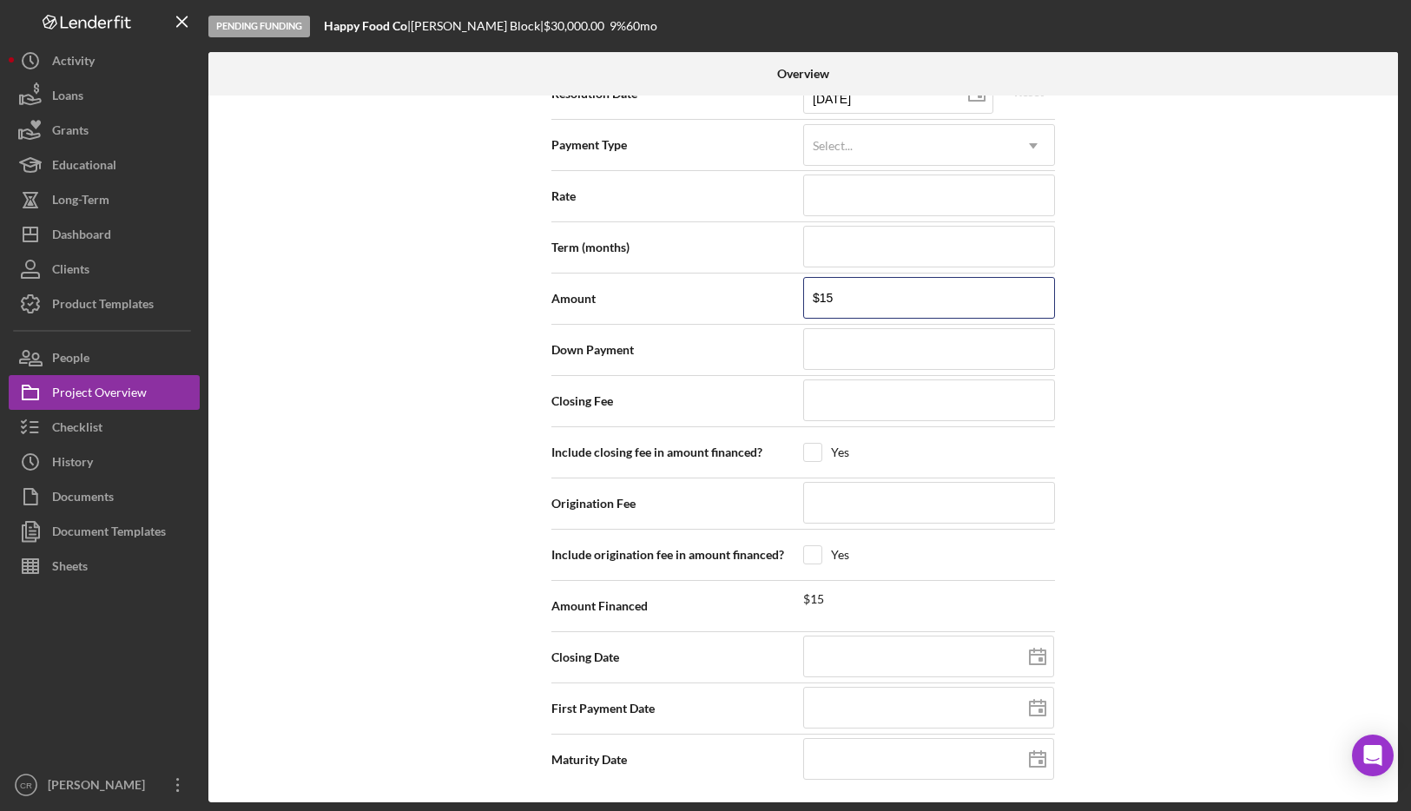
type input "$150"
type input "$1,500"
type input "$15,000"
drag, startPoint x: 905, startPoint y: 293, endPoint x: 741, endPoint y: 284, distance: 164.4
click at [741, 284] on div "Amount $15,000" at bounding box center [803, 298] width 504 height 43
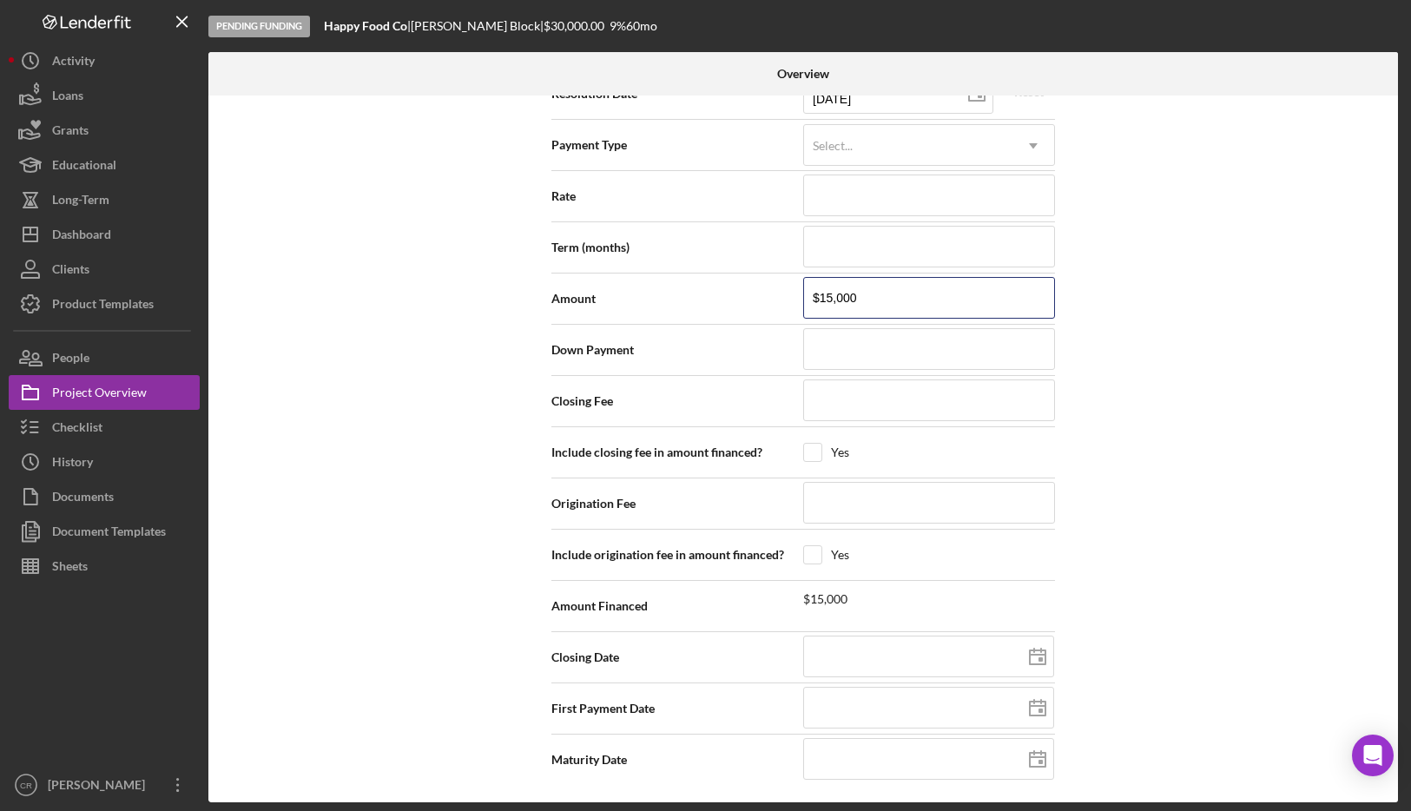
type input "$3"
type input "$30"
type input "$300"
type input "$3,000"
type input "$30,000"
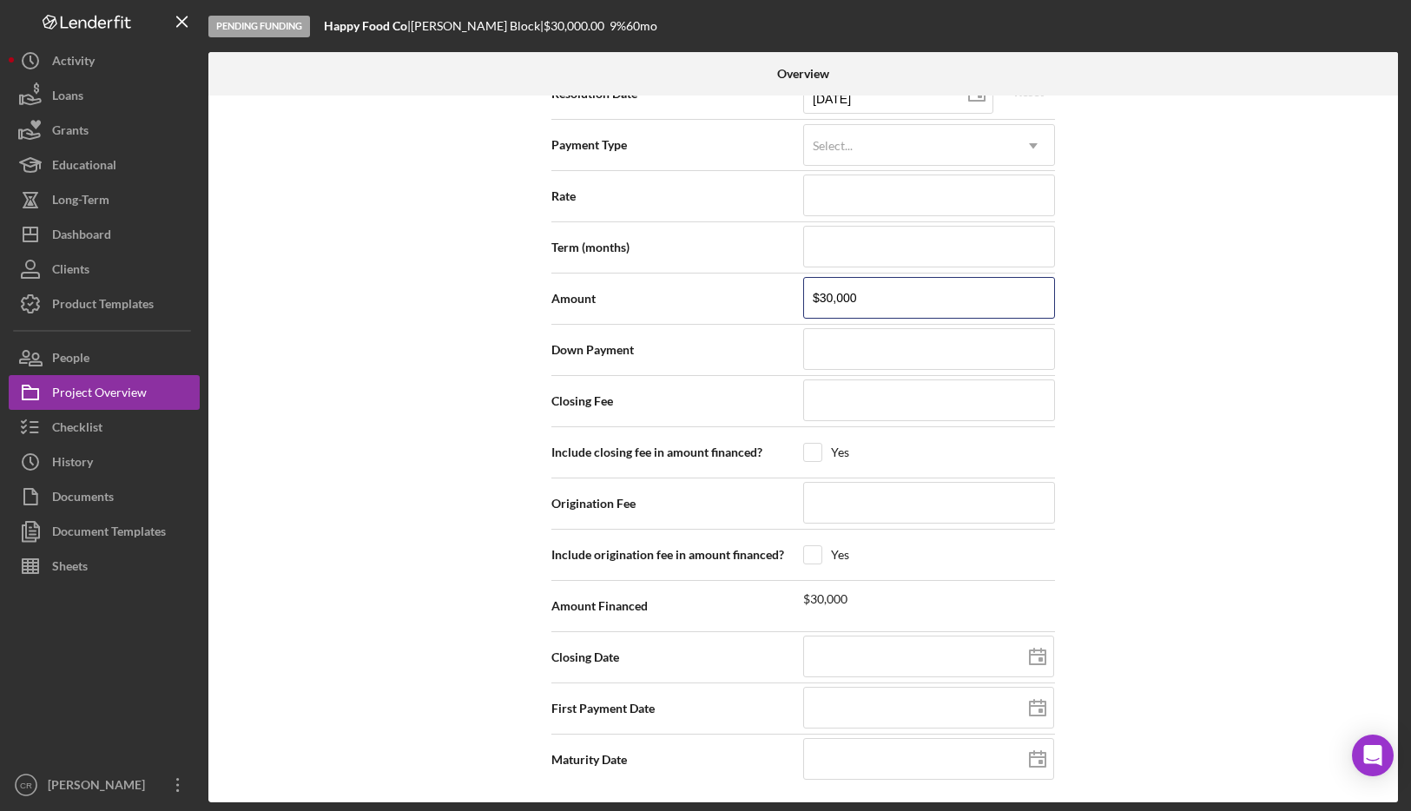
type input "$30,000"
click at [824, 482] on div "Internal Workflow Stage Pending Funding Icon/Dropdown Arrow Archive (can unarch…" at bounding box center [802, 448] width 1189 height 707
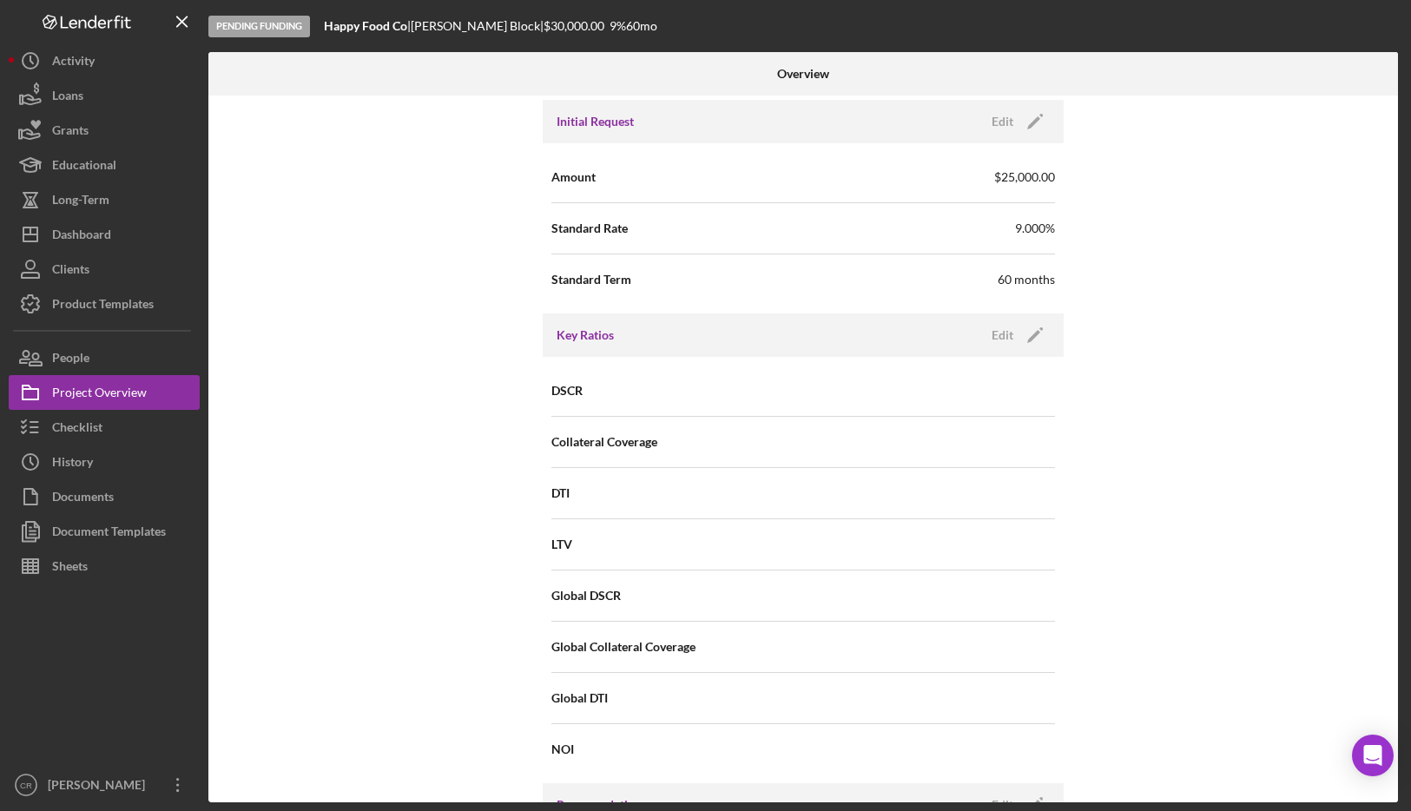
scroll to position [1974, 0]
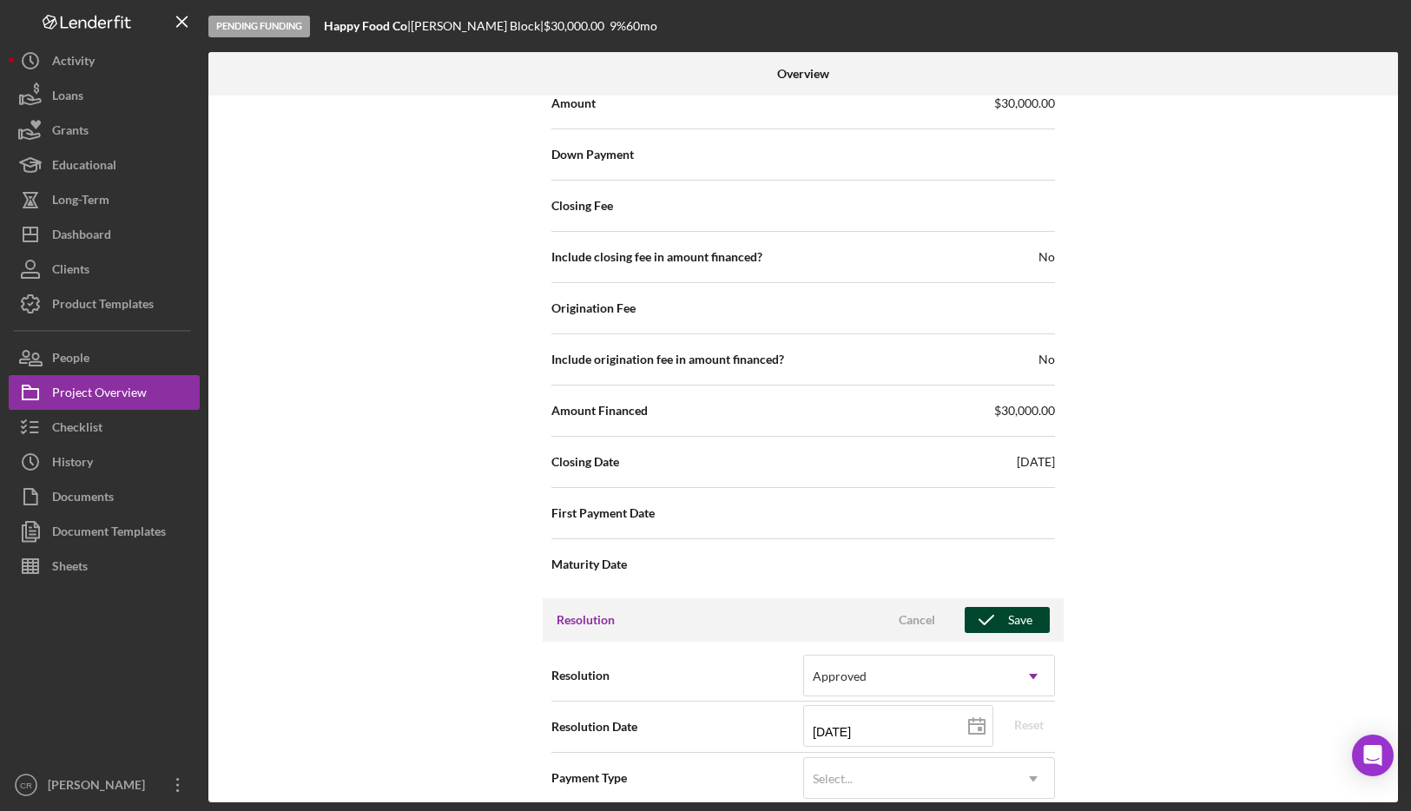
click at [824, 617] on div "Save" at bounding box center [1020, 620] width 24 height 26
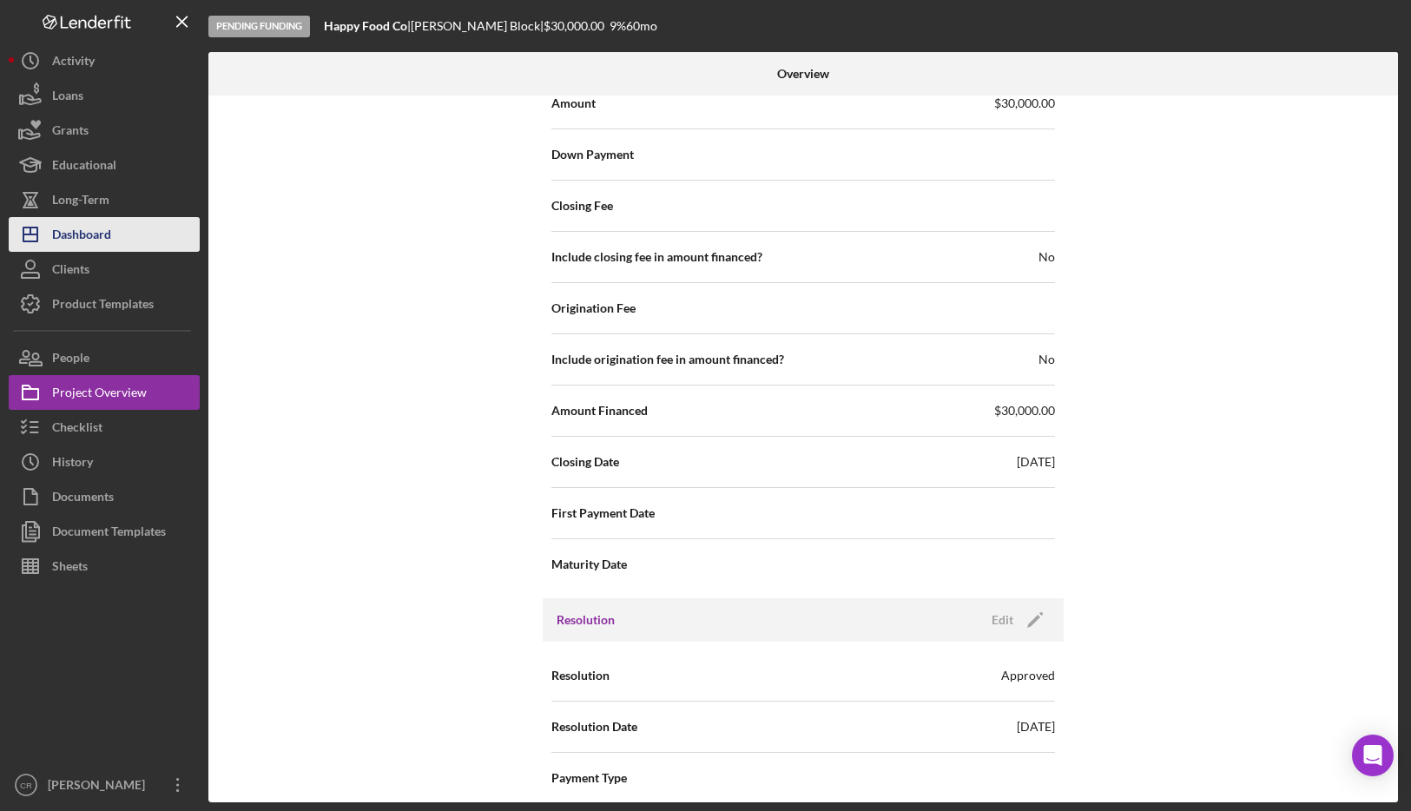
click at [108, 244] on div "Dashboard" at bounding box center [81, 236] width 59 height 39
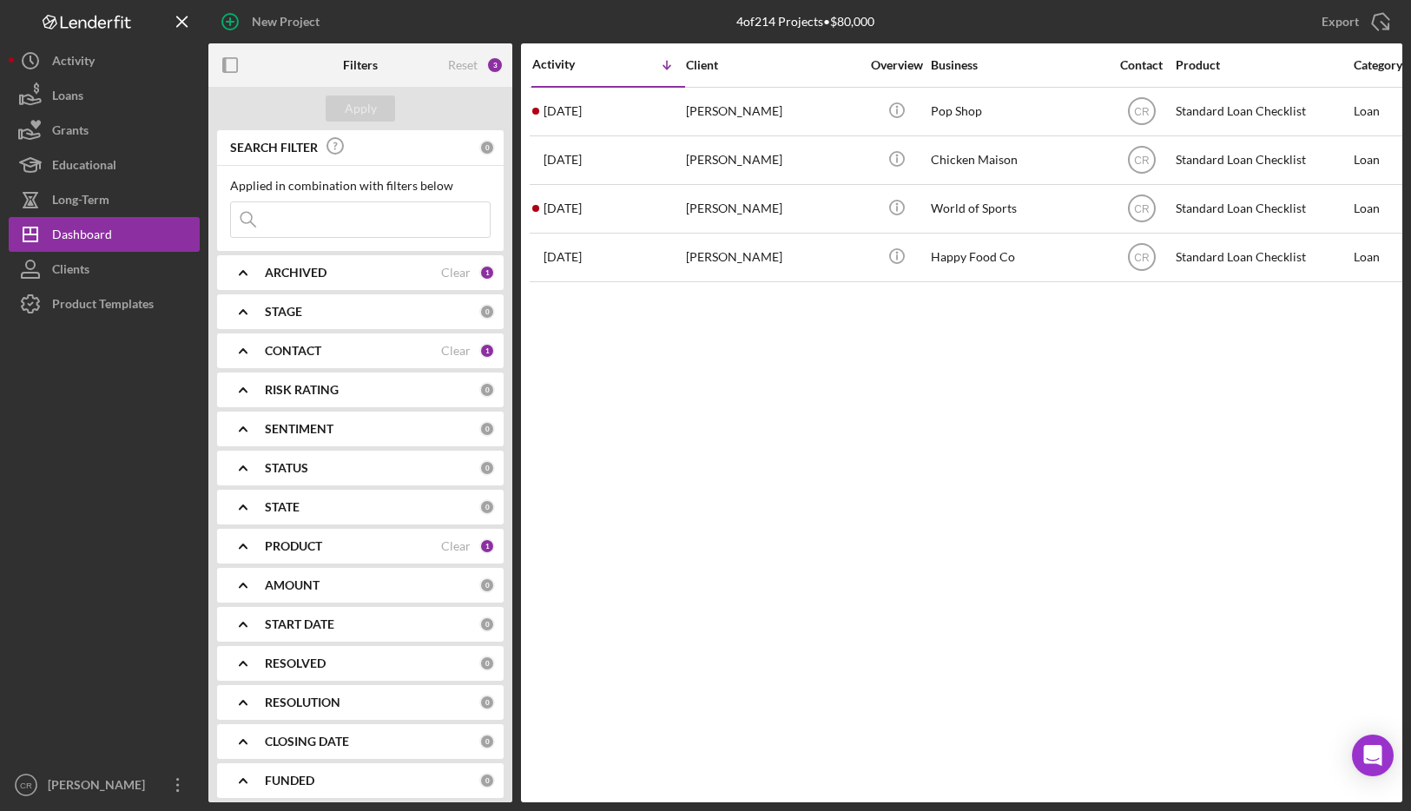
click at [339, 218] on input at bounding box center [360, 219] width 259 height 35
paste input "[EMAIL_ADDRESS][DOMAIN_NAME]"
type input "[EMAIL_ADDRESS][DOMAIN_NAME]"
click at [378, 104] on button "Apply" at bounding box center [360, 108] width 69 height 26
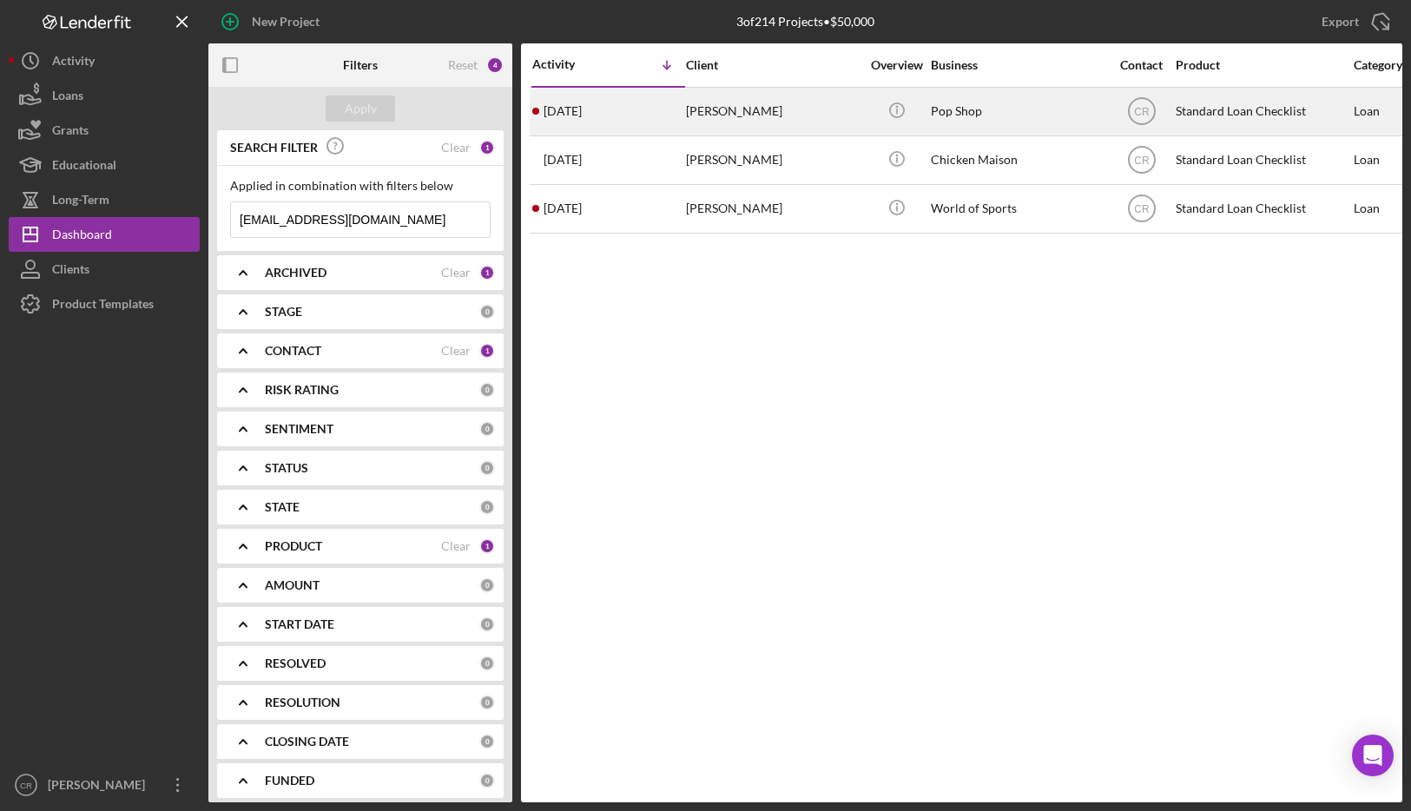
click at [629, 115] on div "[DATE] [PERSON_NAME]" at bounding box center [608, 112] width 152 height 46
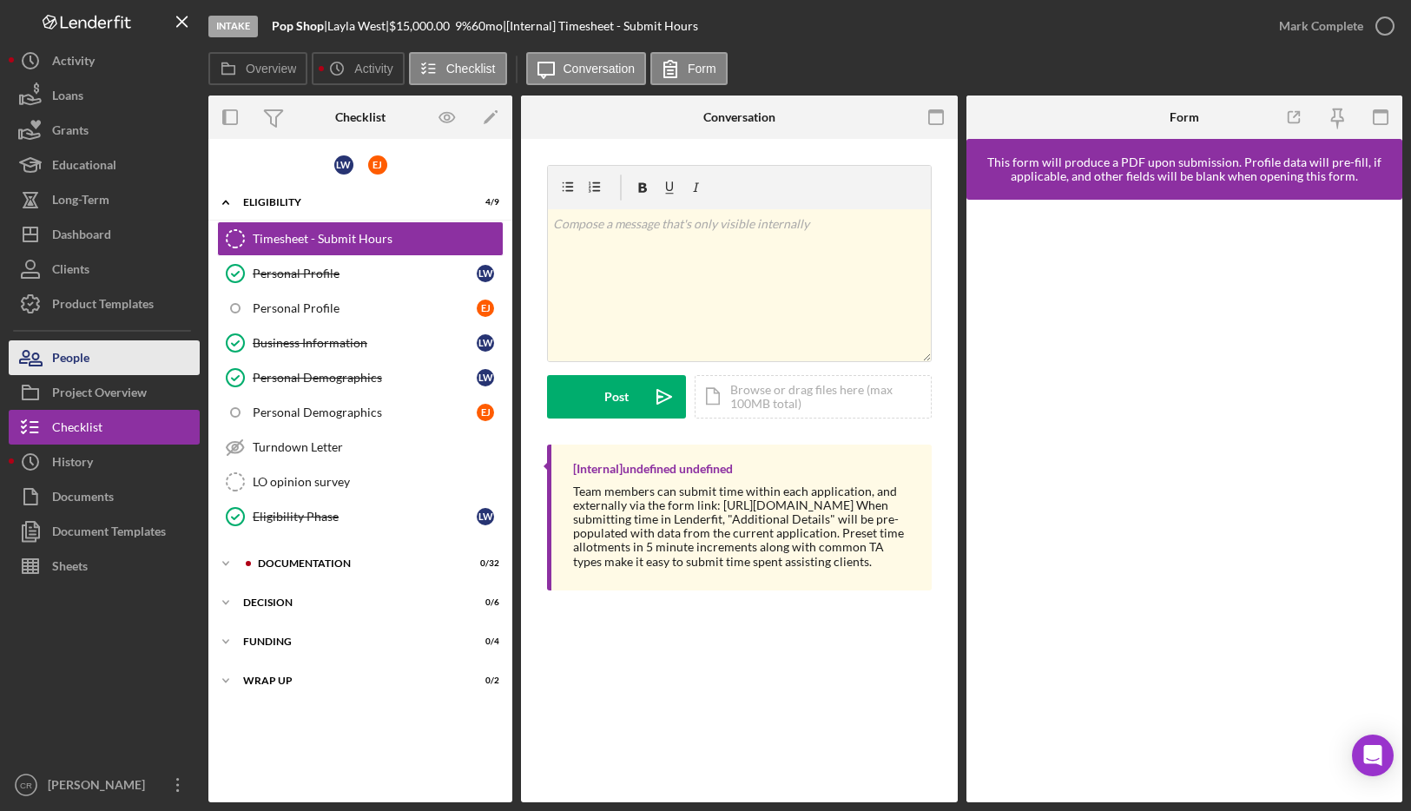
click at [97, 361] on button "People" at bounding box center [104, 357] width 191 height 35
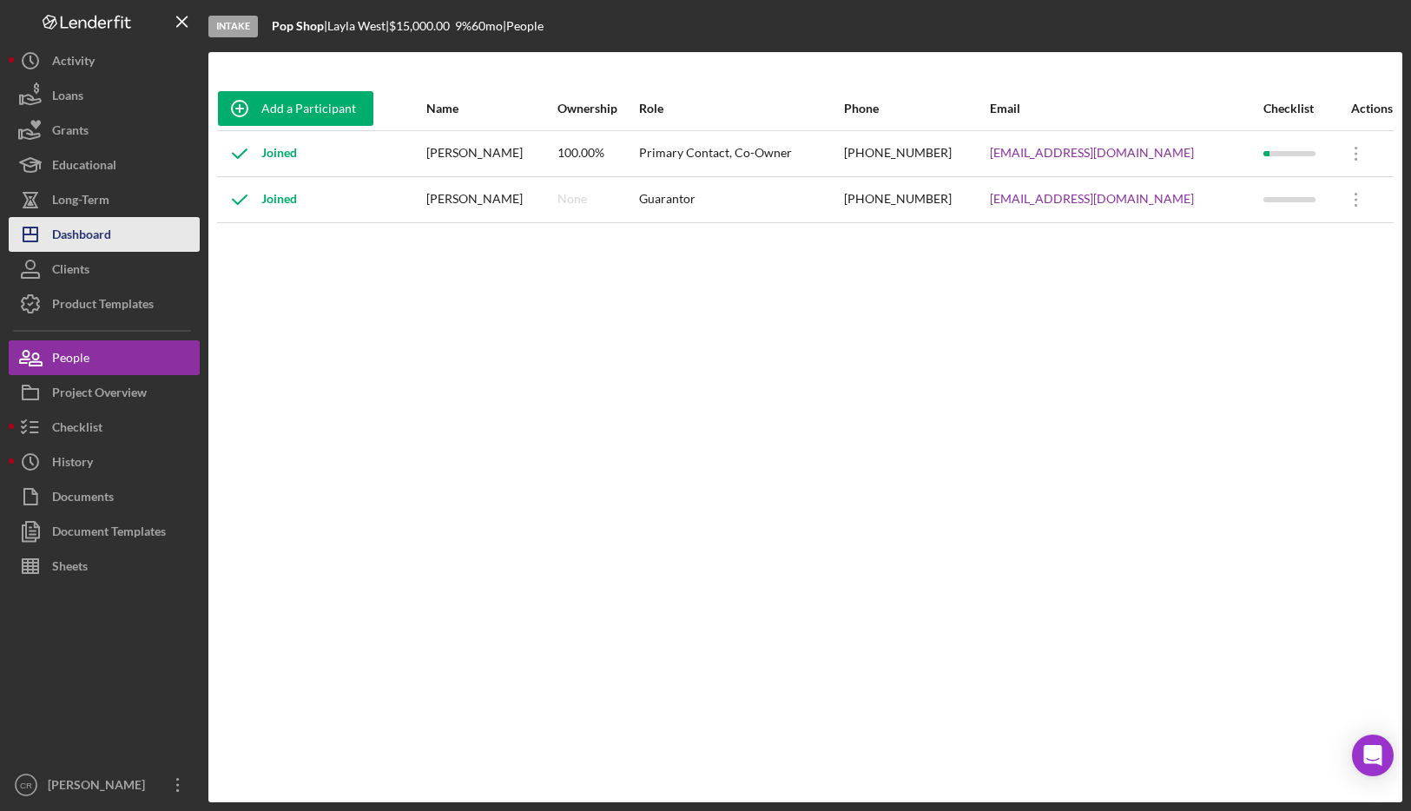
click at [139, 233] on button "Icon/Dashboard Dashboard" at bounding box center [104, 234] width 191 height 35
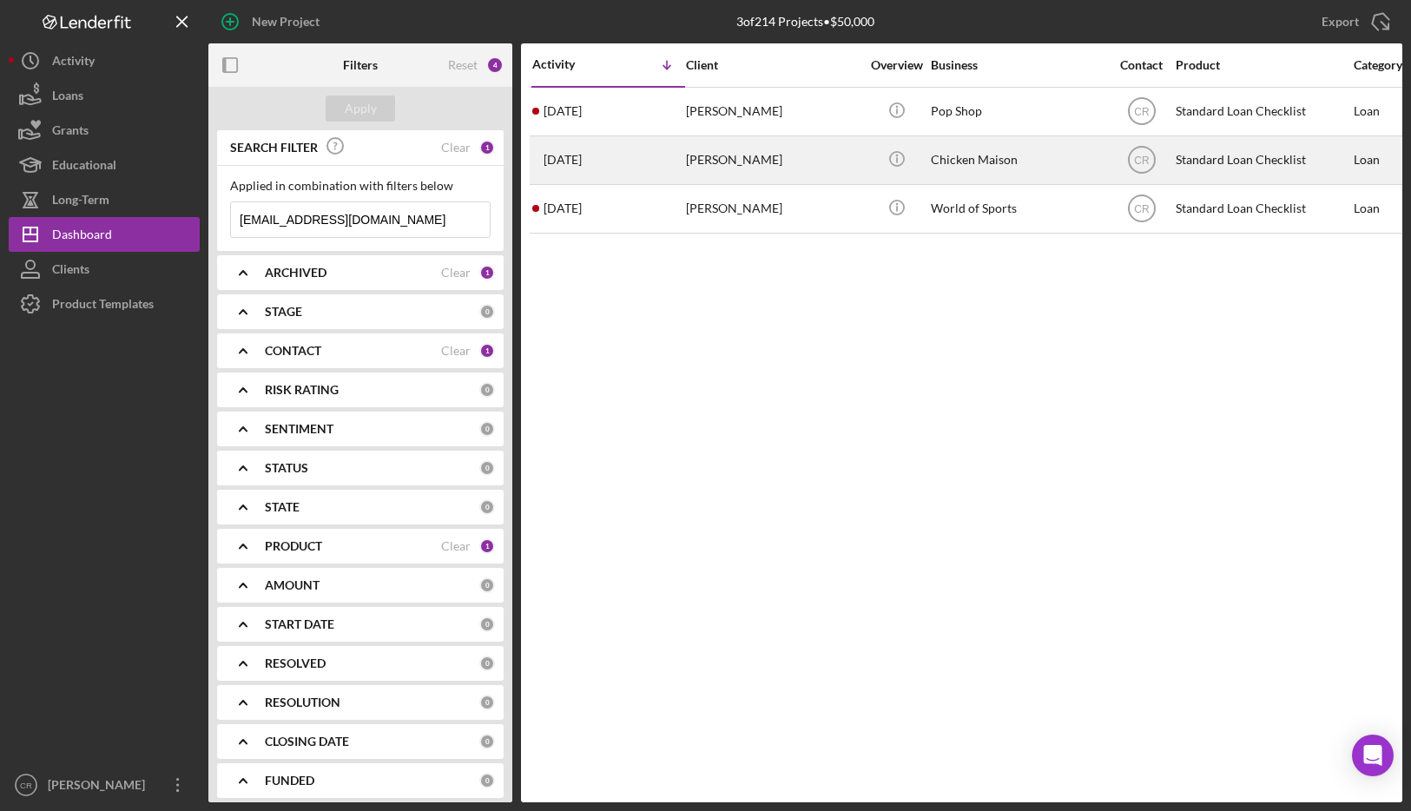
click at [657, 155] on div "[DATE] [PERSON_NAME]" at bounding box center [608, 160] width 152 height 46
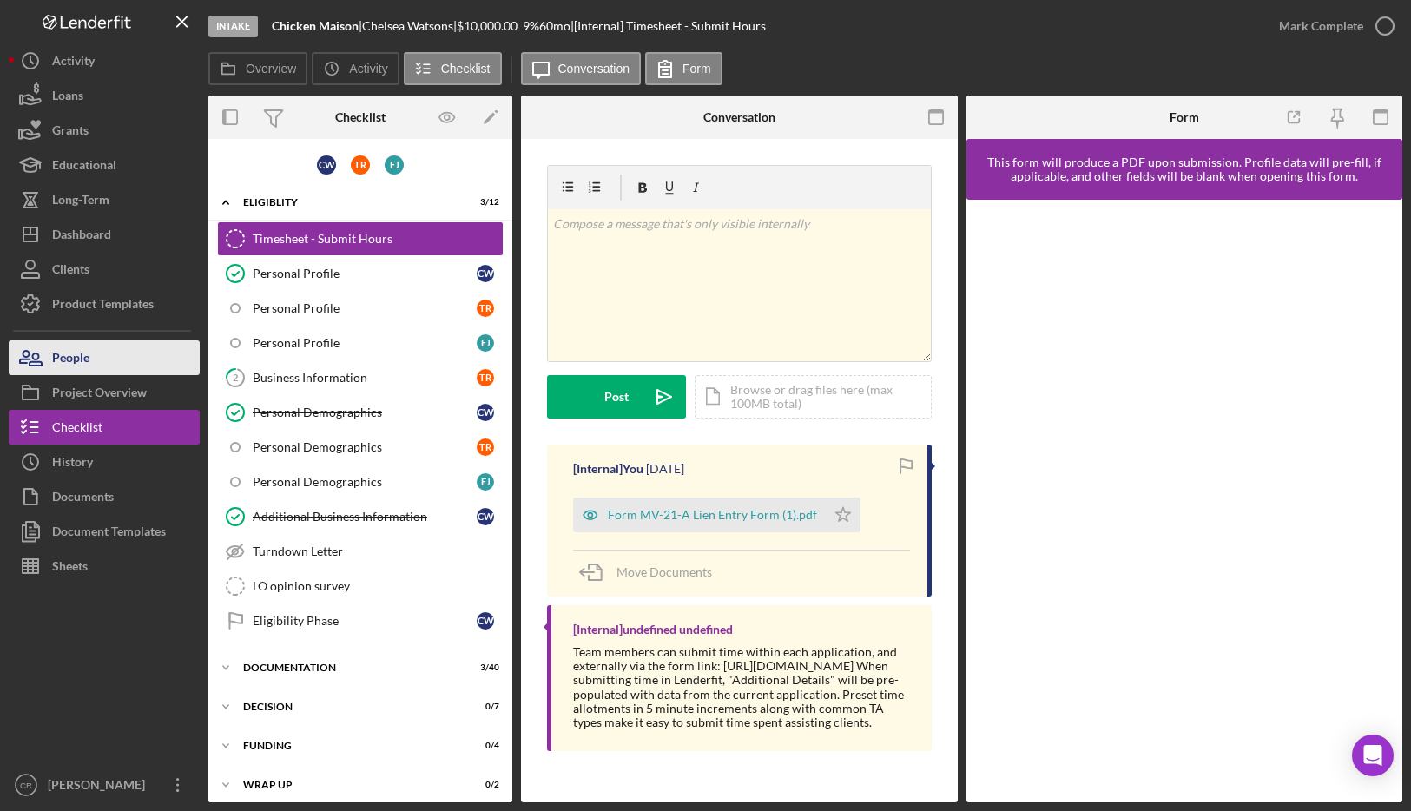
click at [109, 357] on button "People" at bounding box center [104, 357] width 191 height 35
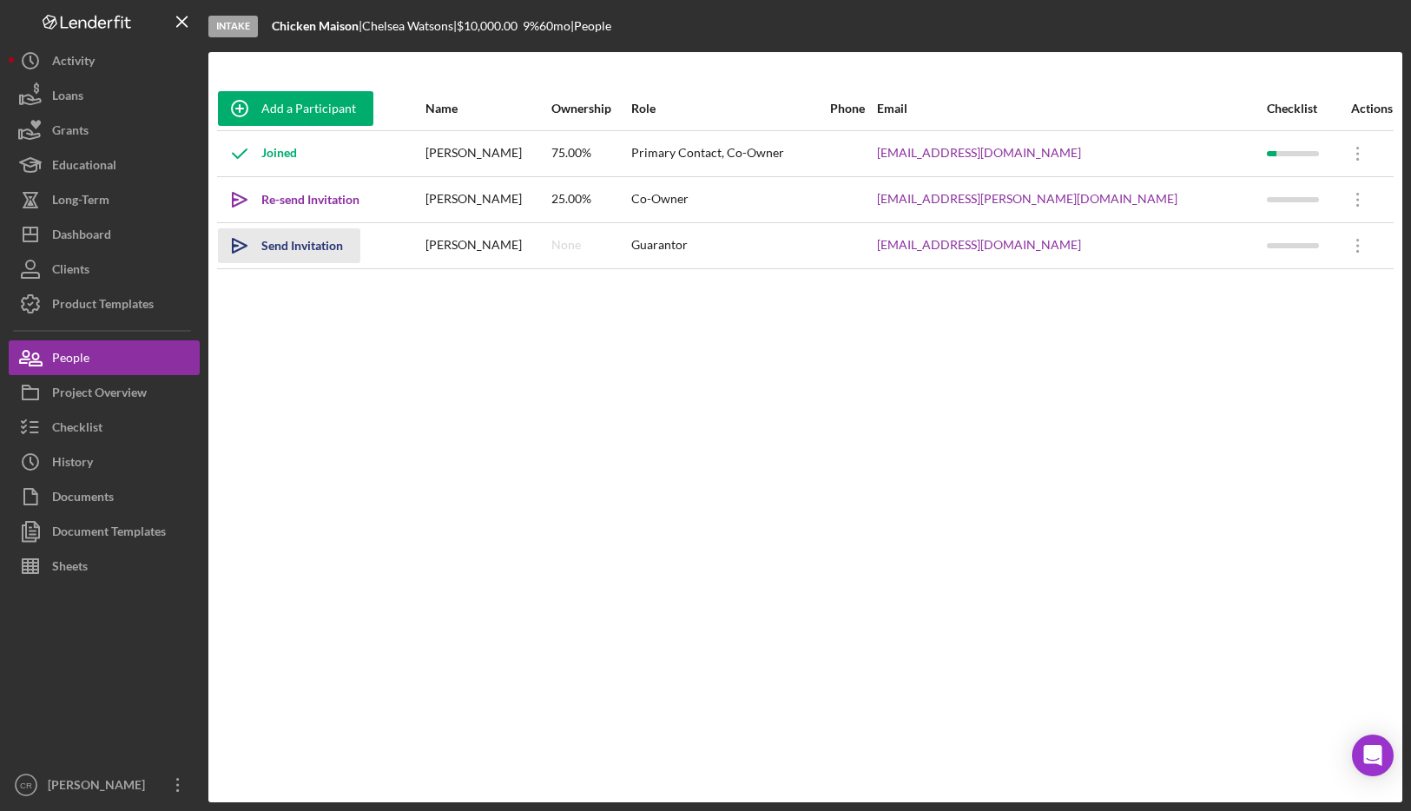
click at [313, 253] on div "Send Invitation" at bounding box center [302, 245] width 82 height 35
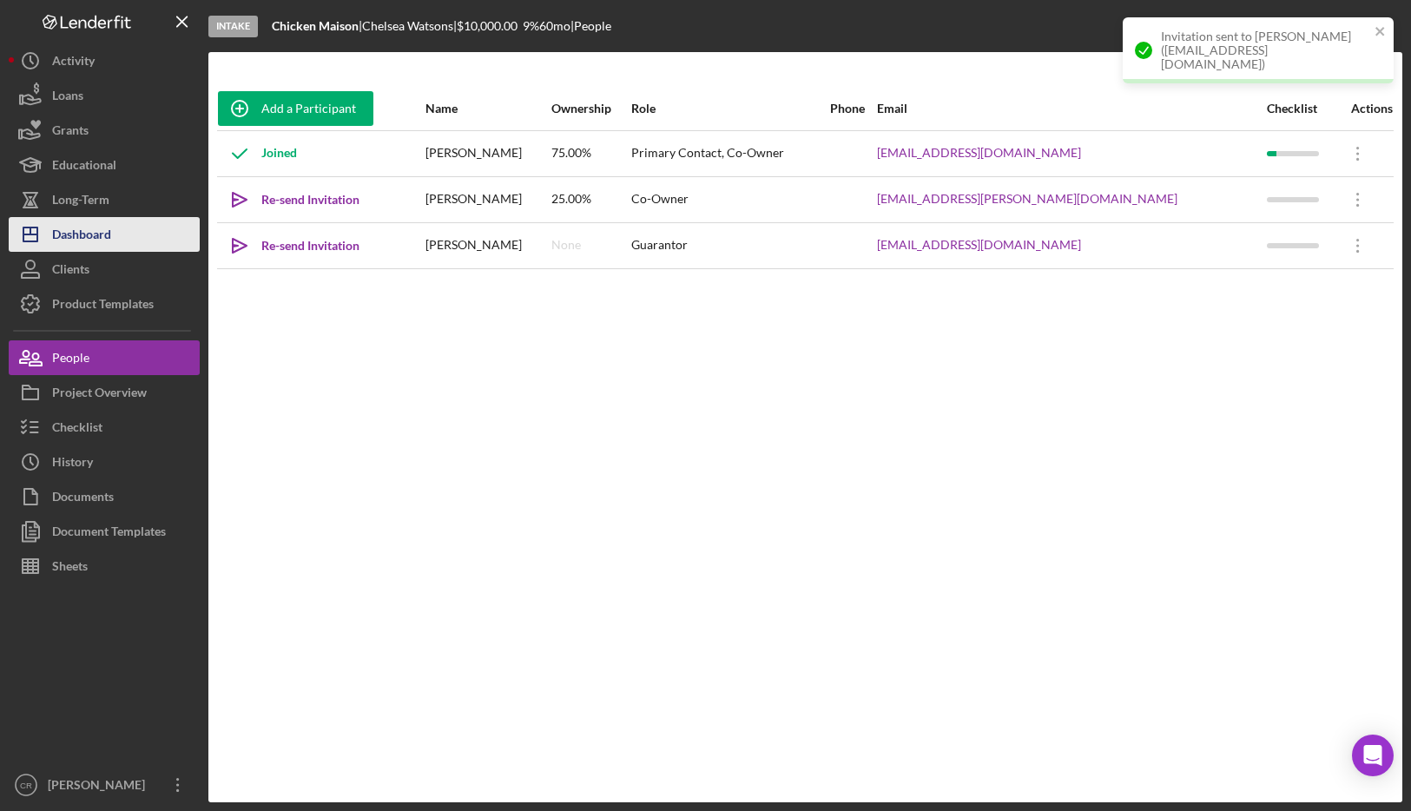
click at [120, 231] on button "Icon/Dashboard Dashboard" at bounding box center [104, 234] width 191 height 35
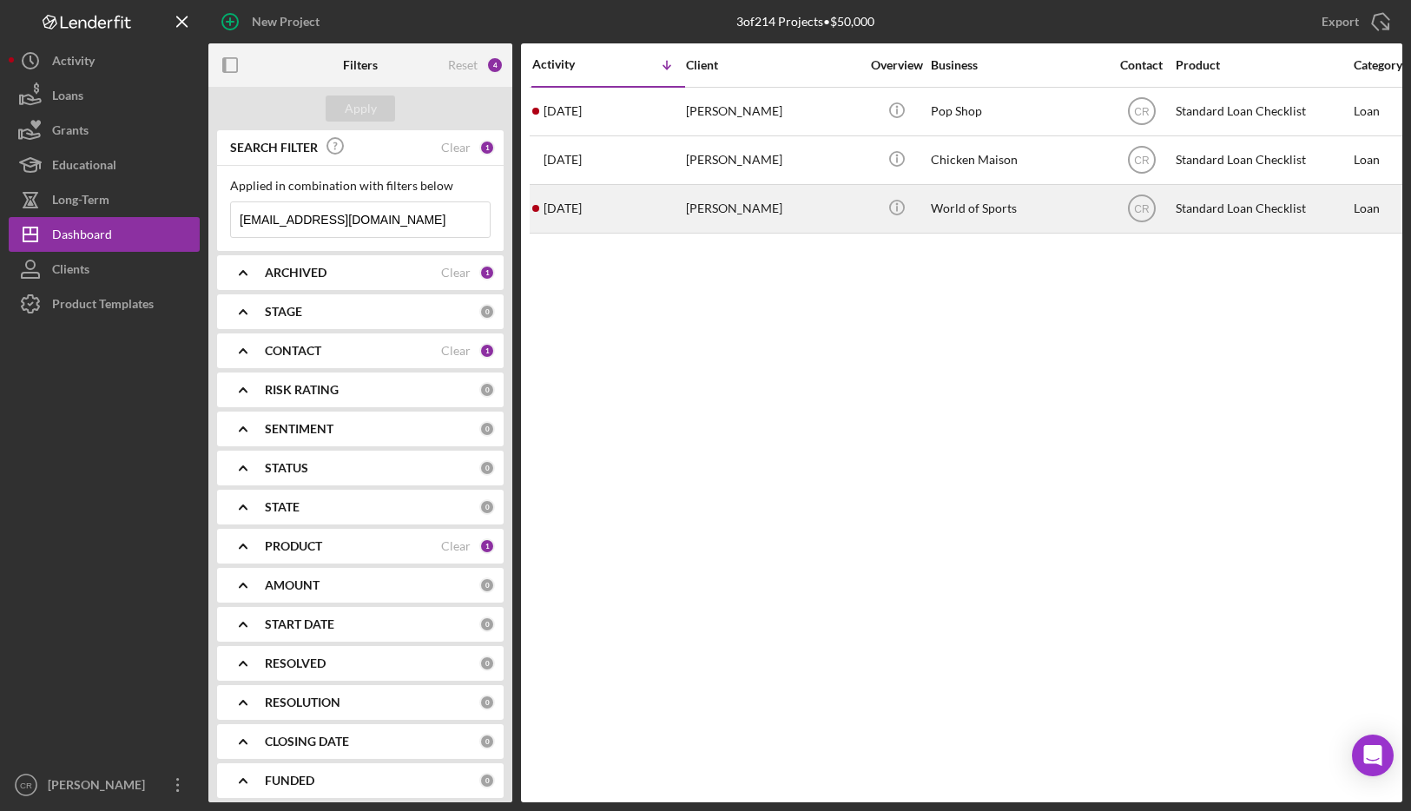
click at [700, 210] on div "[PERSON_NAME]" at bounding box center [773, 209] width 174 height 46
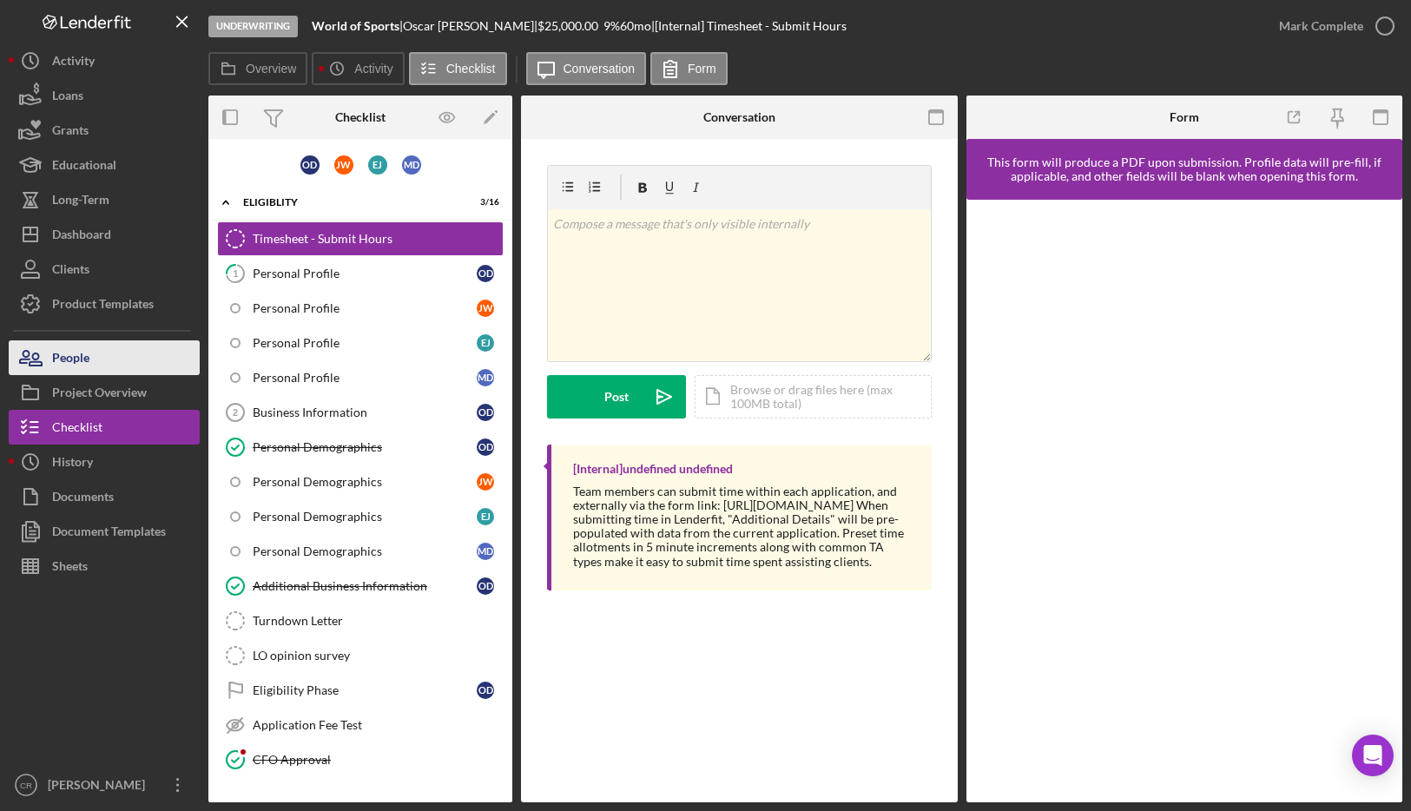
click at [115, 351] on button "People" at bounding box center [104, 357] width 191 height 35
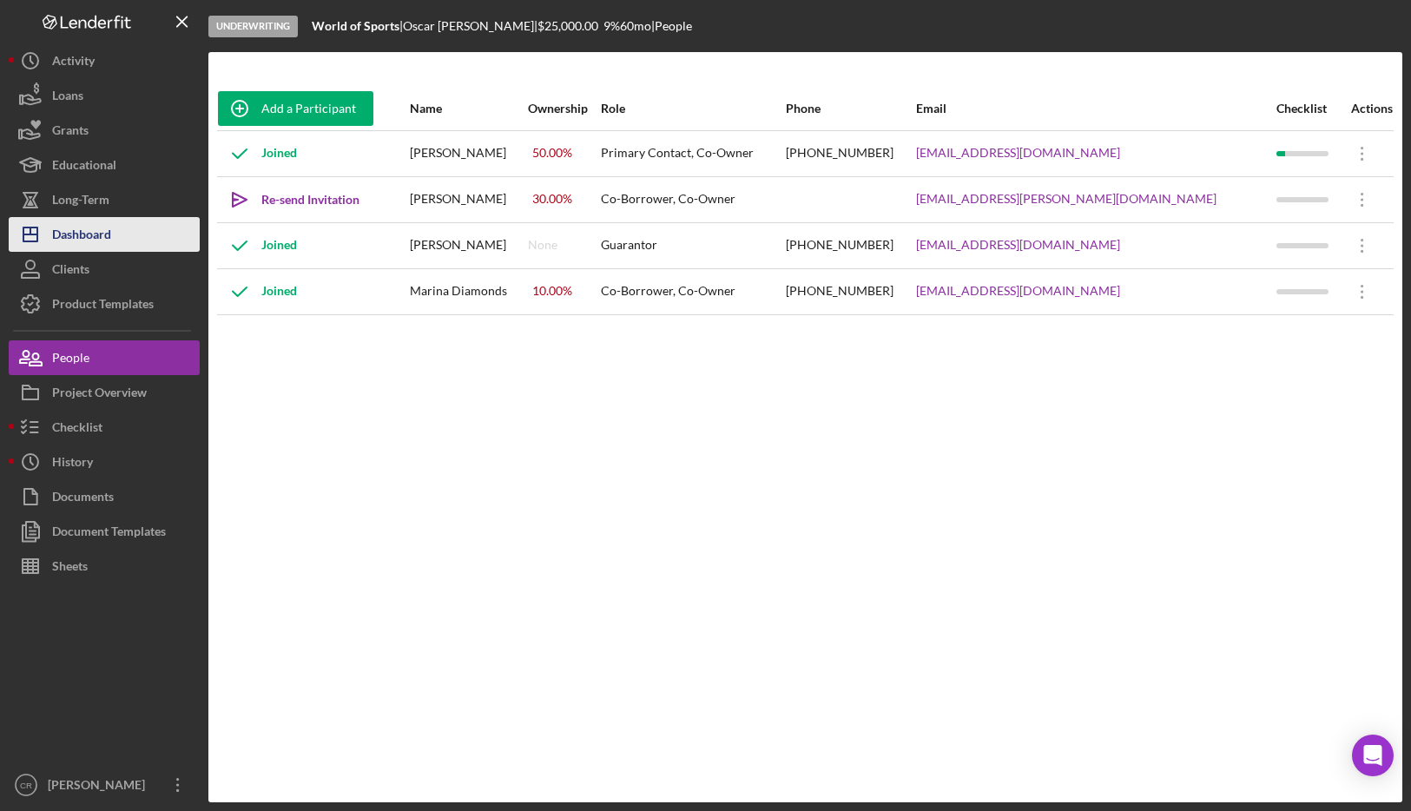
click at [97, 235] on div "Dashboard" at bounding box center [81, 236] width 59 height 39
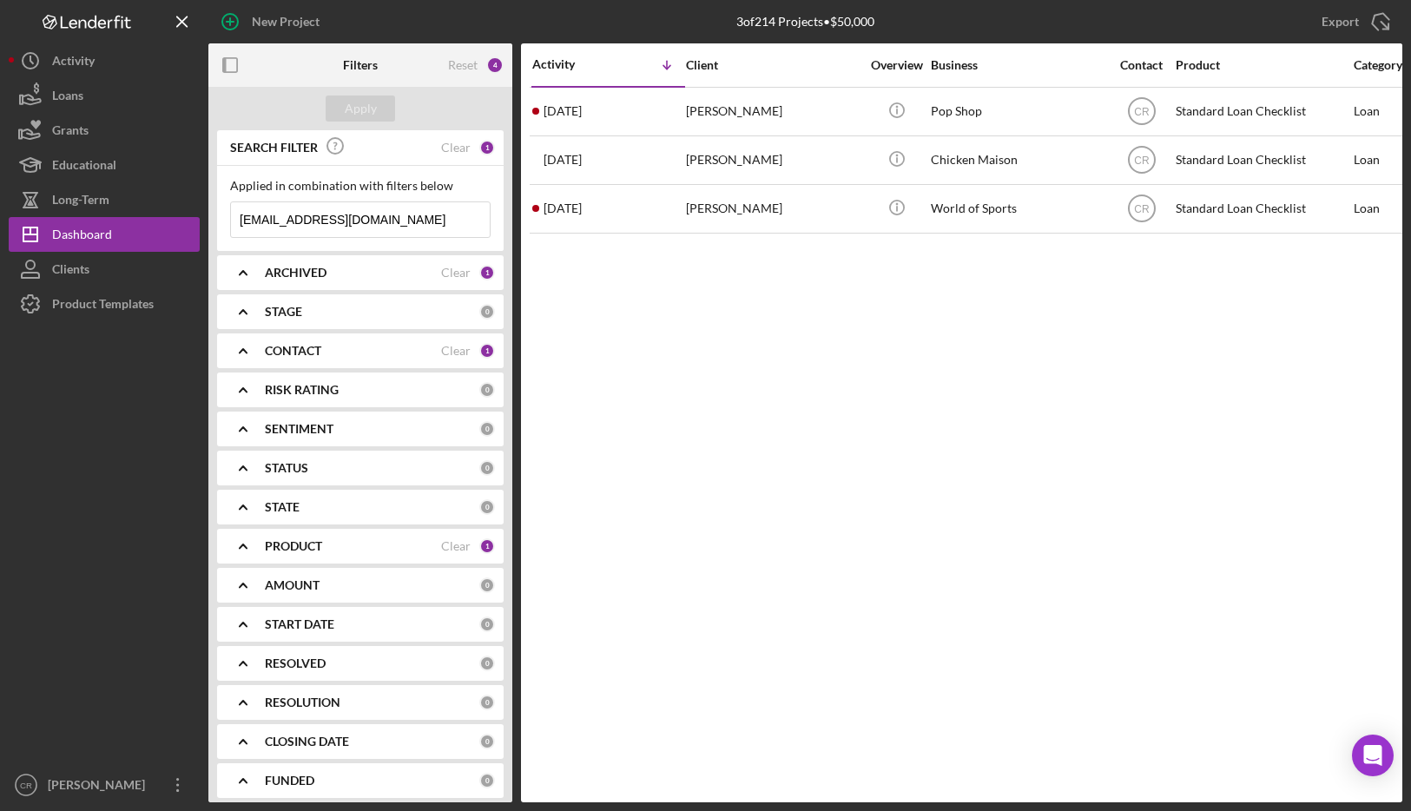
drag, startPoint x: 457, startPoint y: 220, endPoint x: 227, endPoint y: 225, distance: 230.1
click at [227, 224] on div "Applied in combination with filters below [EMAIL_ADDRESS][DOMAIN_NAME] Icon/Men…" at bounding box center [360, 208] width 286 height 85
click at [455, 222] on icon "Icon/Menu Close" at bounding box center [472, 219] width 35 height 35
click at [352, 107] on div "Apply" at bounding box center [361, 108] width 32 height 26
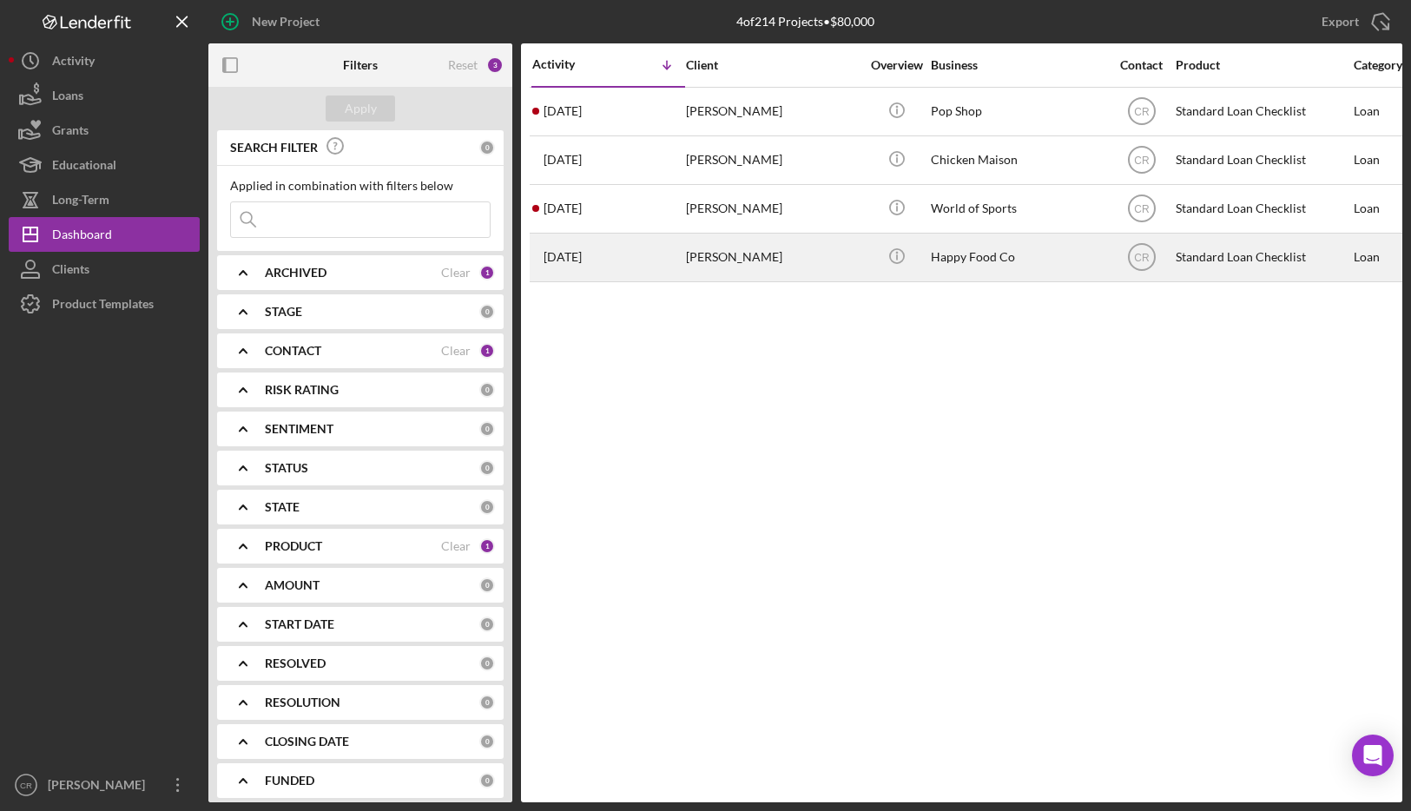
click at [776, 262] on div "[PERSON_NAME]" at bounding box center [773, 257] width 174 height 46
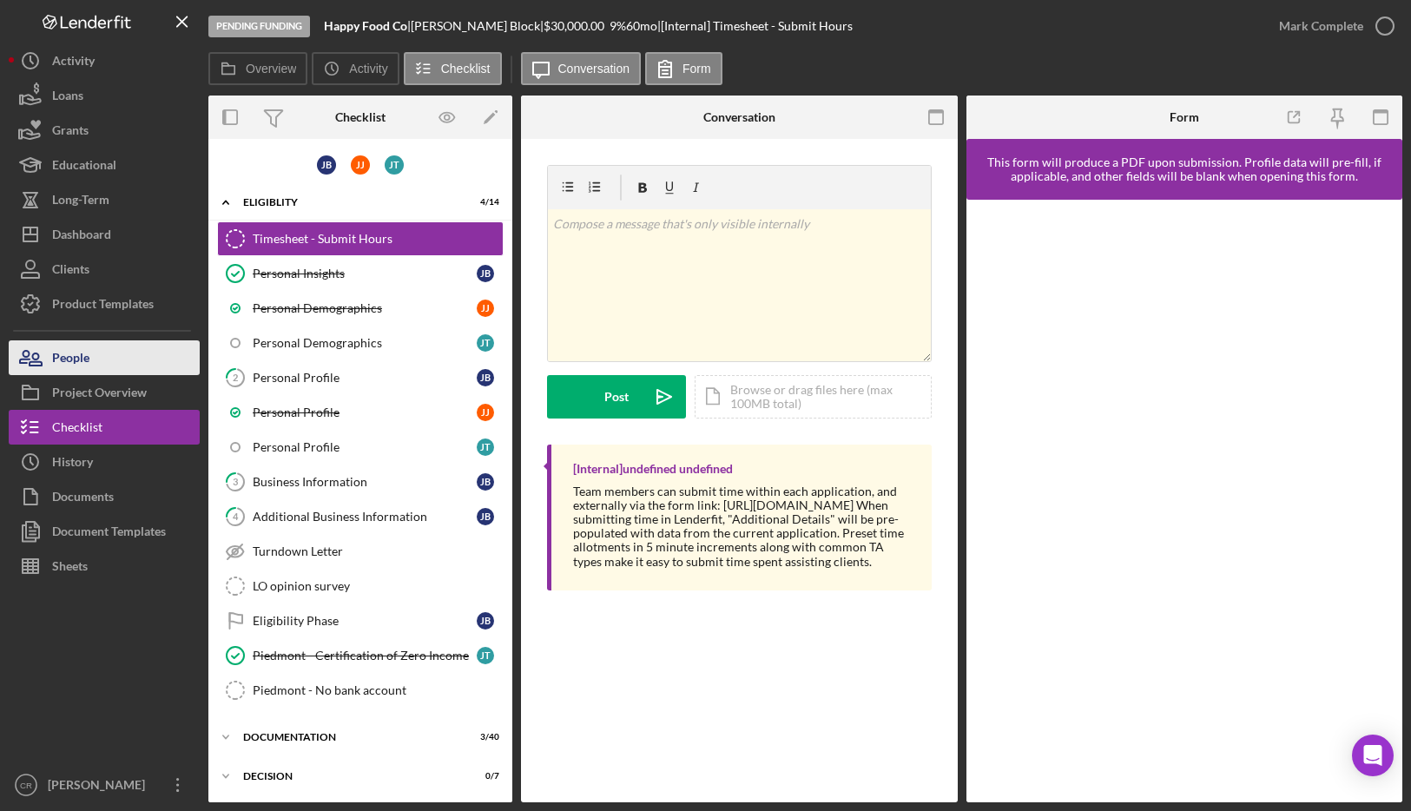
click at [82, 362] on div "People" at bounding box center [70, 359] width 37 height 39
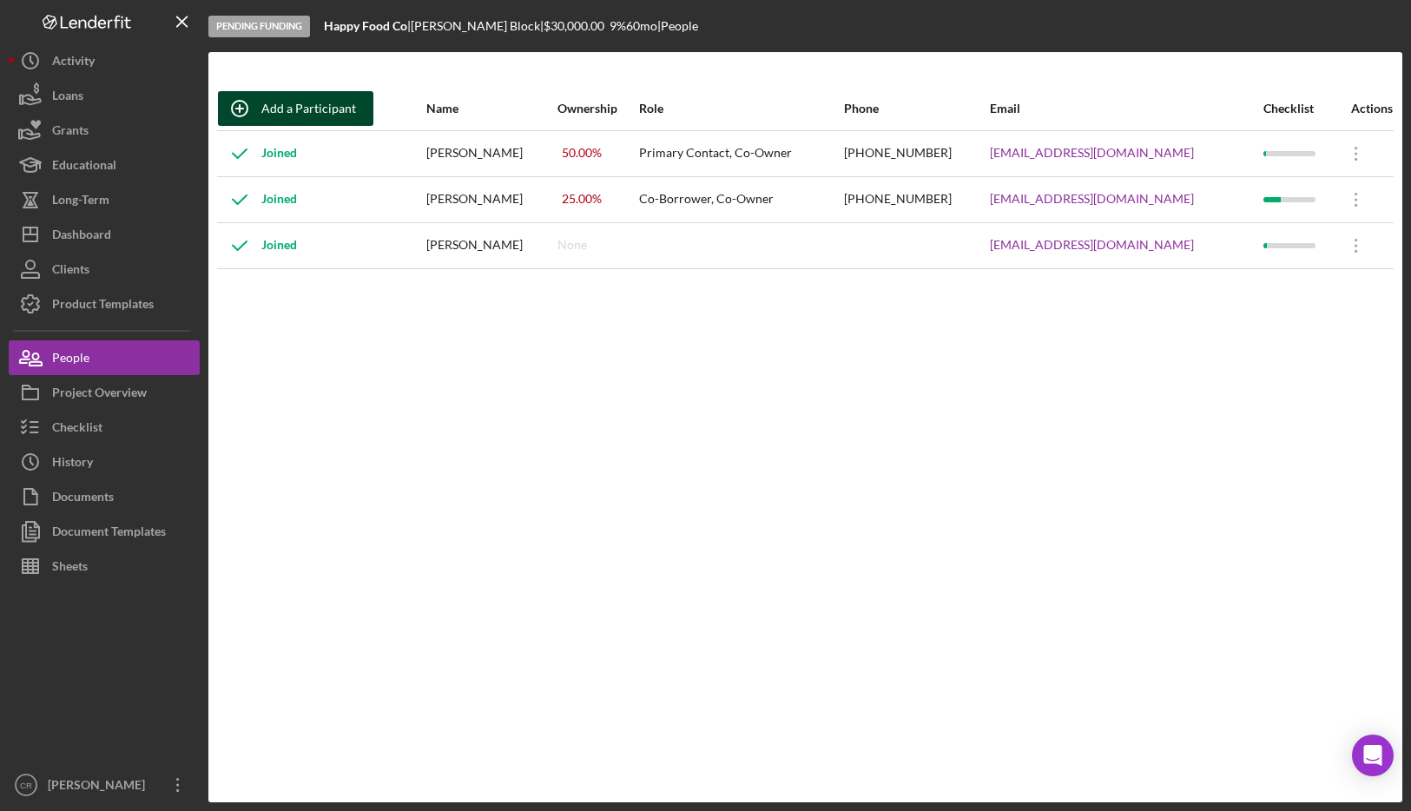
click at [282, 112] on div "Add a Participant" at bounding box center [308, 108] width 95 height 35
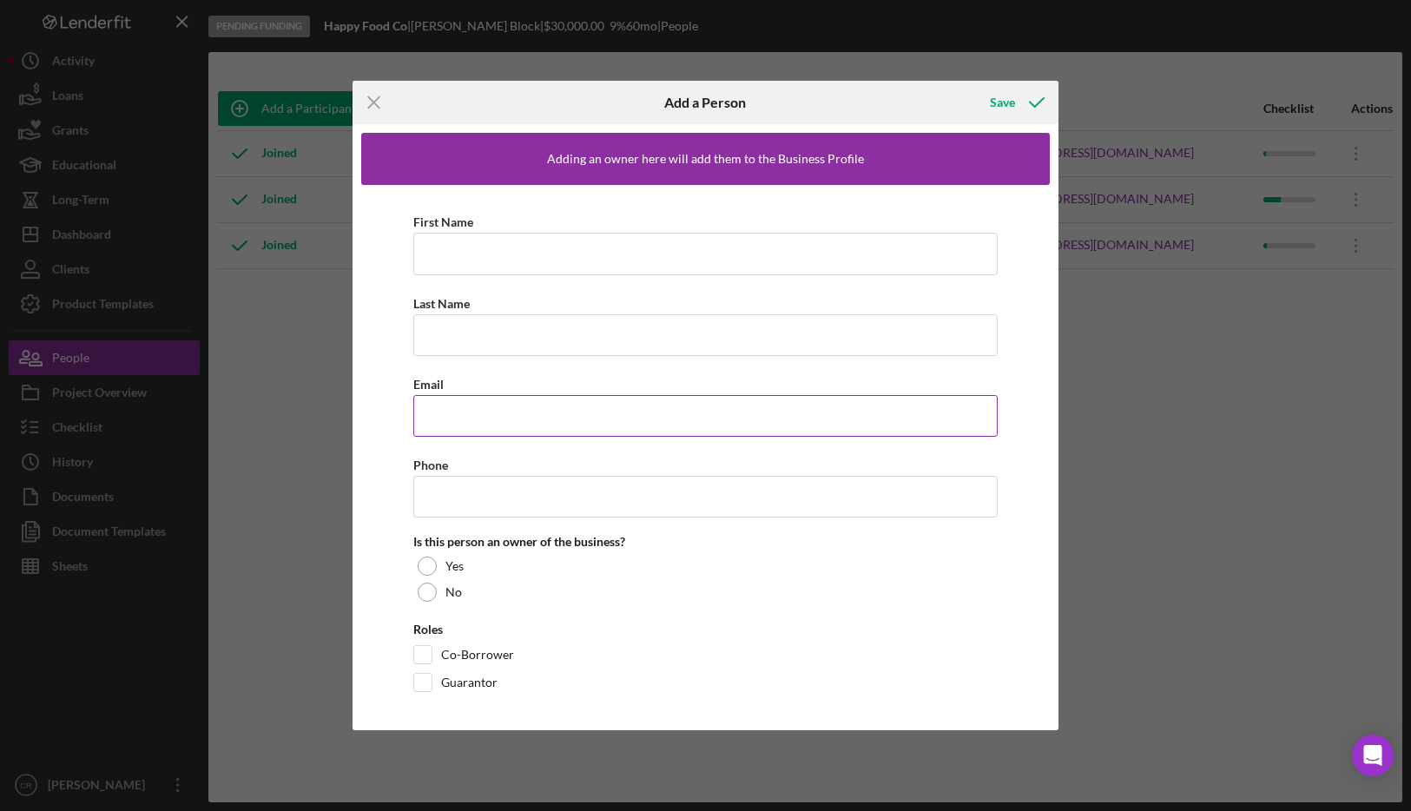
click at [464, 410] on input "Email" at bounding box center [705, 416] width 584 height 42
paste input "[EMAIL_ADDRESS][DOMAIN_NAME]"
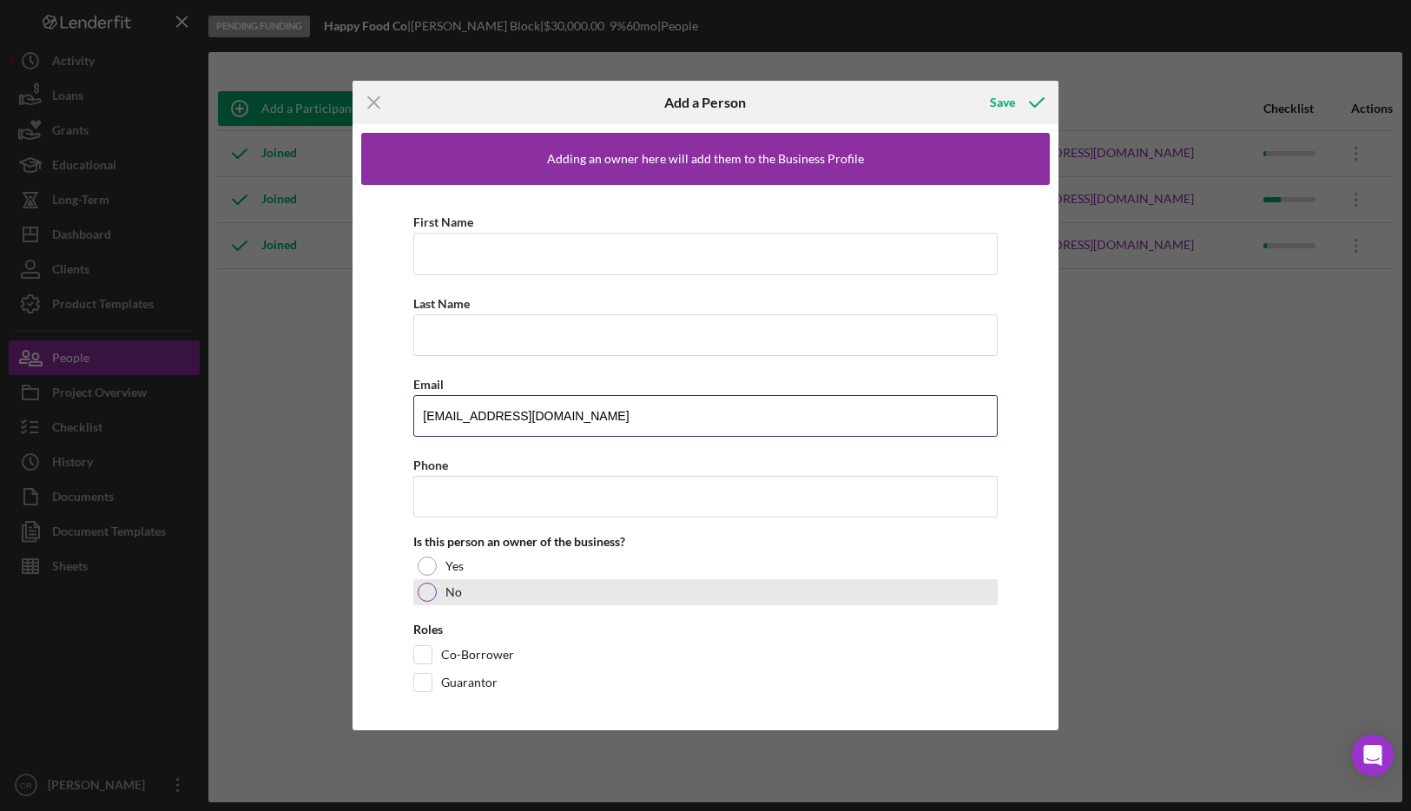
type input "[EMAIL_ADDRESS][DOMAIN_NAME]"
click at [428, 596] on div at bounding box center [427, 592] width 19 height 19
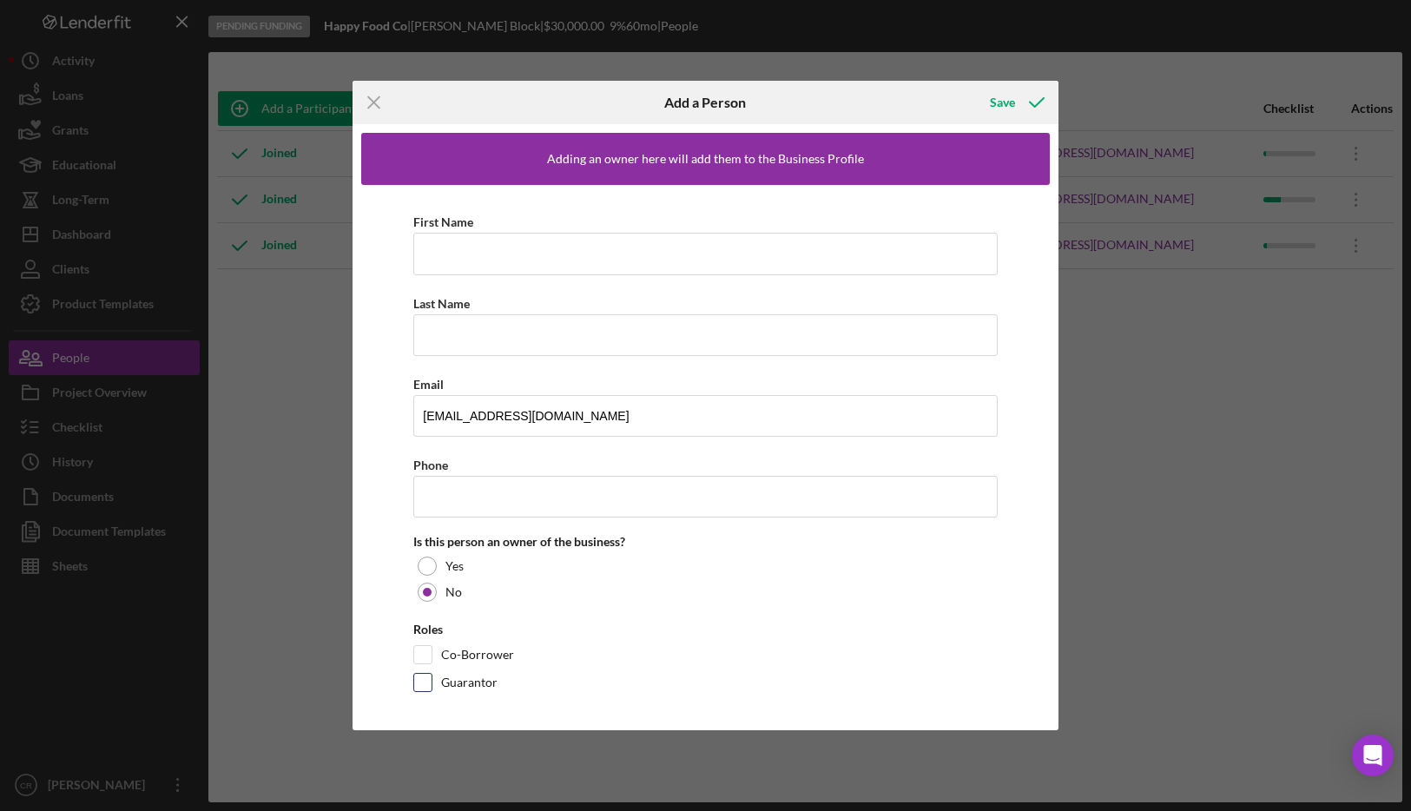
click at [424, 680] on input "Guarantor" at bounding box center [422, 682] width 17 height 17
checkbox input "true"
click at [473, 255] on input "First Name" at bounding box center [705, 254] width 584 height 42
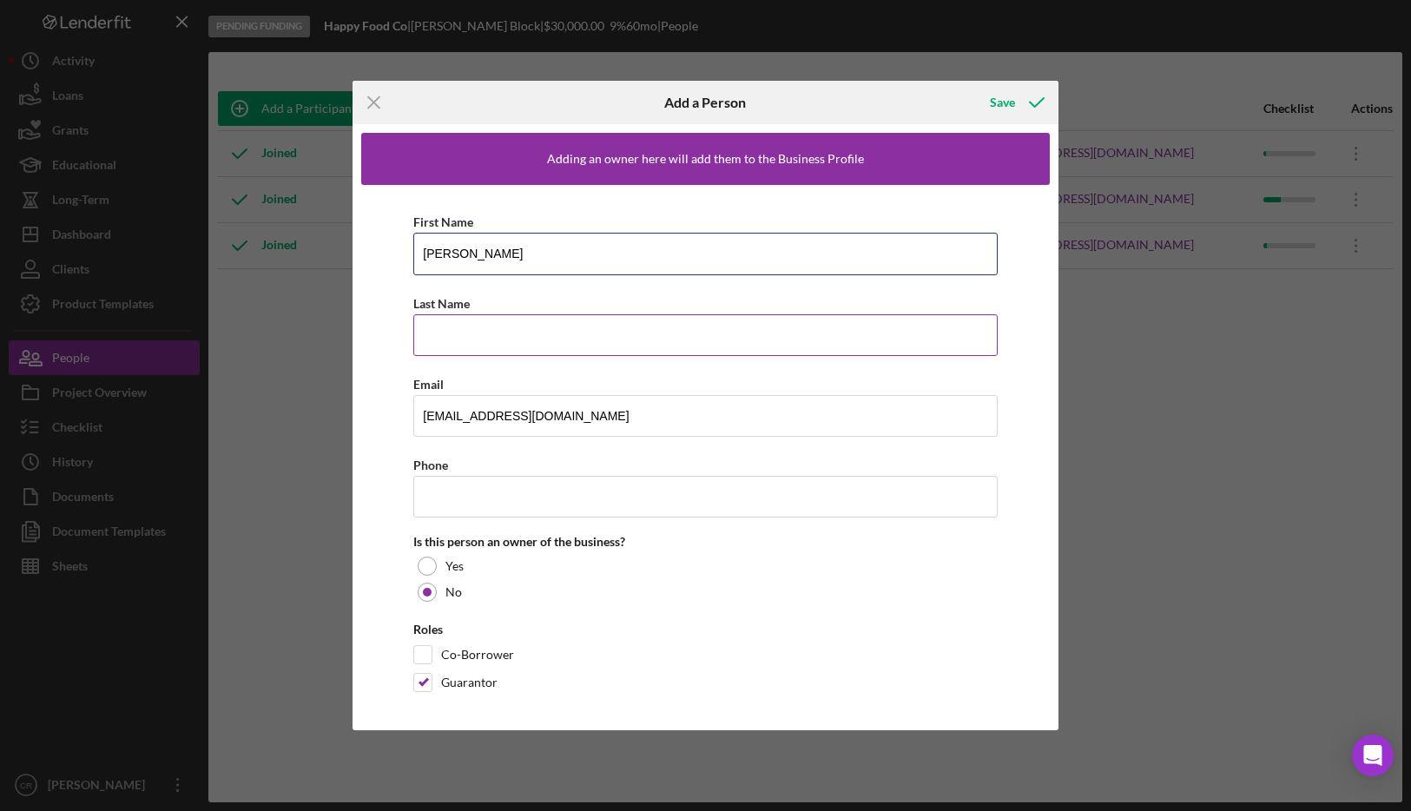
type input "[PERSON_NAME]"
click at [464, 330] on input "Last Name" at bounding box center [705, 335] width 584 height 42
type input "[PERSON_NAME]"
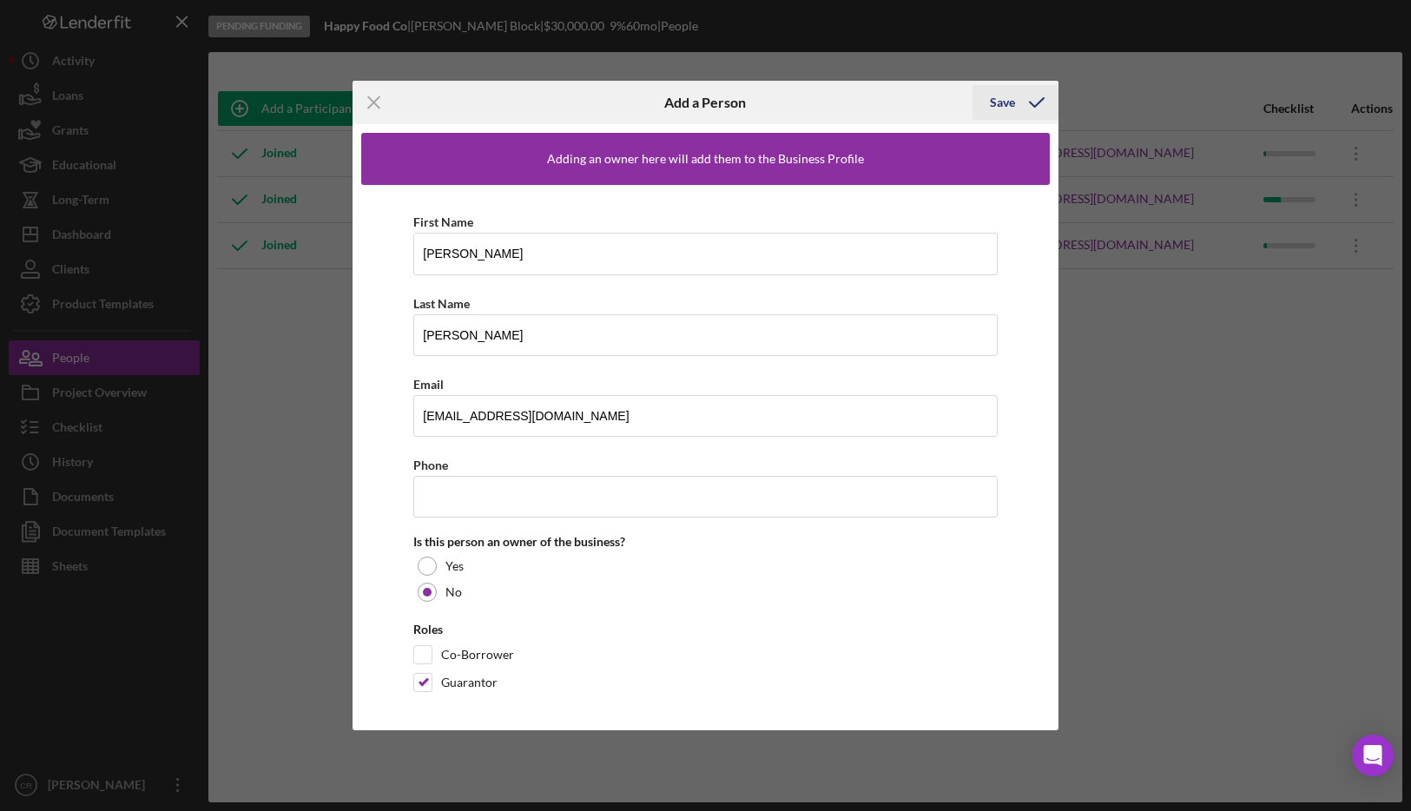
click at [824, 97] on div "Save" at bounding box center [1002, 102] width 25 height 35
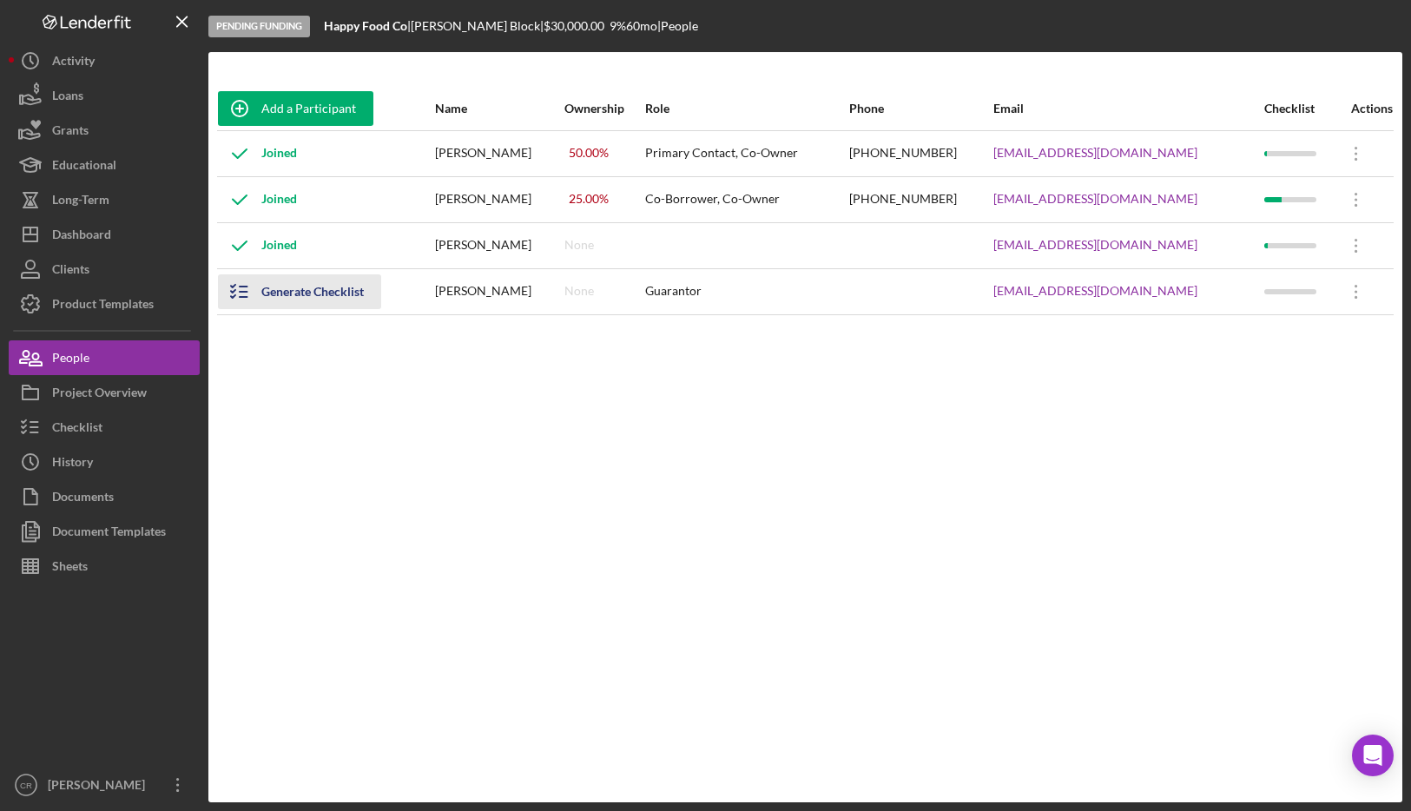
click at [307, 299] on div "Generate Checklist" at bounding box center [312, 291] width 102 height 35
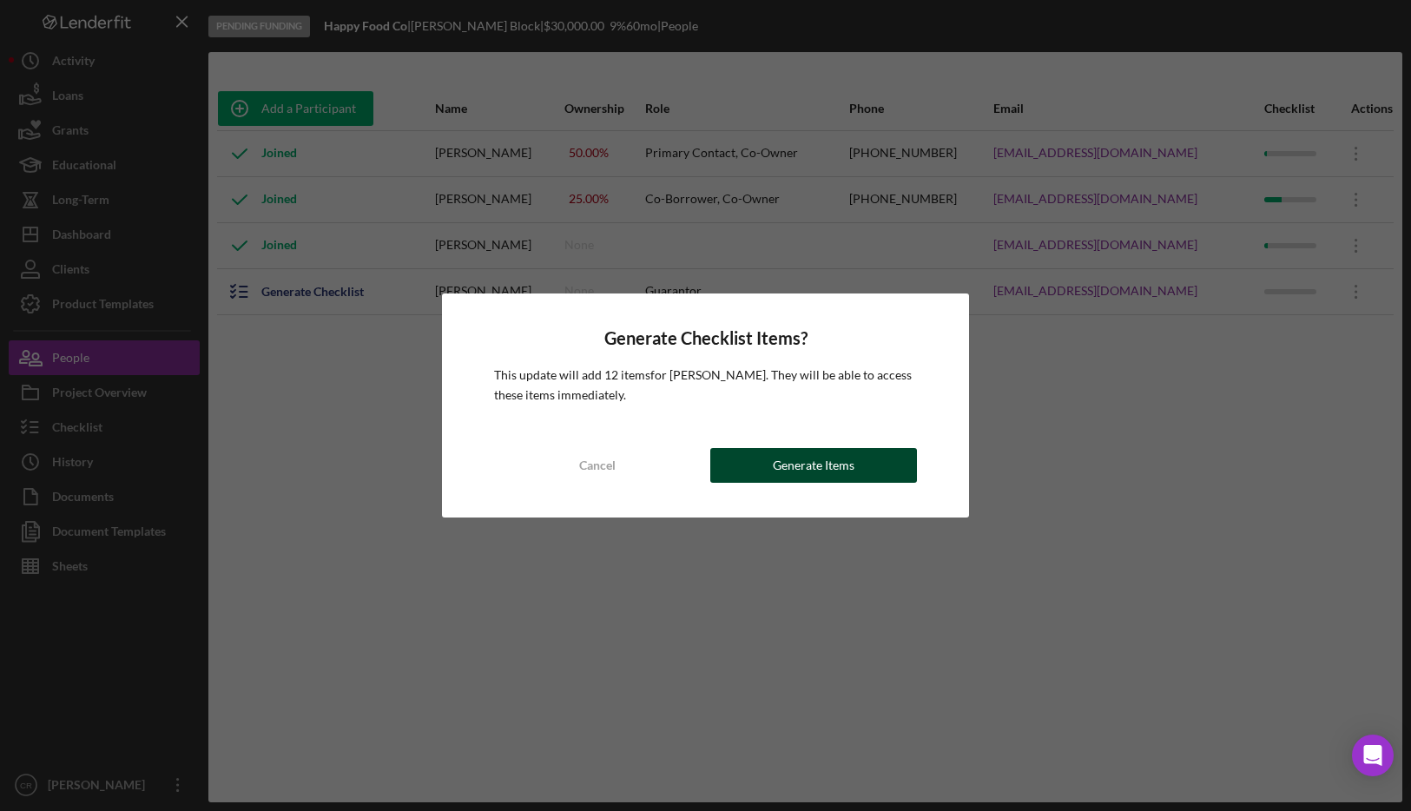
click at [824, 471] on div "Generate Items" at bounding box center [814, 465] width 82 height 35
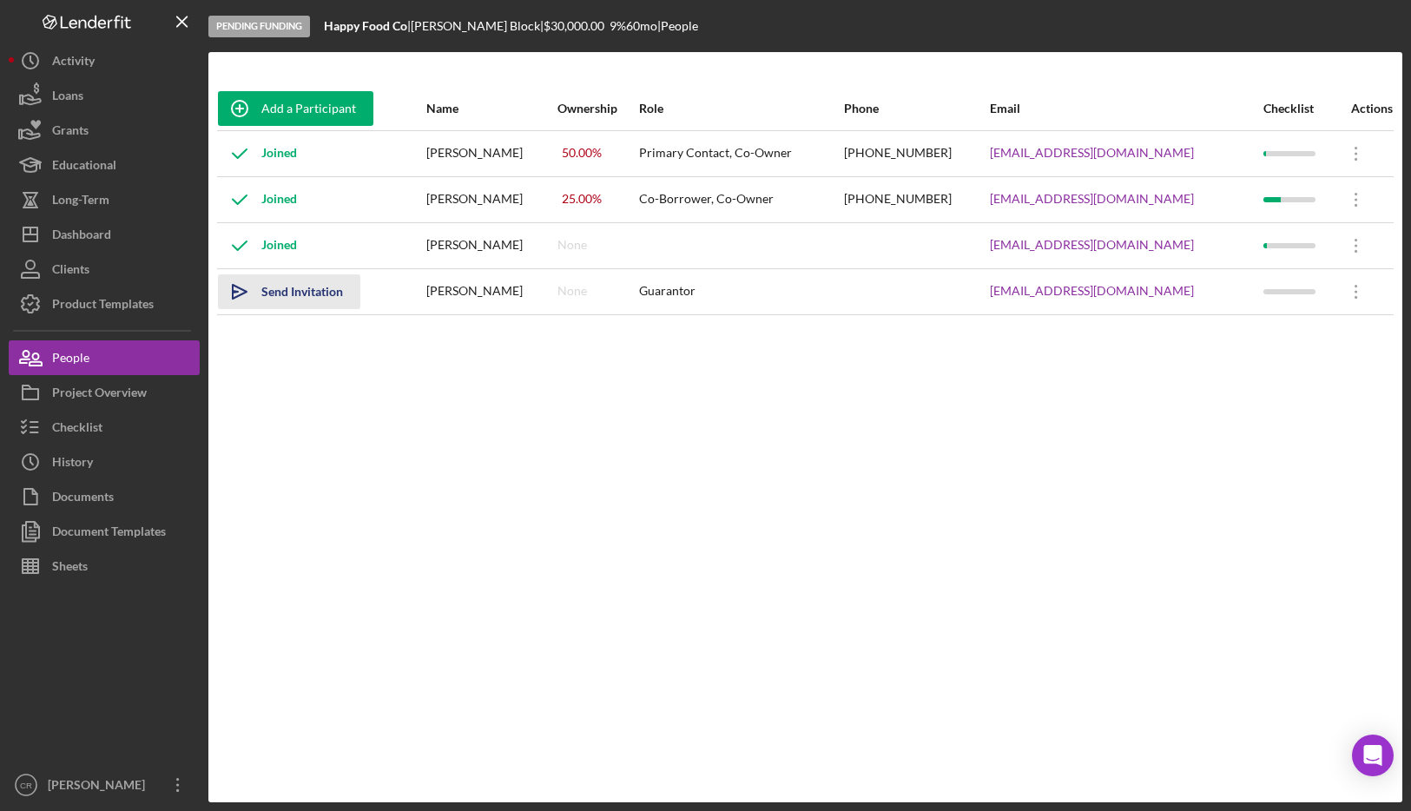
click at [295, 300] on div "Send Invitation" at bounding box center [302, 291] width 82 height 35
